Goal: Task Accomplishment & Management: Manage account settings

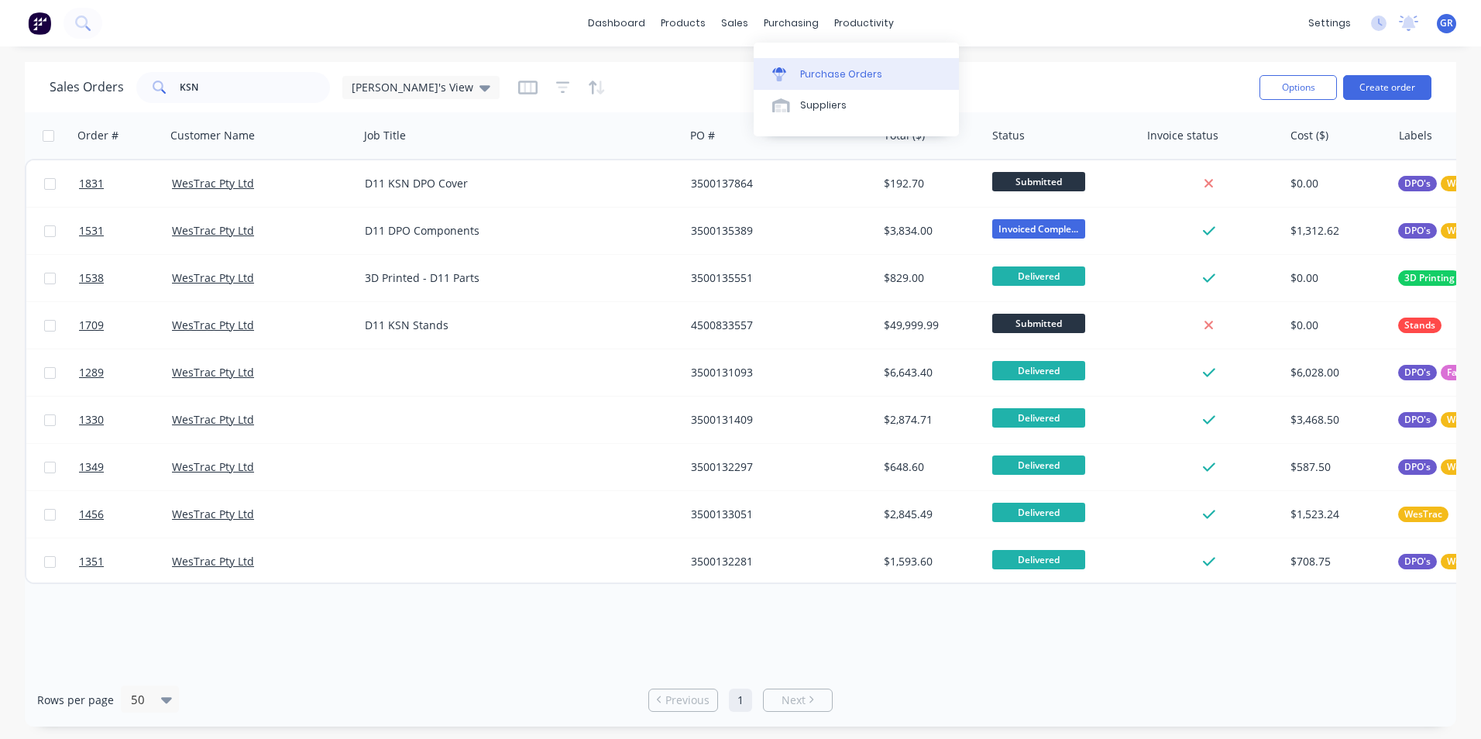
click at [835, 67] on div "Purchase Orders" at bounding box center [841, 74] width 82 height 14
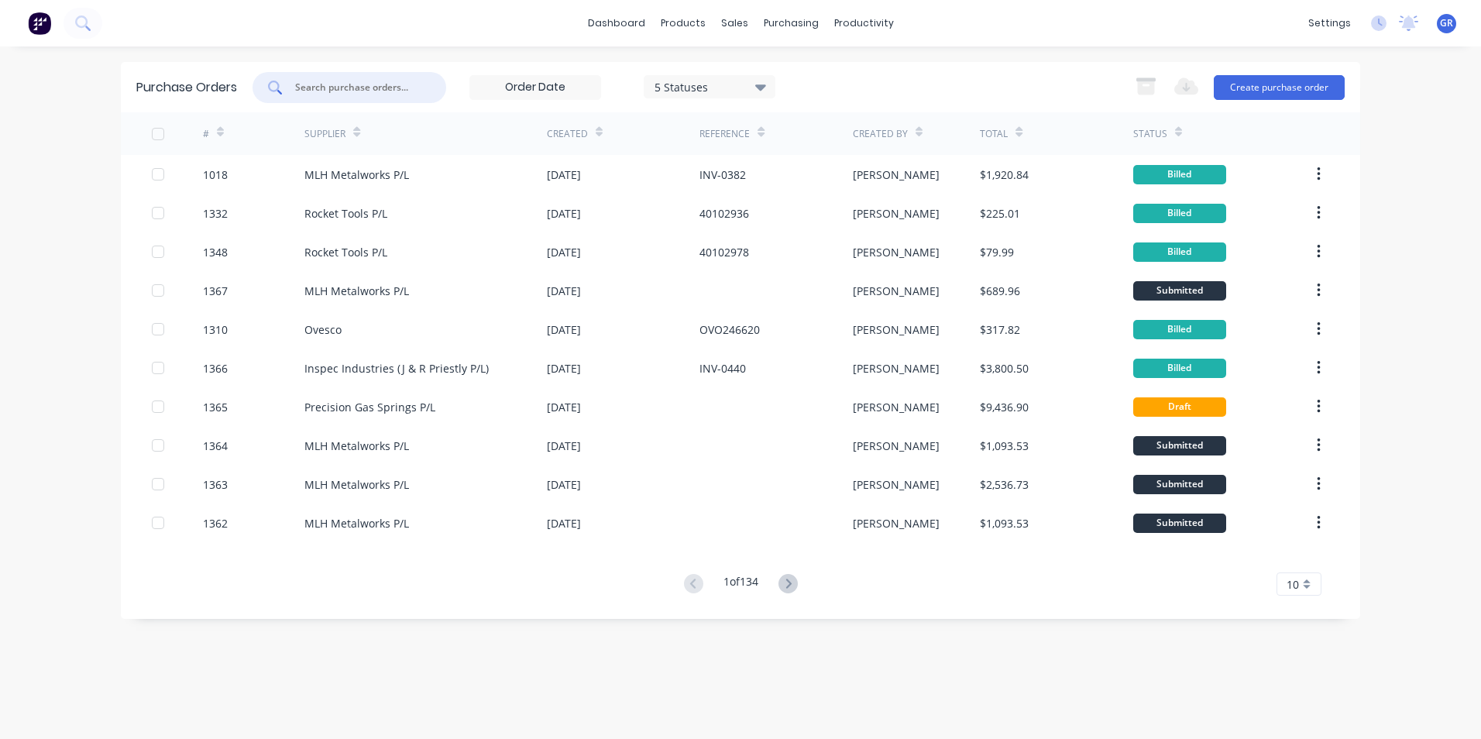
click at [340, 89] on input "text" at bounding box center [358, 87] width 129 height 15
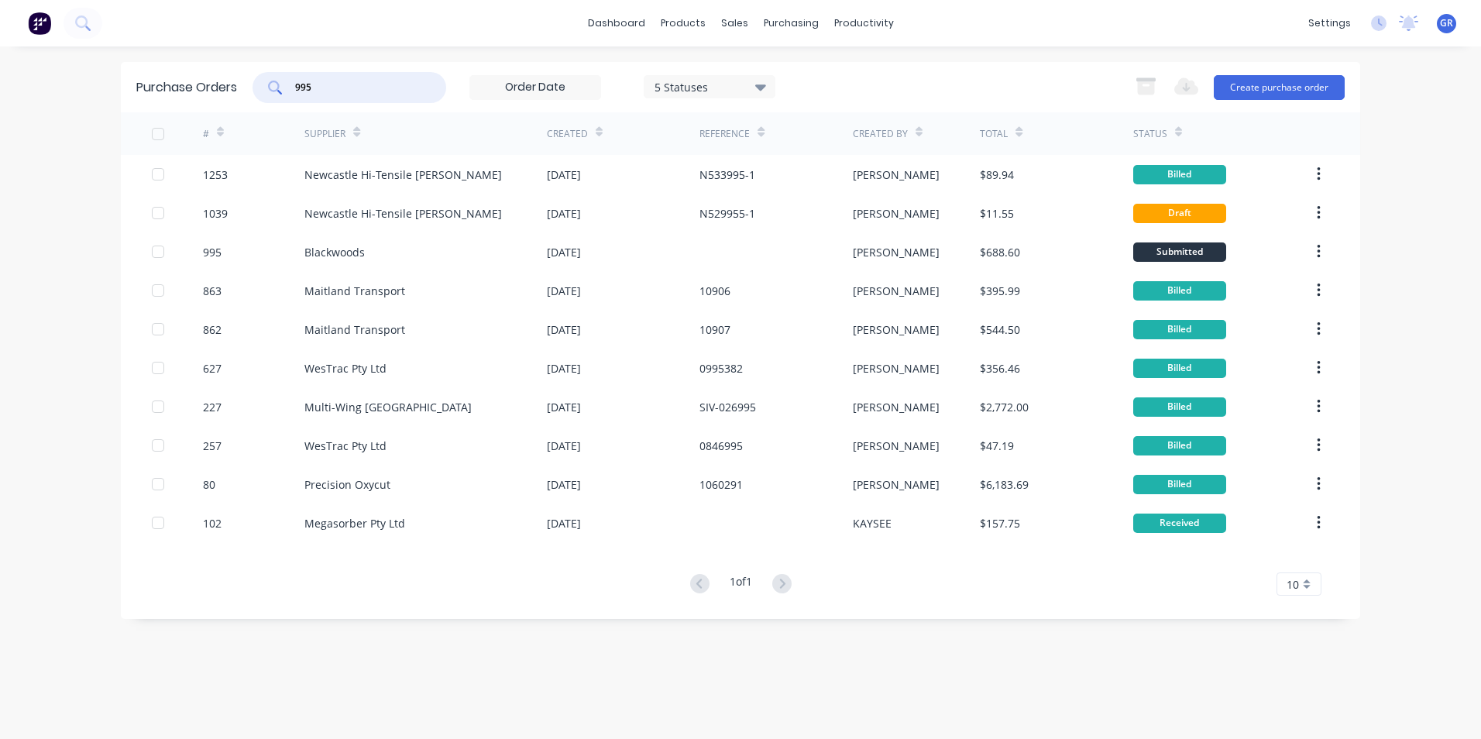
type input "995"
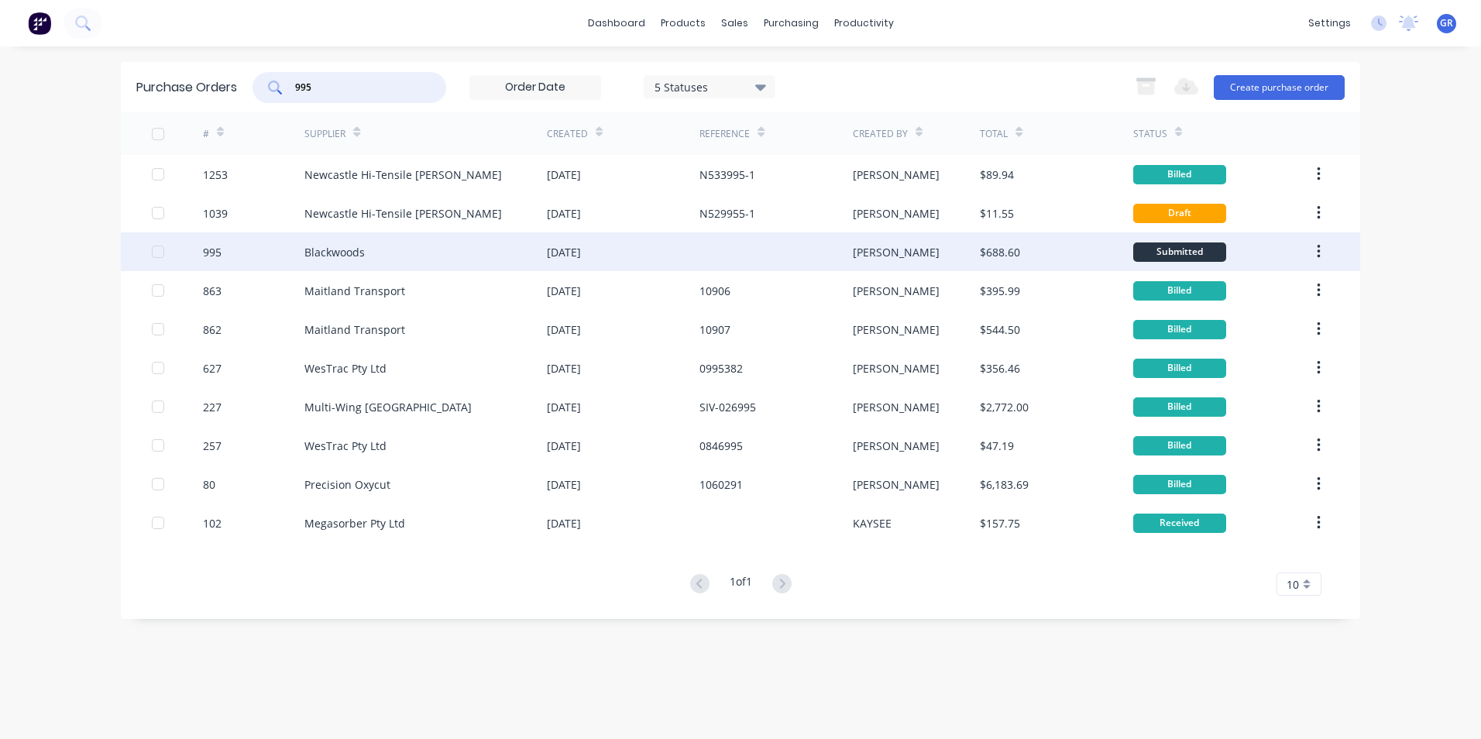
click at [218, 250] on div "995" at bounding box center [212, 252] width 19 height 16
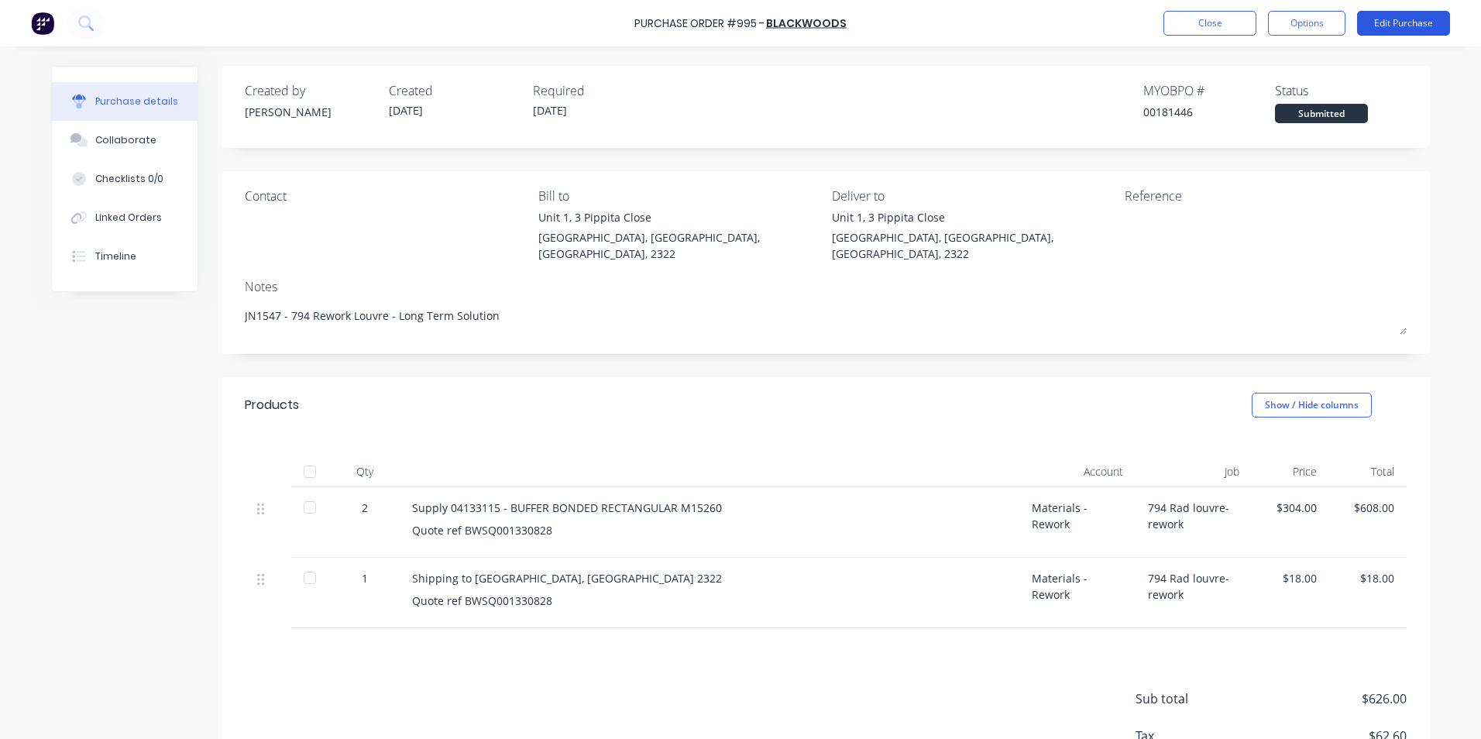
click at [1388, 19] on button "Edit Purchase" at bounding box center [1403, 23] width 93 height 25
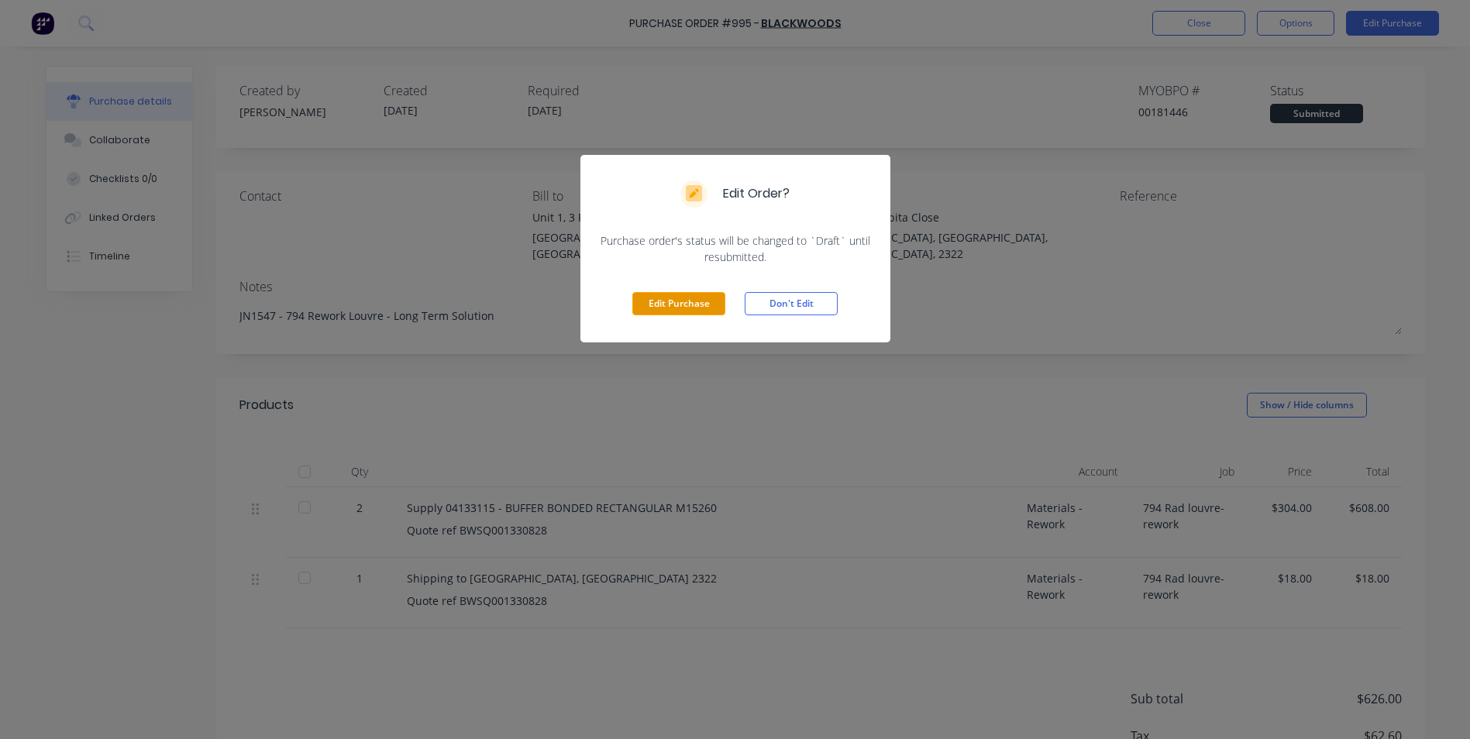
click at [703, 302] on button "Edit Purchase" at bounding box center [678, 303] width 93 height 23
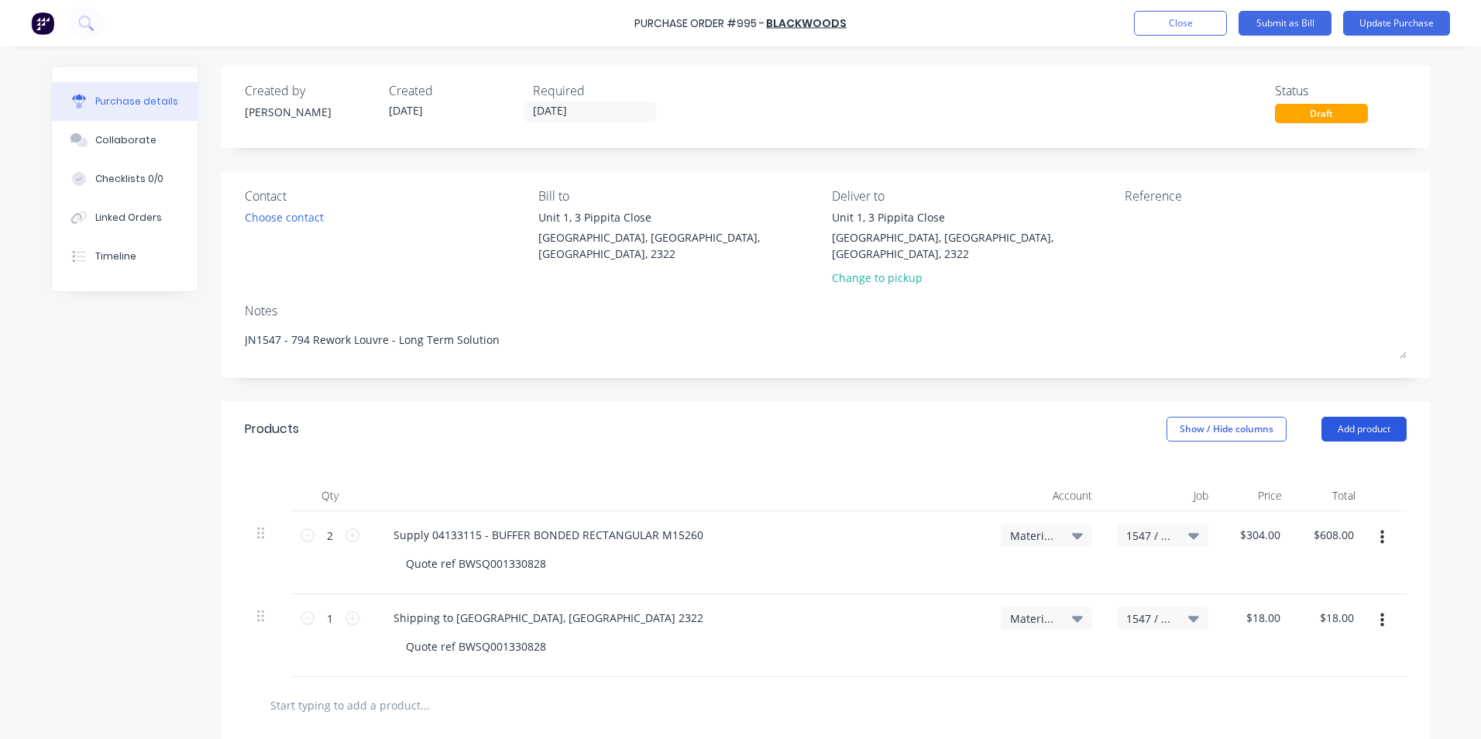
click at [1379, 417] on button "Add product" at bounding box center [1364, 429] width 85 height 25
click at [1309, 613] on div "Notes (External)" at bounding box center [1333, 624] width 119 height 22
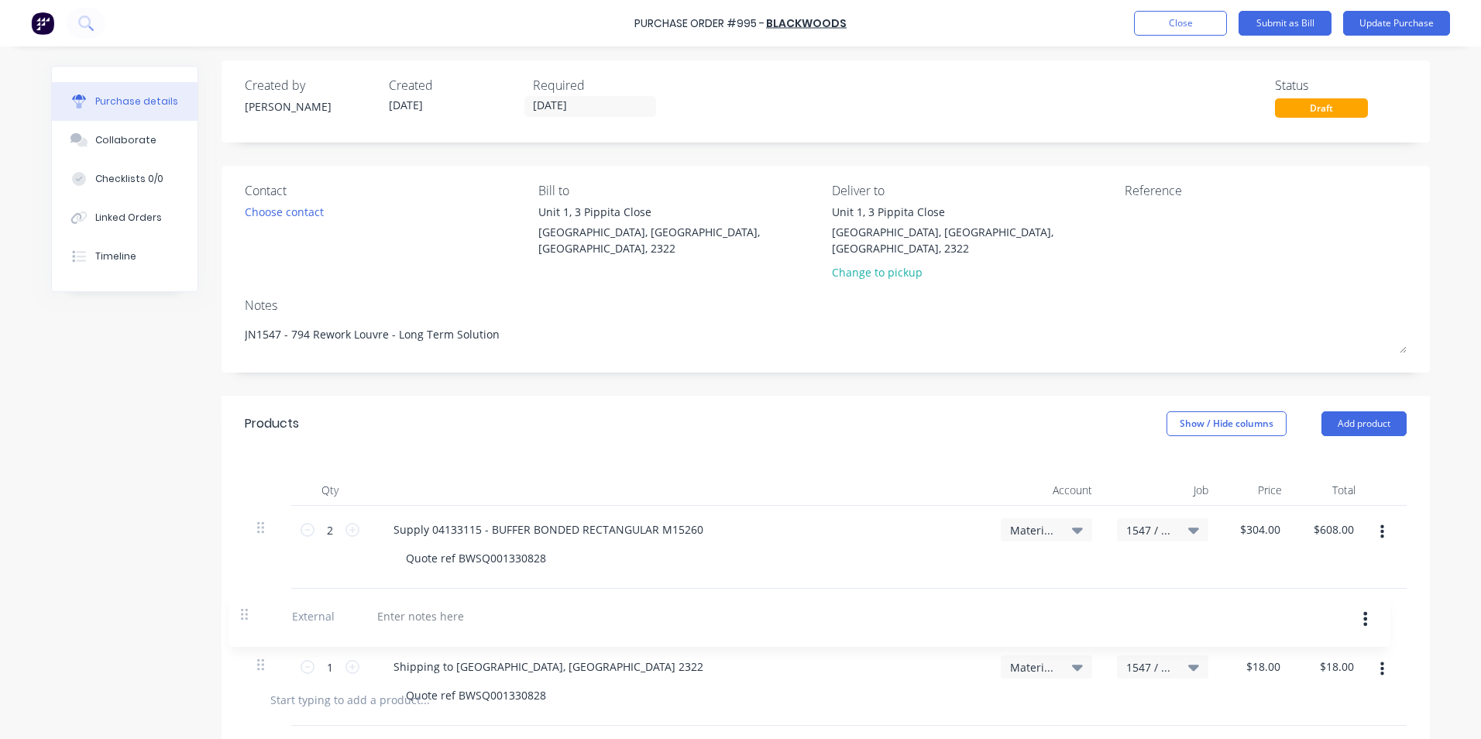
scroll to position [10, 0]
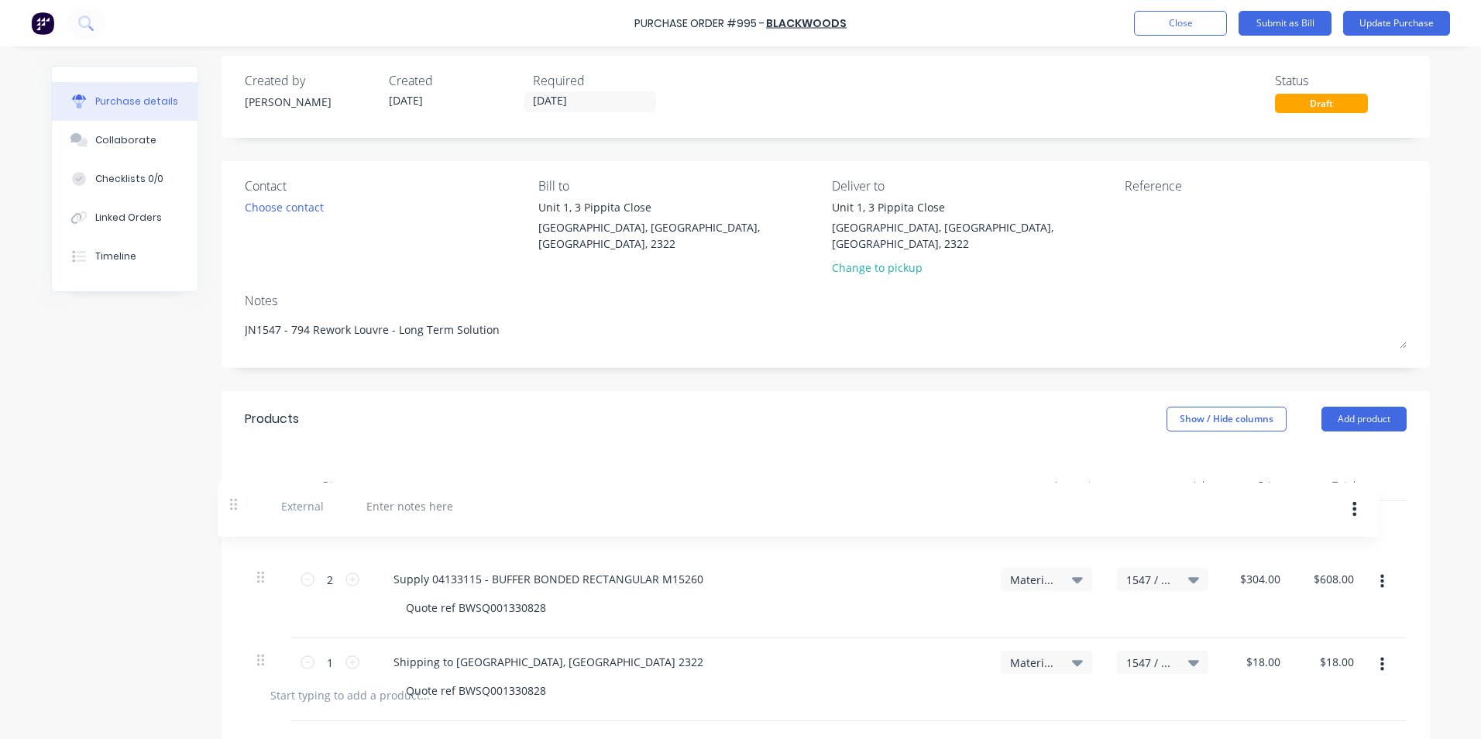
drag, startPoint x: 256, startPoint y: 687, endPoint x: 240, endPoint y: 510, distance: 178.2
click at [245, 511] on div "2 2 Supply 04133115 - BUFFER BONDED RECTANGULAR M15260 Quote ref BWSQ001330828 …" at bounding box center [826, 584] width 1162 height 166
type textarea "x"
type input "2"
type input "$304.00"
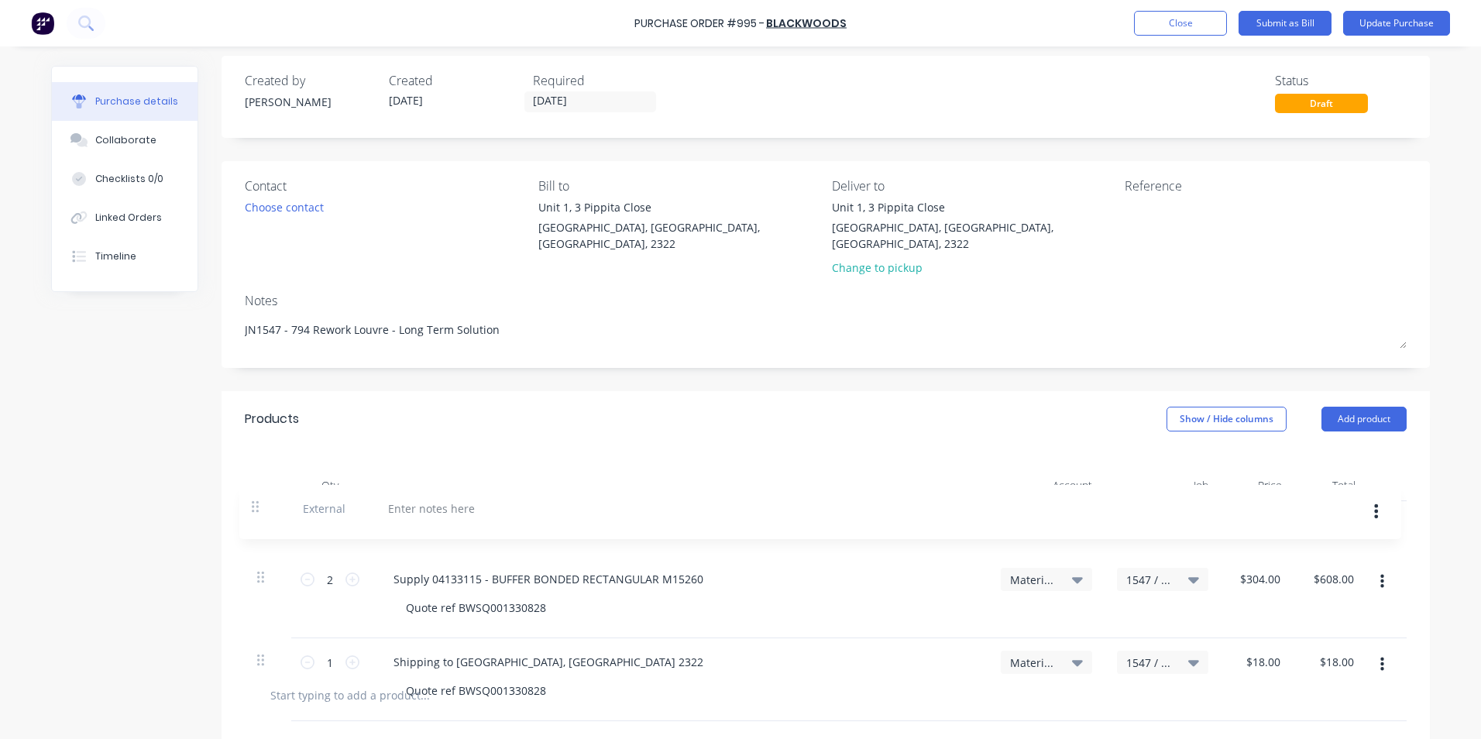
type input "$608.00"
type textarea "x"
click at [409, 514] on div at bounding box center [437, 525] width 112 height 22
click at [1147, 572] on span "1547 / 794 Rad louvre-rework" at bounding box center [1149, 580] width 46 height 16
click at [1168, 529] on div at bounding box center [1163, 528] width 116 height 54
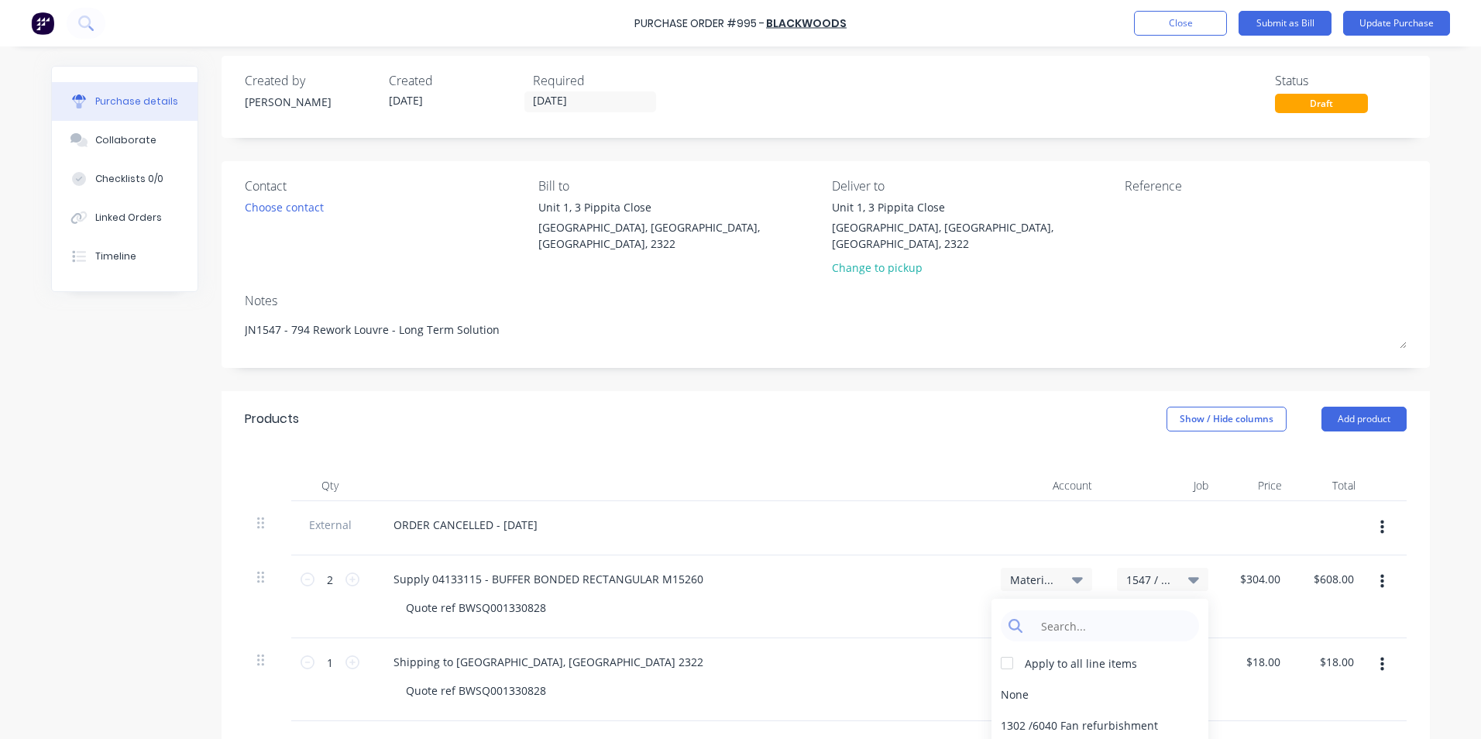
click at [1211, 526] on div at bounding box center [1163, 528] width 116 height 54
type textarea "x"
type input "304.0000"
click at [1252, 568] on input "304.0000" at bounding box center [1260, 579] width 48 height 22
click at [1252, 568] on input "304.0000" at bounding box center [1260, 579] width 54 height 22
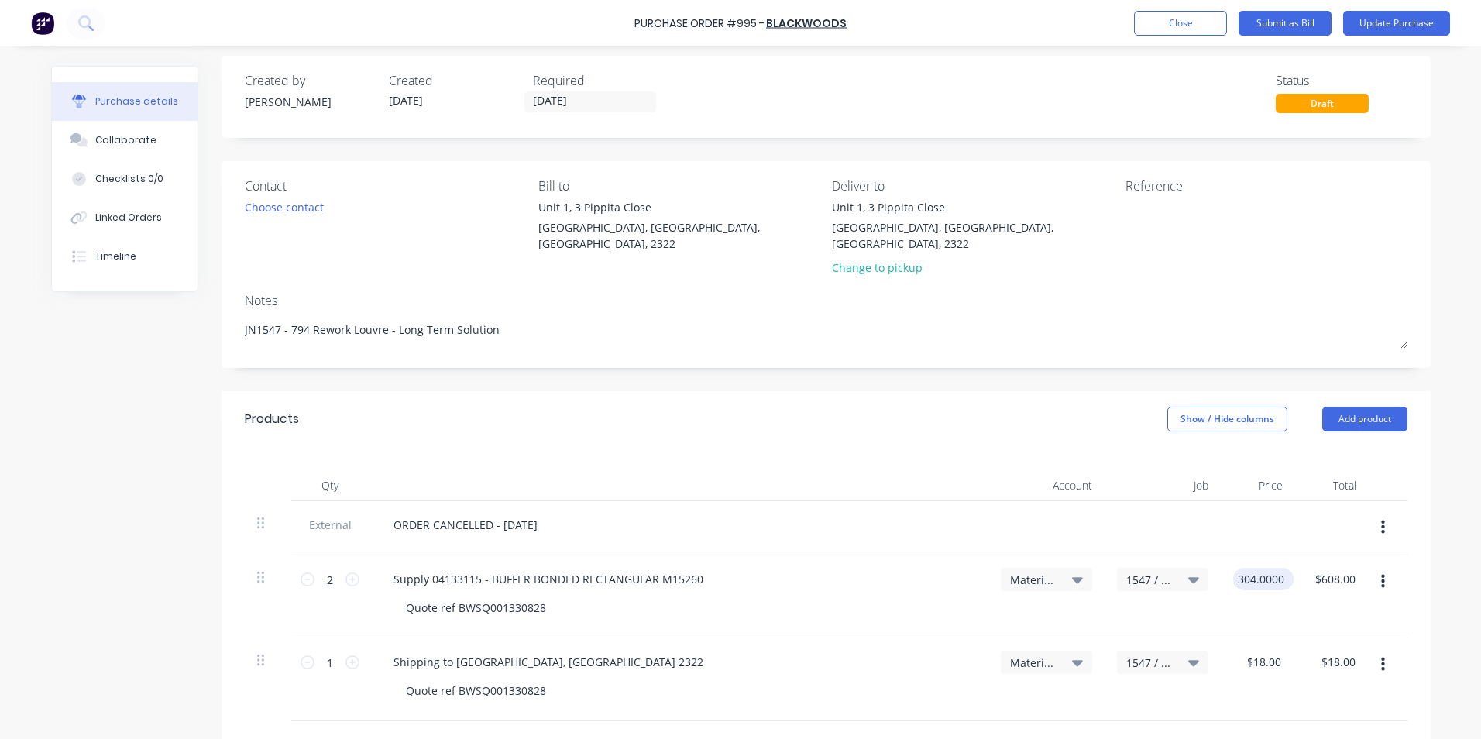
type textarea "x"
click at [1252, 568] on input "304.0000" at bounding box center [1260, 579] width 54 height 22
type input "0.00"
type textarea "x"
type input "$0.00"
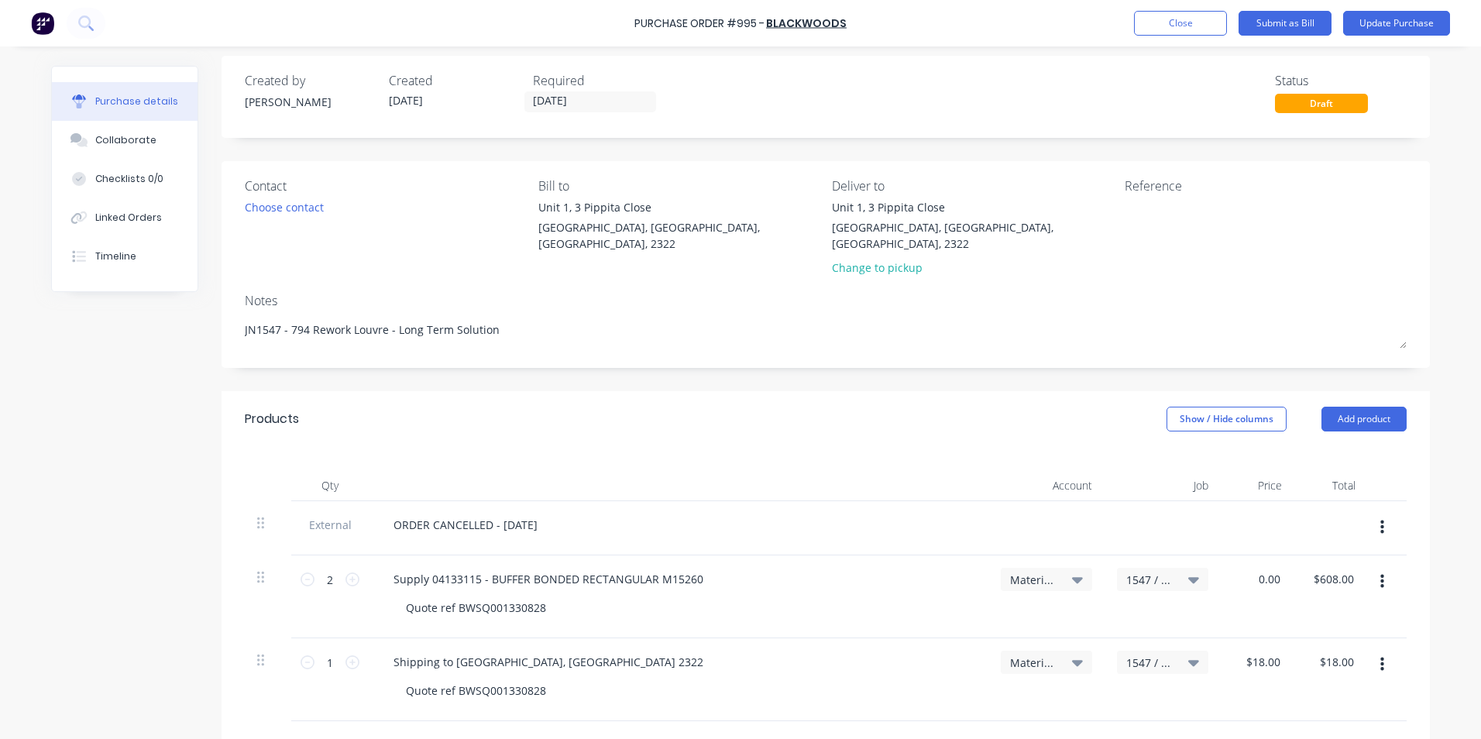
type input "$0.00"
click at [1193, 590] on div "1547 / 794 Rad louvre-rework" at bounding box center [1163, 596] width 116 height 83
type textarea "x"
type input "18.0000"
click at [1259, 651] on input "18.0000" at bounding box center [1263, 662] width 42 height 22
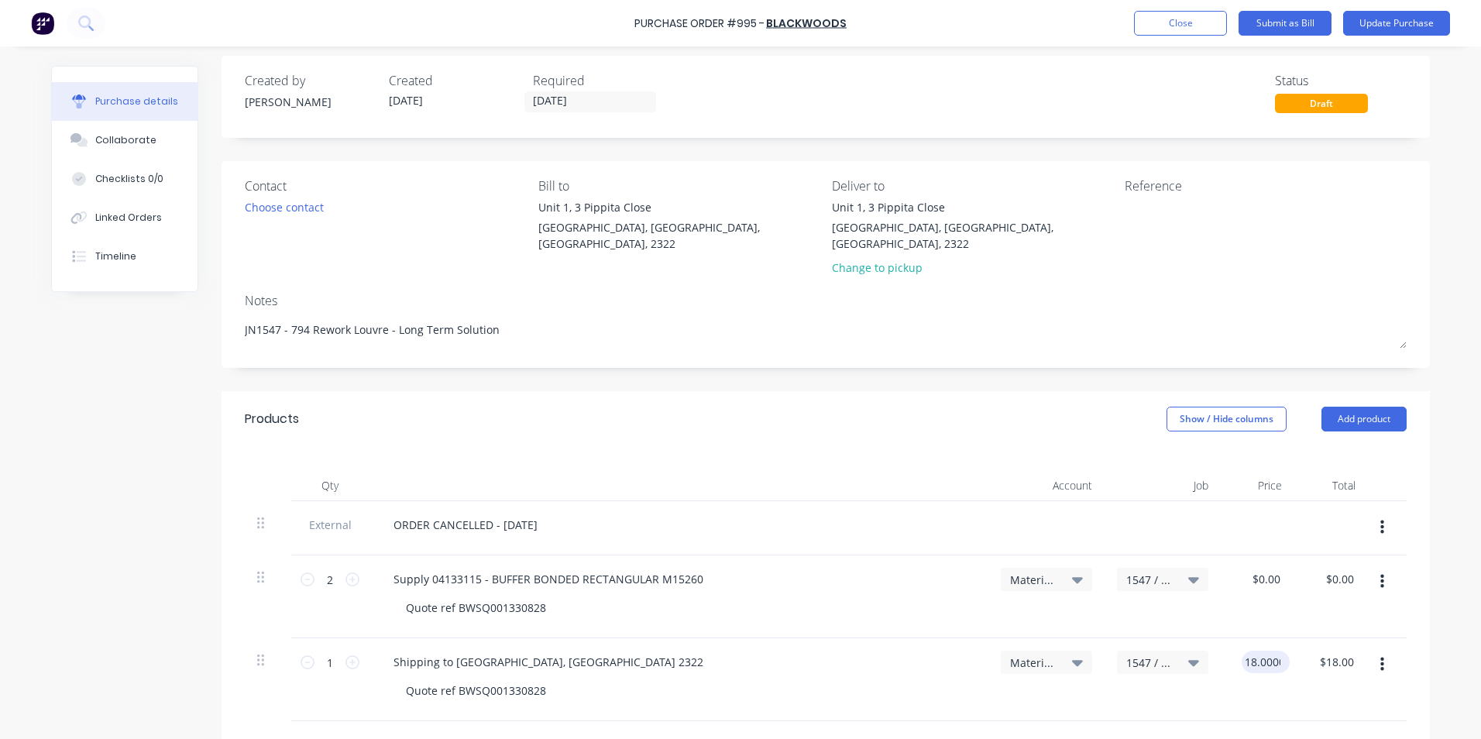
type textarea "x"
click at [1259, 651] on input "18.0000" at bounding box center [1260, 662] width 48 height 22
type input "0.00"
type textarea "x"
type input "$0.00"
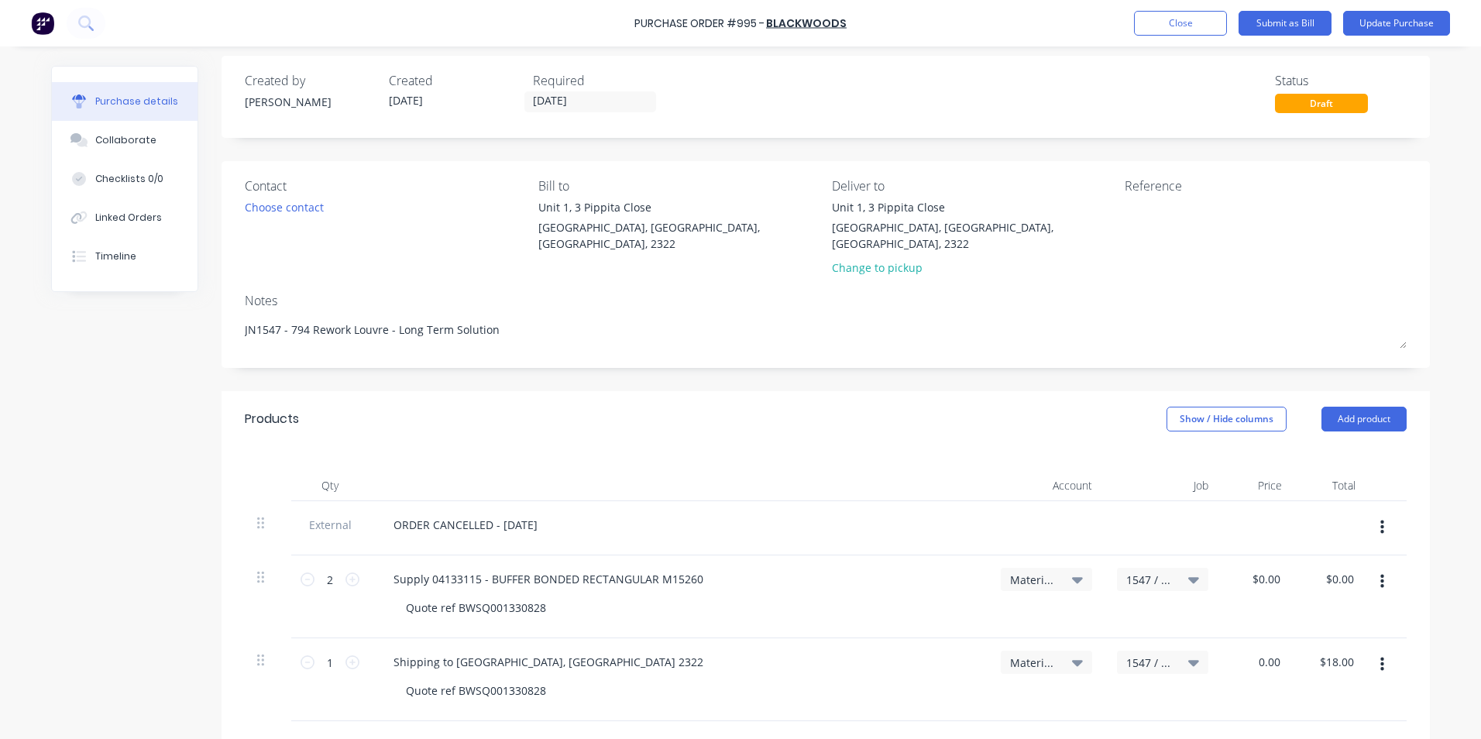
type input "$0.00"
click at [1266, 603] on div "$0.00 $0.00" at bounding box center [1258, 596] width 74 height 83
click at [524, 525] on div "ORDER CANCELLED - [DATE]" at bounding box center [679, 528] width 620 height 54
click at [550, 514] on div "ORDER CANCELLED - [DATE]" at bounding box center [465, 525] width 169 height 22
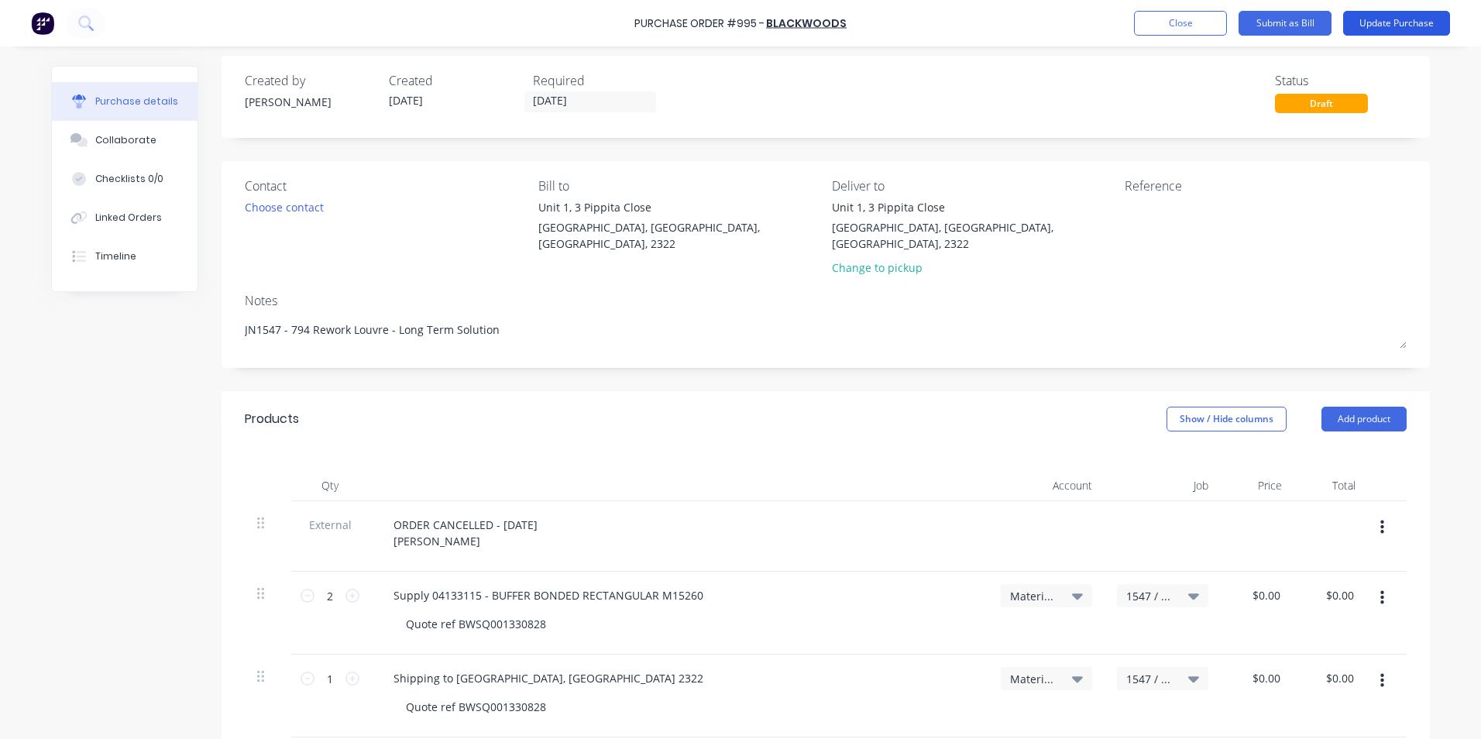
click at [1409, 24] on button "Update Purchase" at bounding box center [1396, 23] width 107 height 25
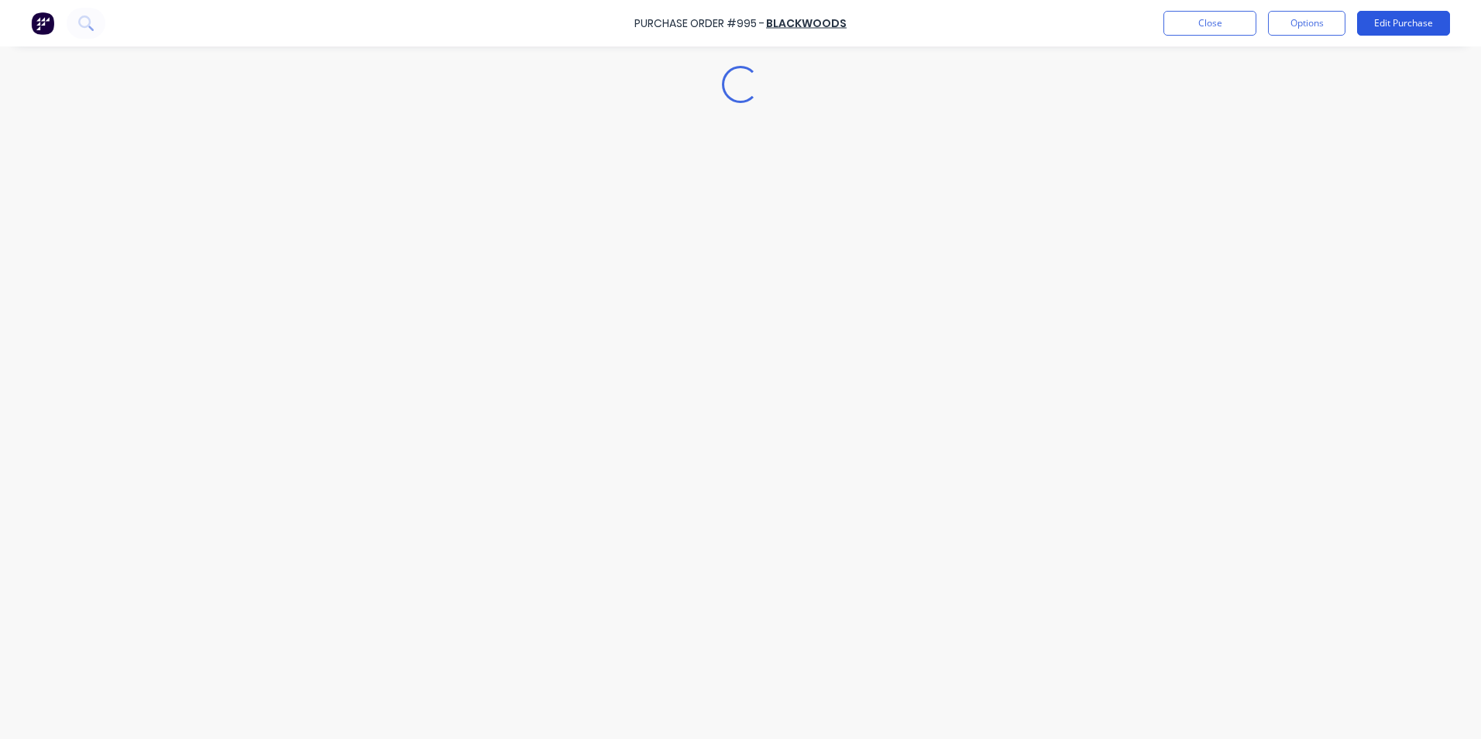
scroll to position [0, 0]
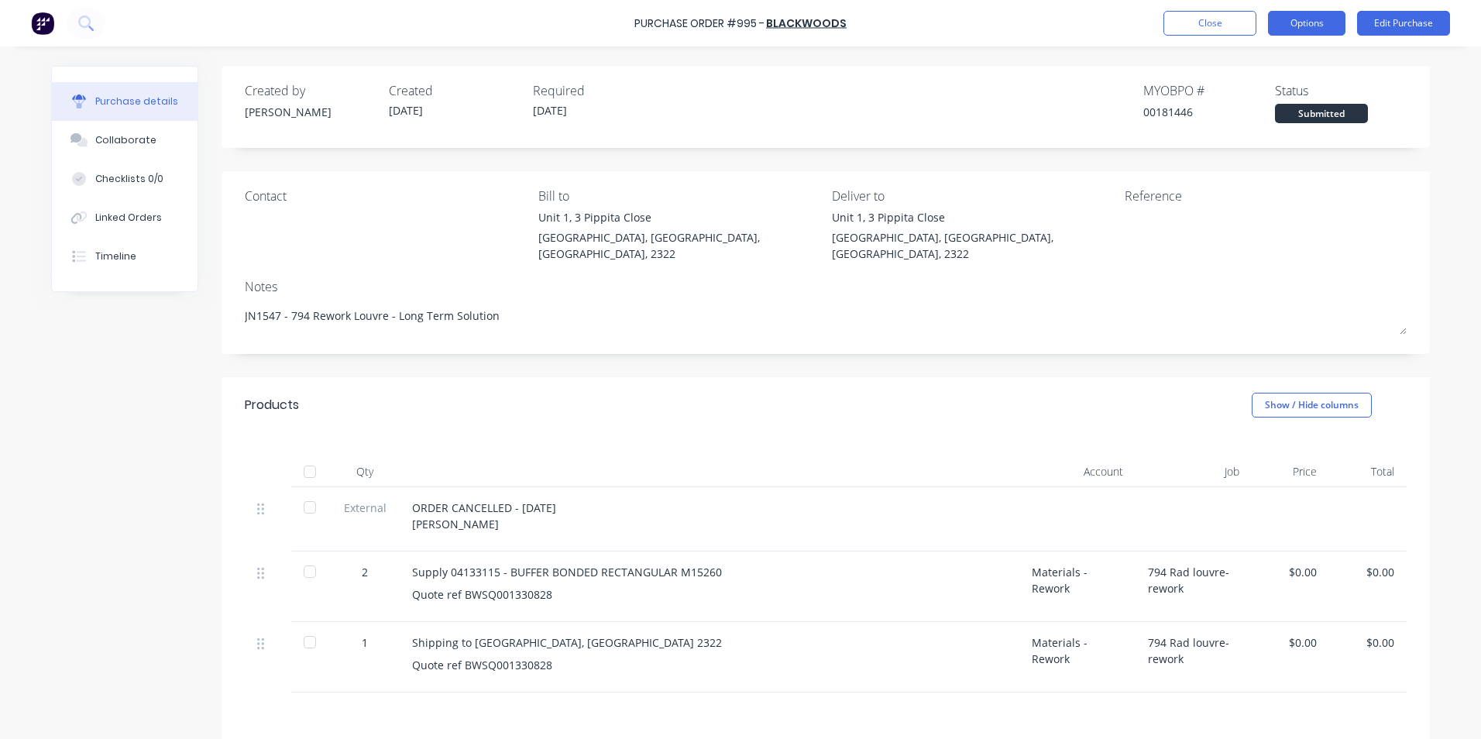
click at [1311, 22] on button "Options" at bounding box center [1306, 23] width 77 height 25
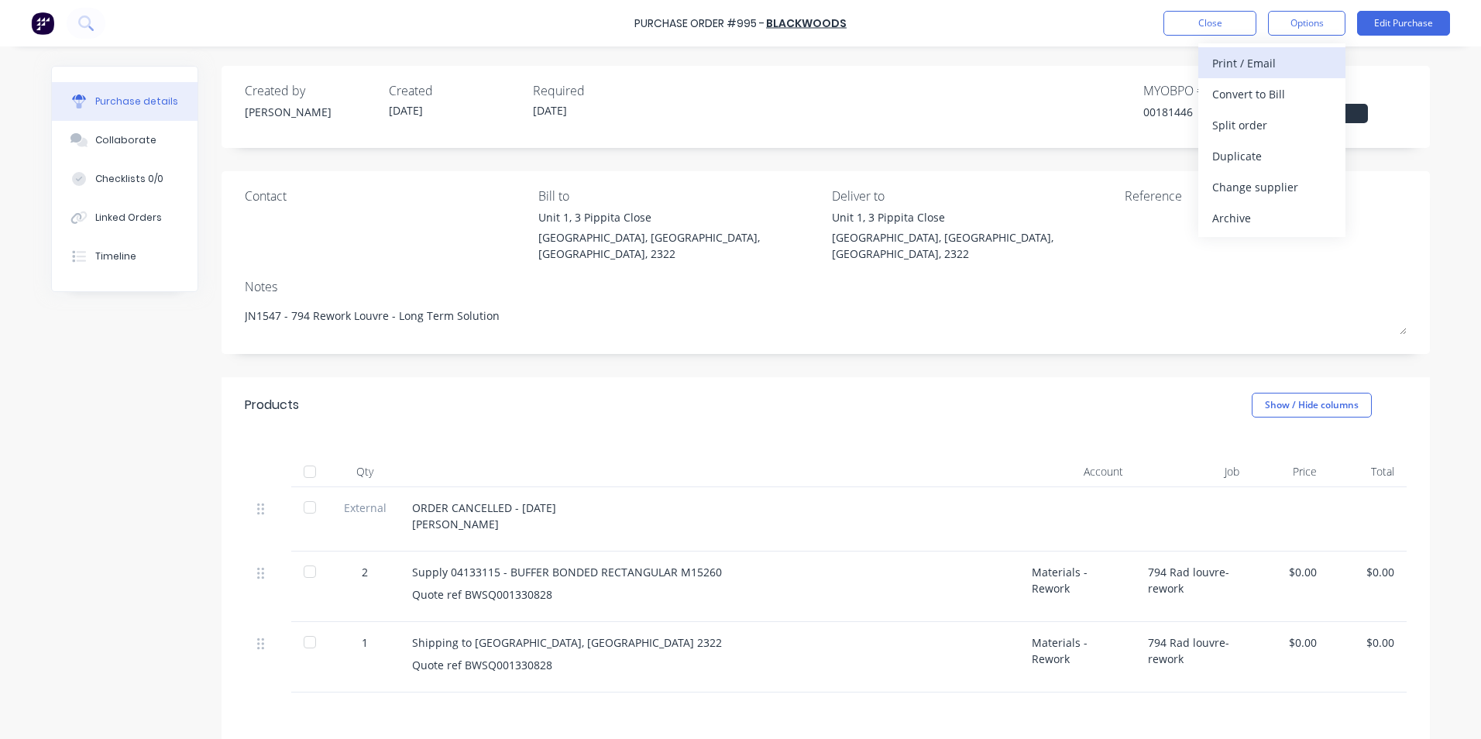
click at [1253, 63] on div "Print / Email" at bounding box center [1271, 63] width 119 height 22
click at [1251, 91] on div "With pricing" at bounding box center [1271, 94] width 119 height 22
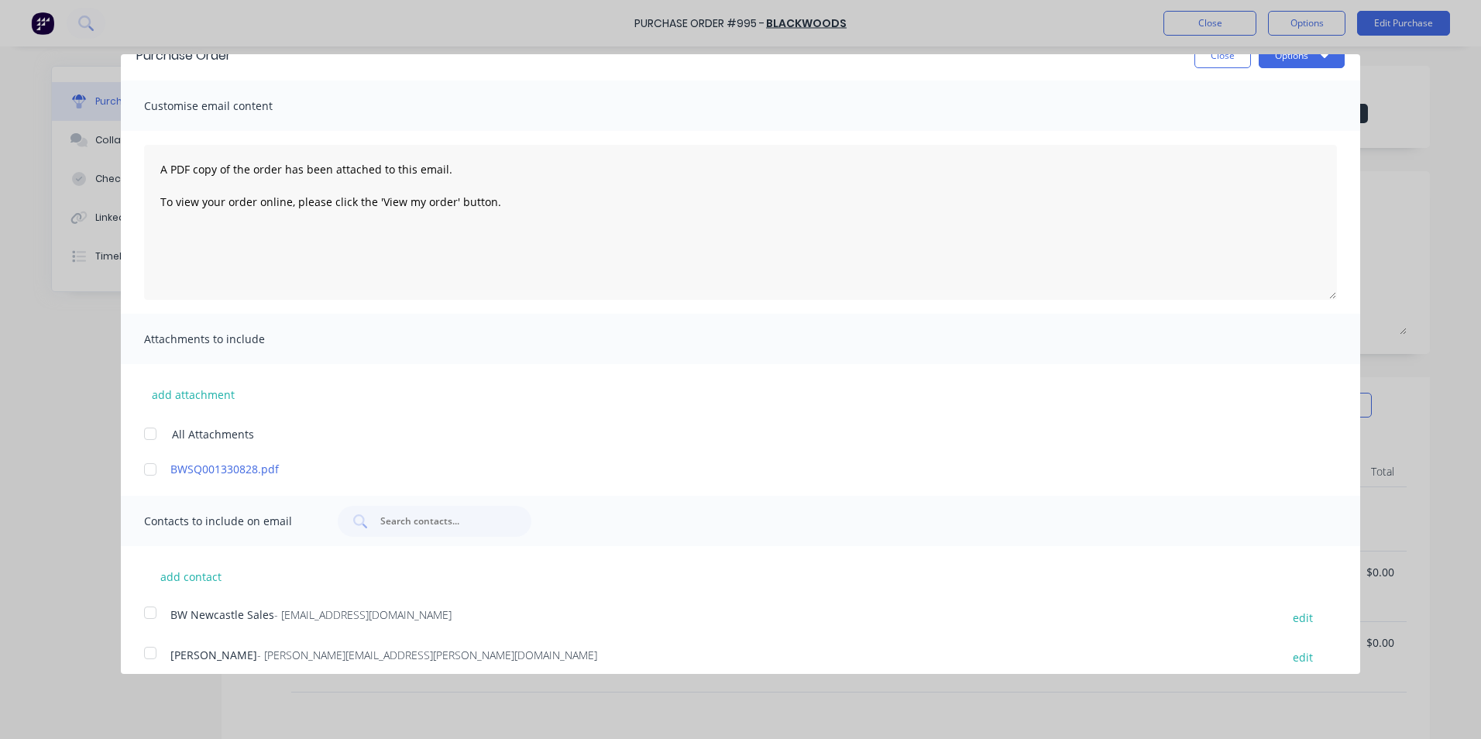
scroll to position [36, 0]
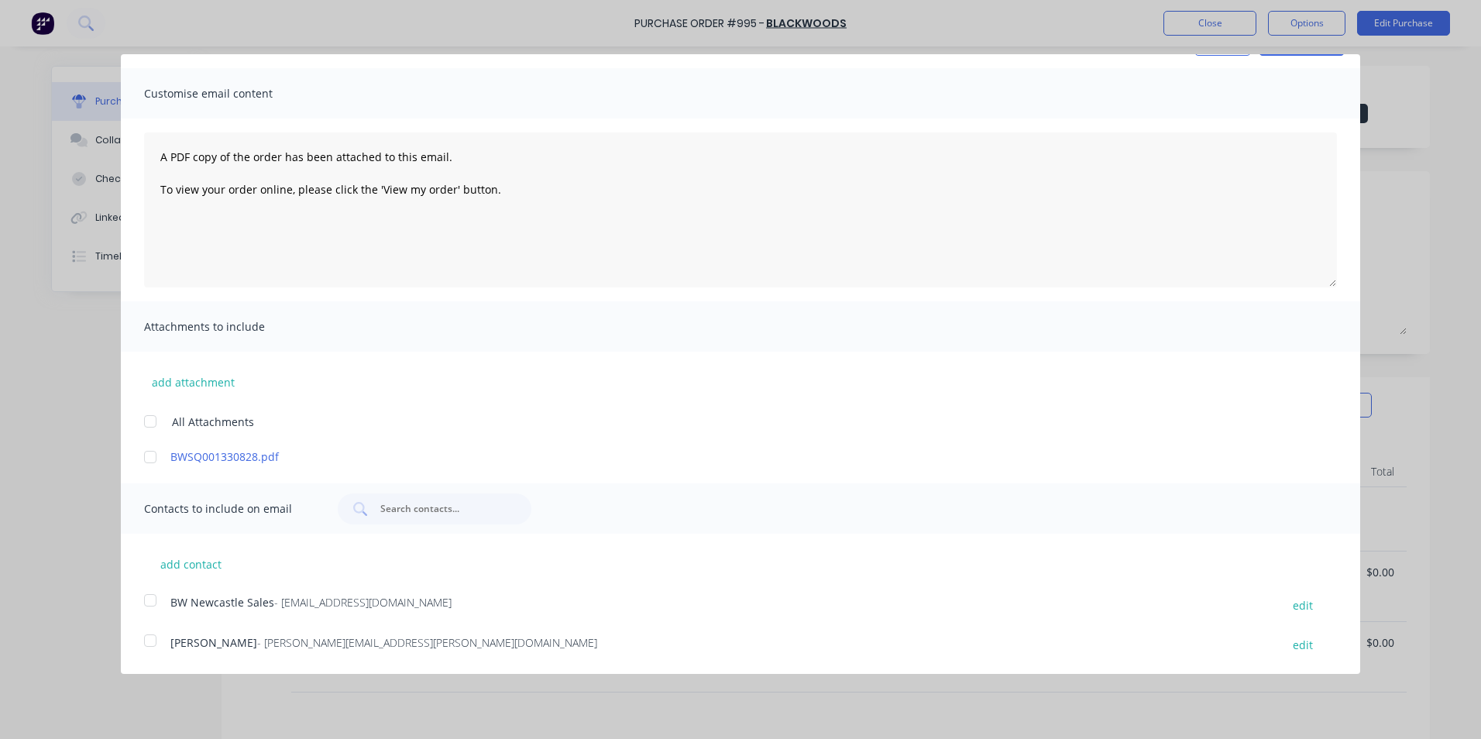
click at [147, 635] on div at bounding box center [150, 640] width 31 height 31
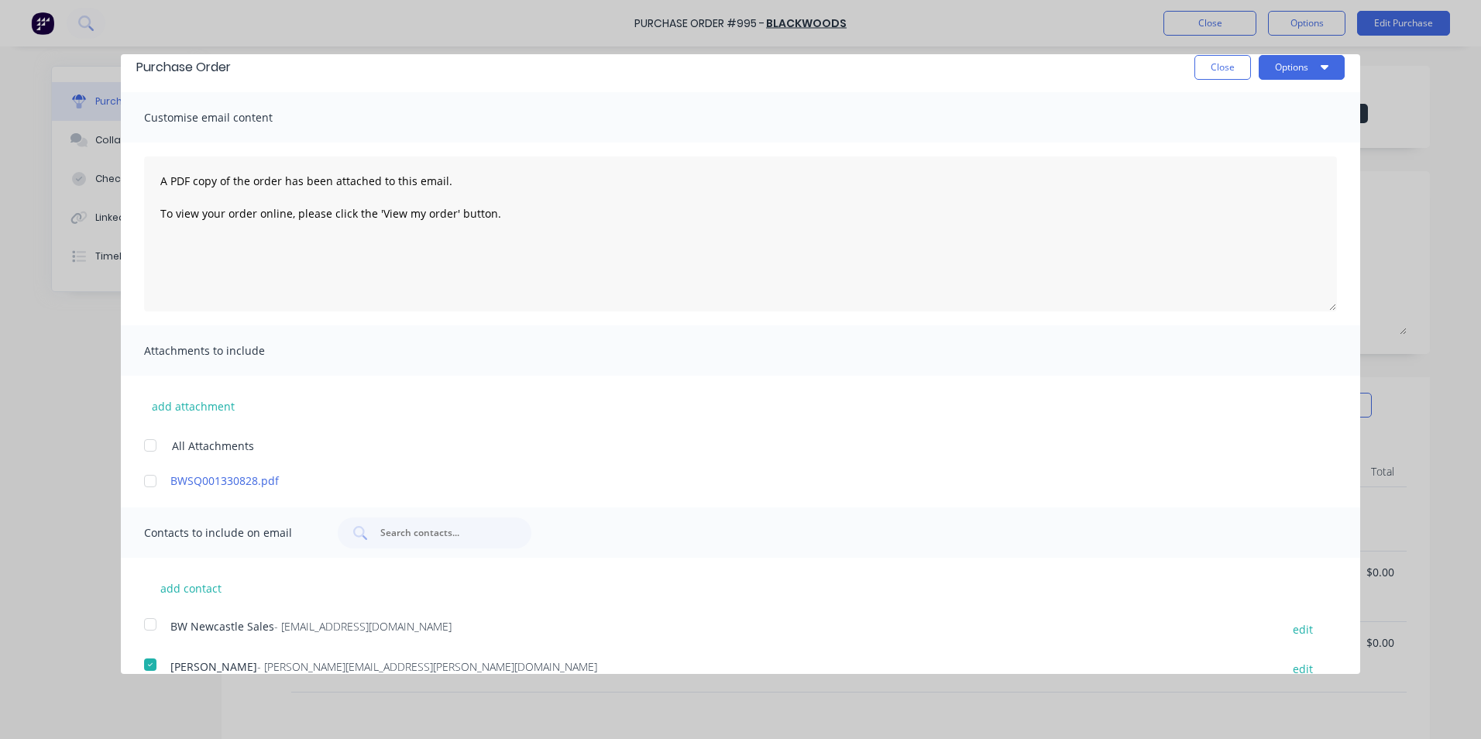
scroll to position [0, 0]
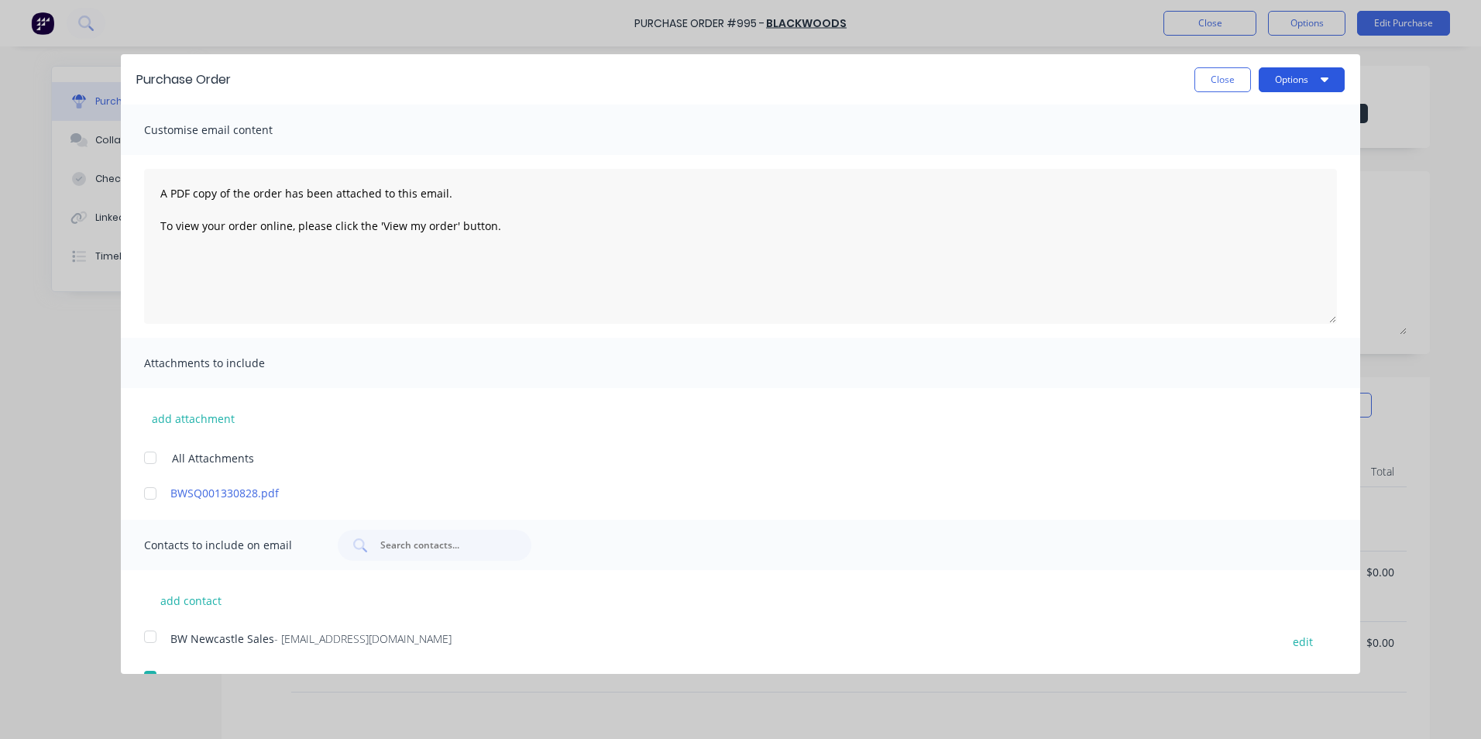
click at [1282, 84] on button "Options" at bounding box center [1302, 79] width 86 height 25
click at [1215, 150] on div "Email" at bounding box center [1271, 150] width 119 height 22
type textarea "x"
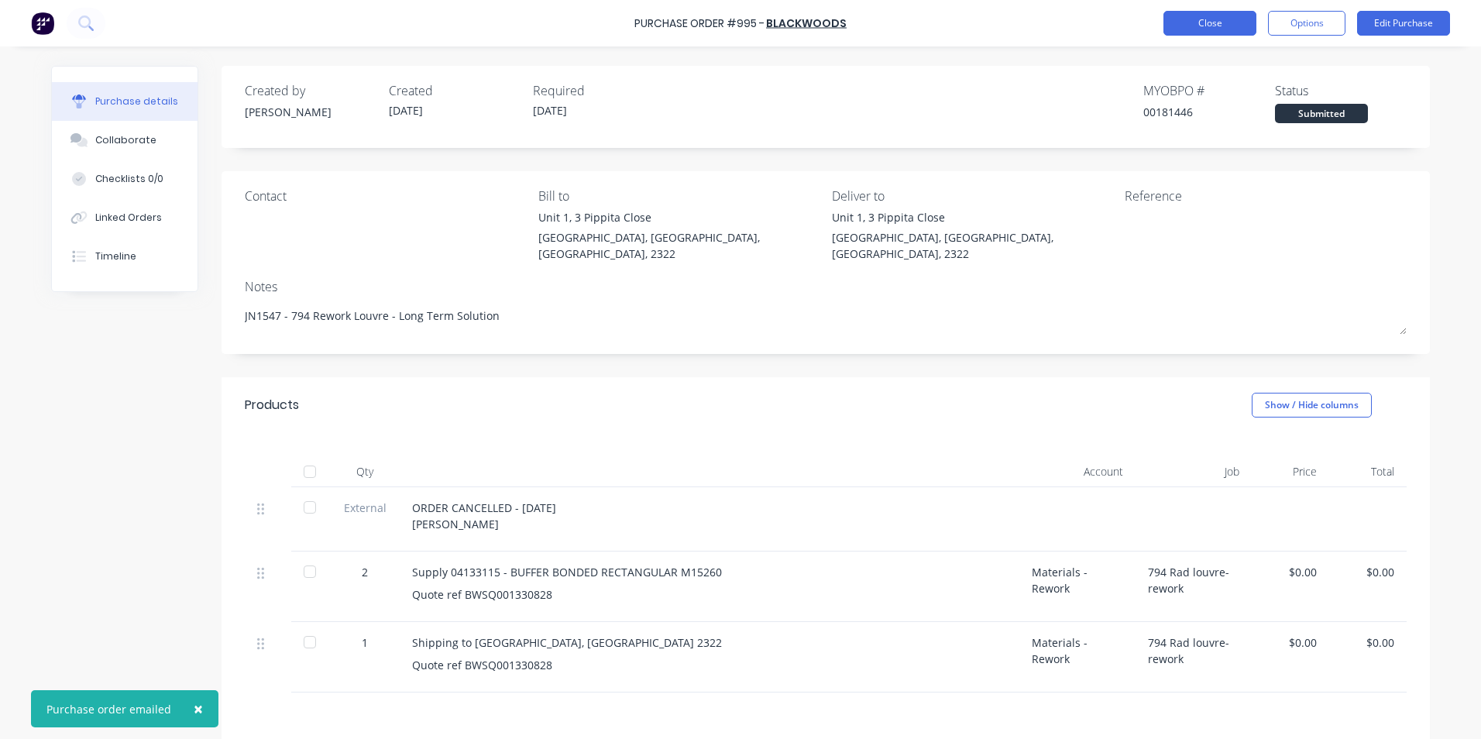
click at [1210, 23] on button "Close" at bounding box center [1210, 23] width 93 height 25
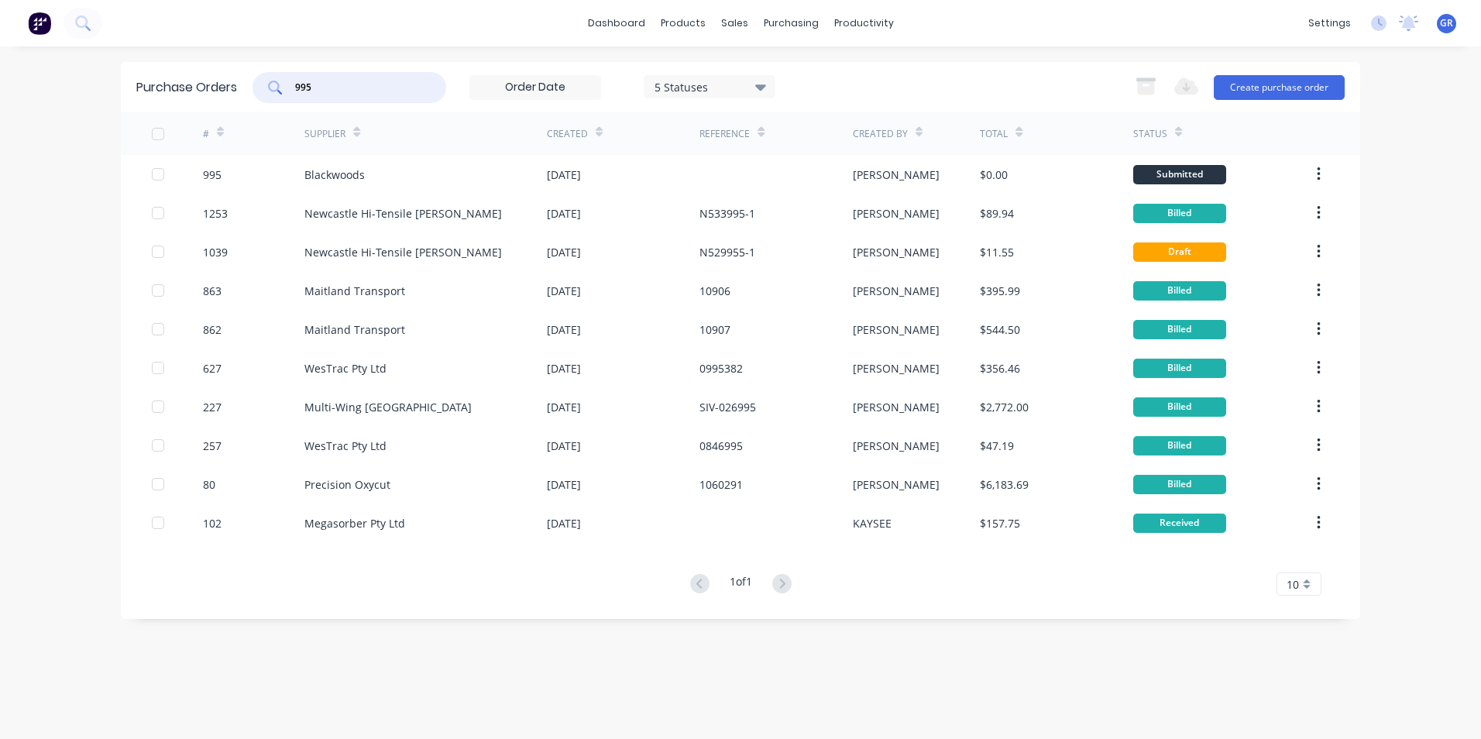
drag, startPoint x: 335, startPoint y: 84, endPoint x: 258, endPoint y: 86, distance: 77.5
click at [258, 86] on div "995" at bounding box center [350, 87] width 194 height 31
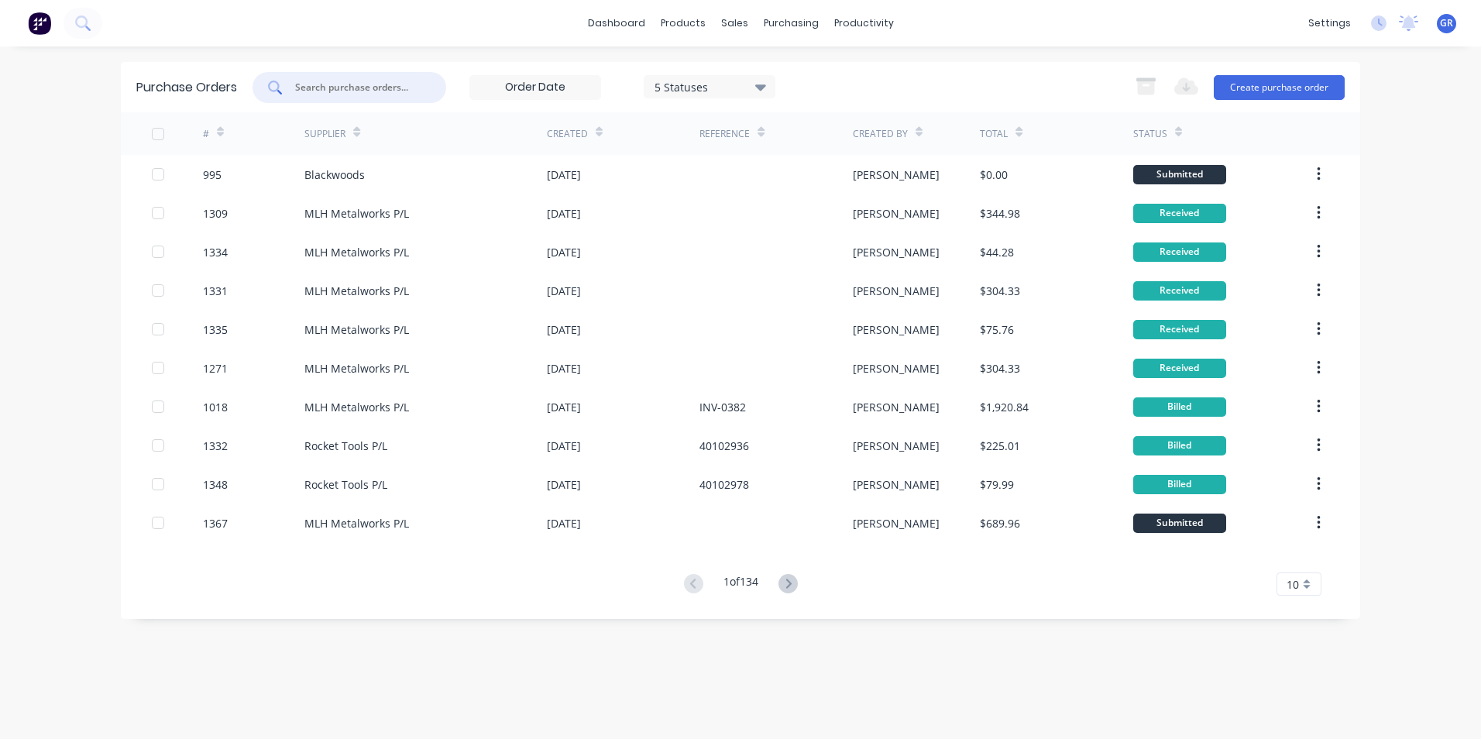
click at [336, 84] on input "text" at bounding box center [358, 87] width 129 height 15
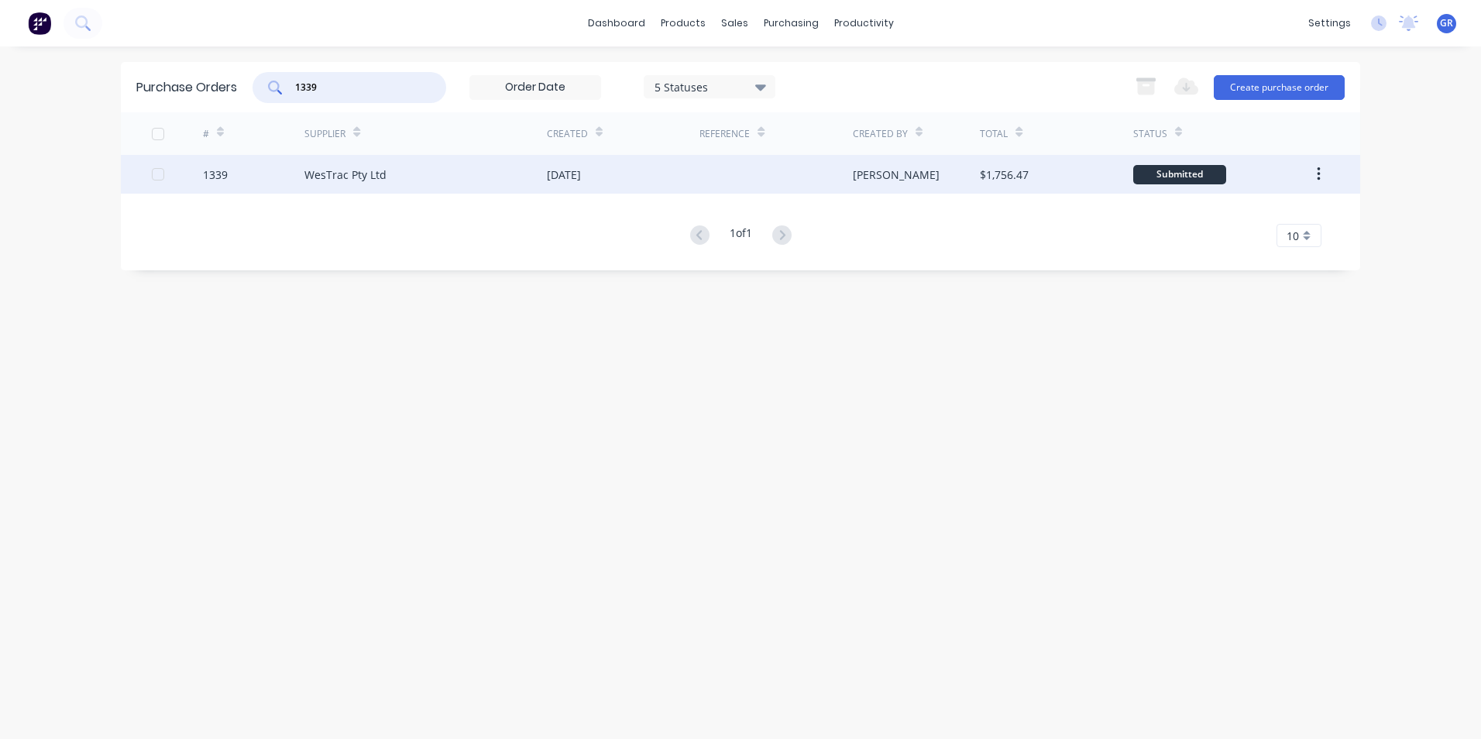
type input "1339"
click at [217, 174] on div "1339" at bounding box center [215, 175] width 25 height 16
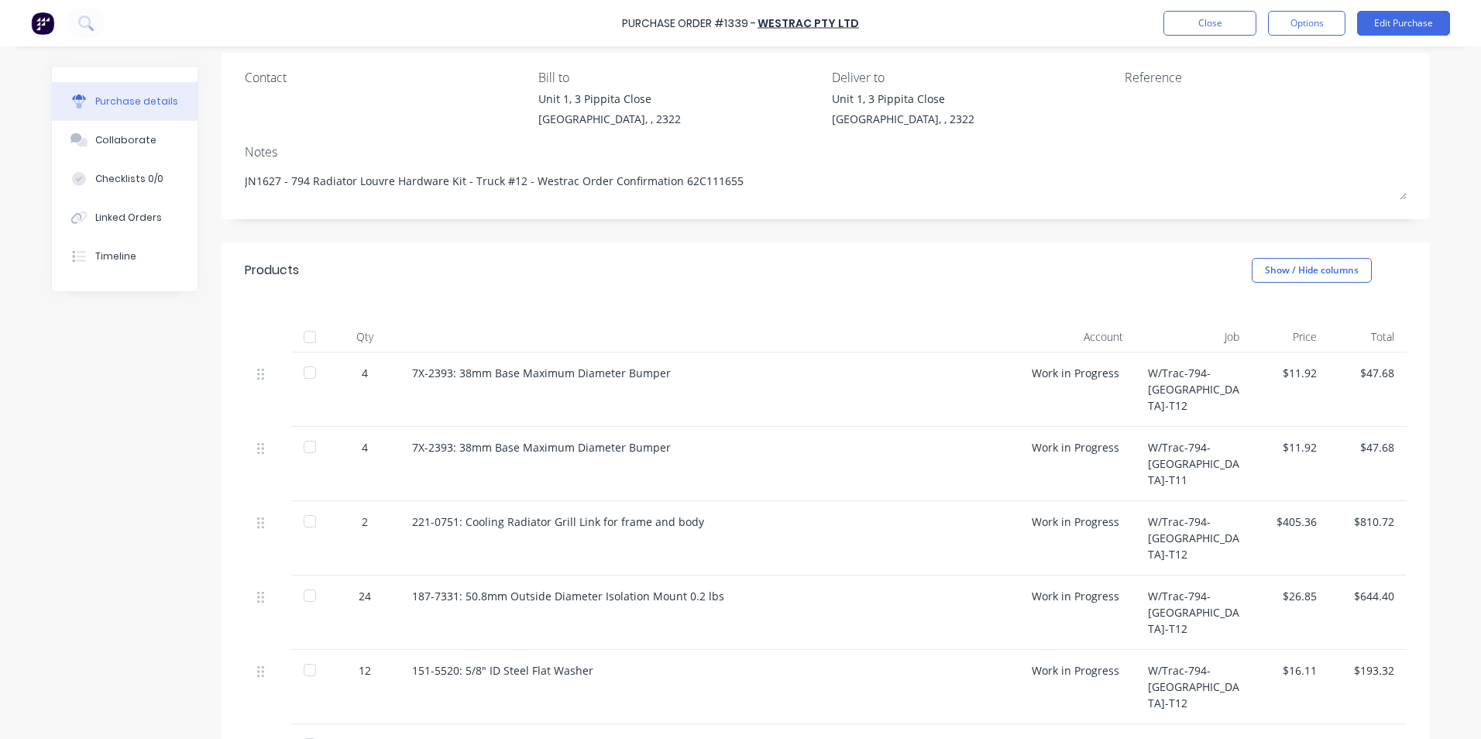
scroll to position [155, 0]
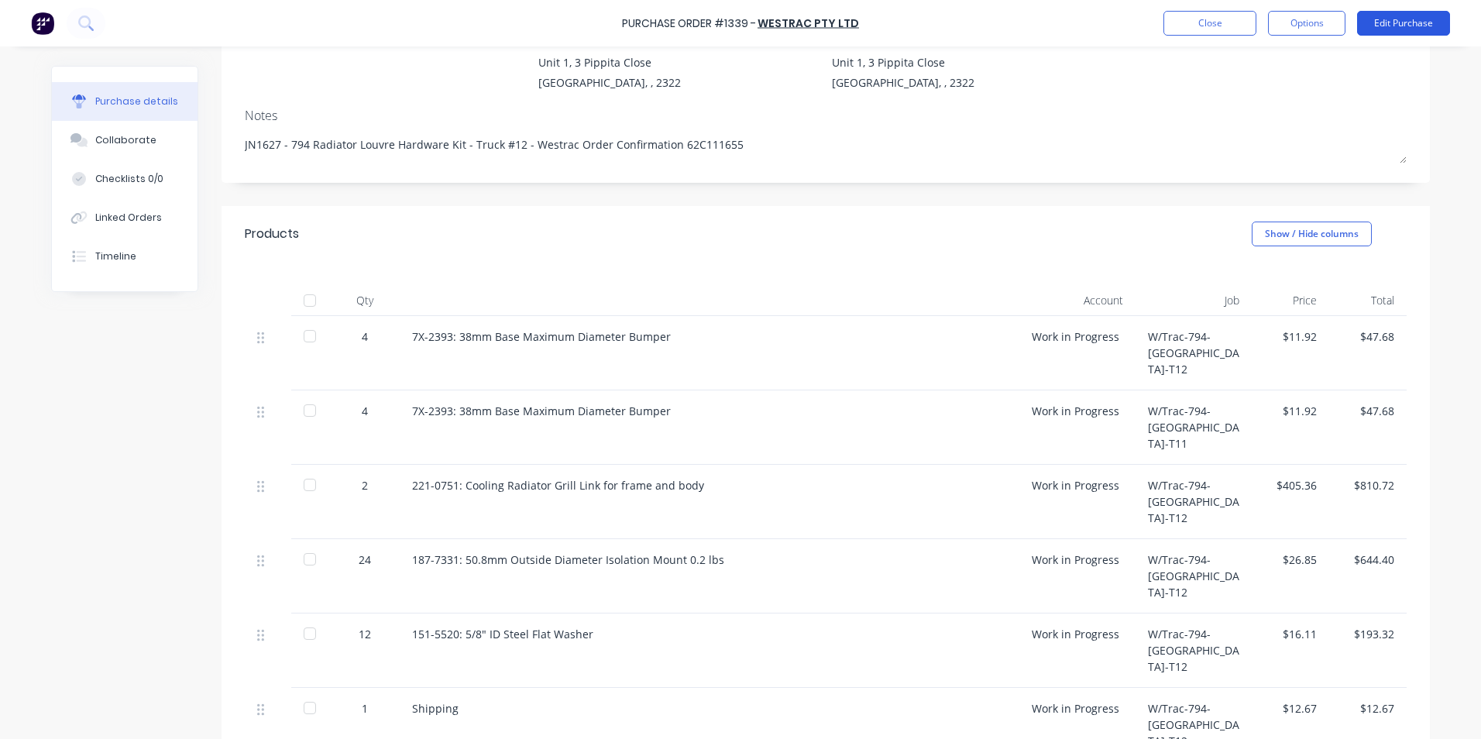
click at [1415, 22] on button "Edit Purchase" at bounding box center [1403, 23] width 93 height 25
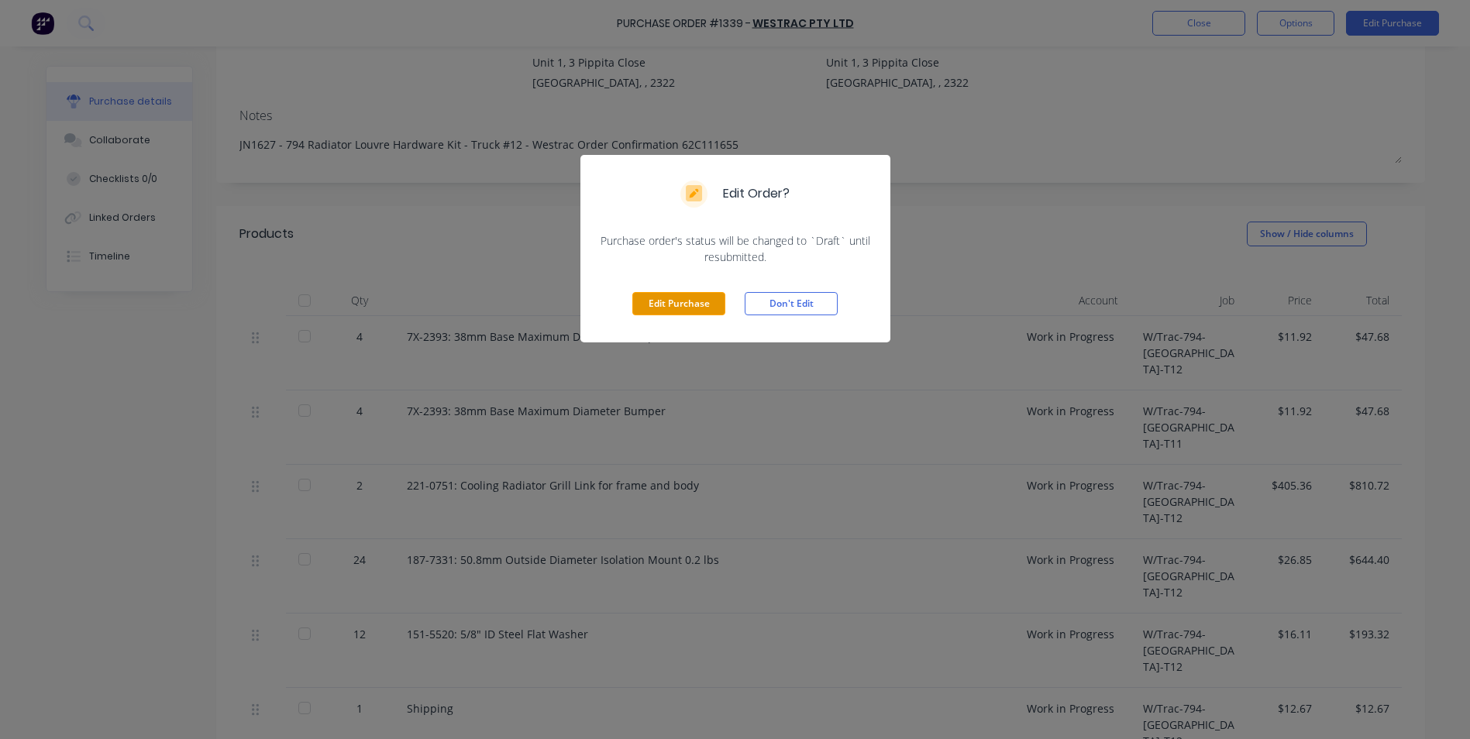
click at [675, 297] on button "Edit Purchase" at bounding box center [678, 303] width 93 height 23
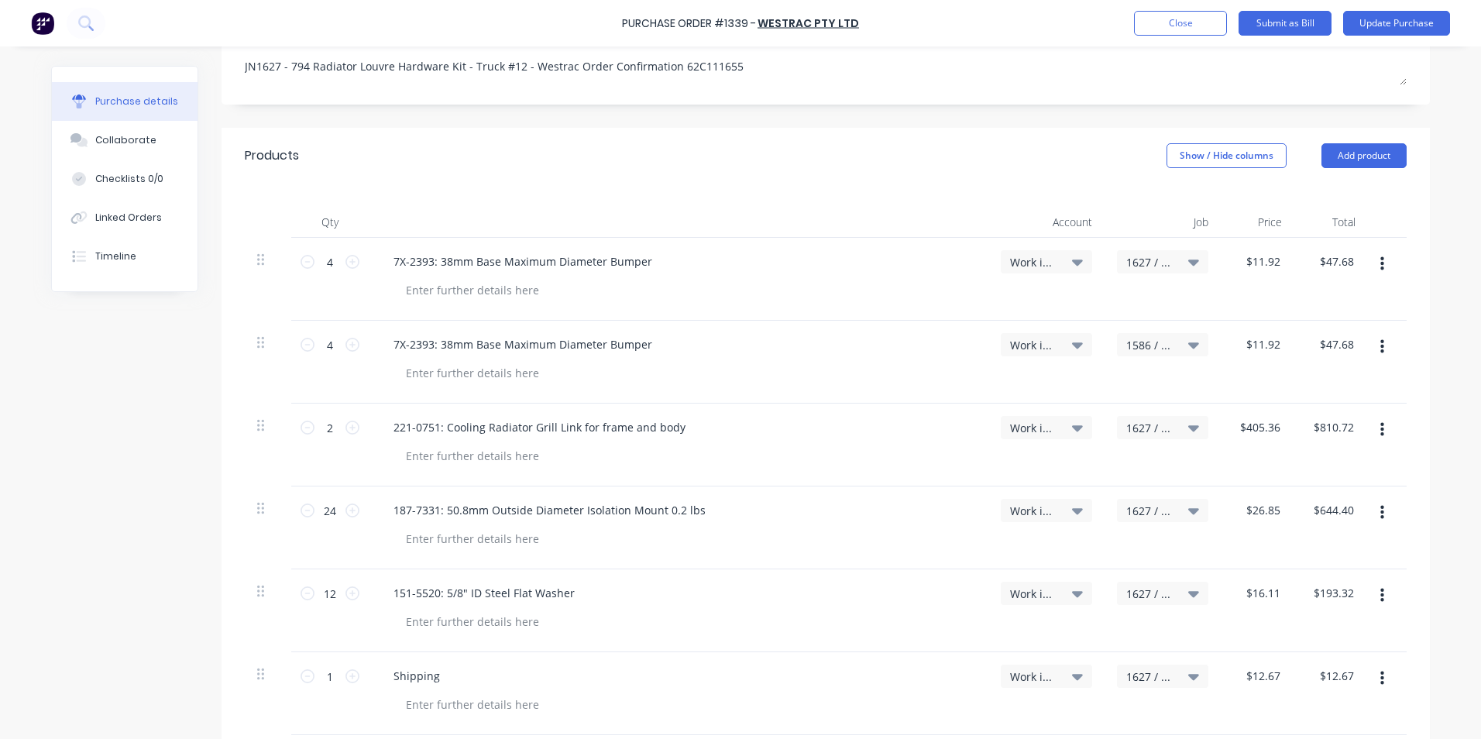
scroll to position [310, 0]
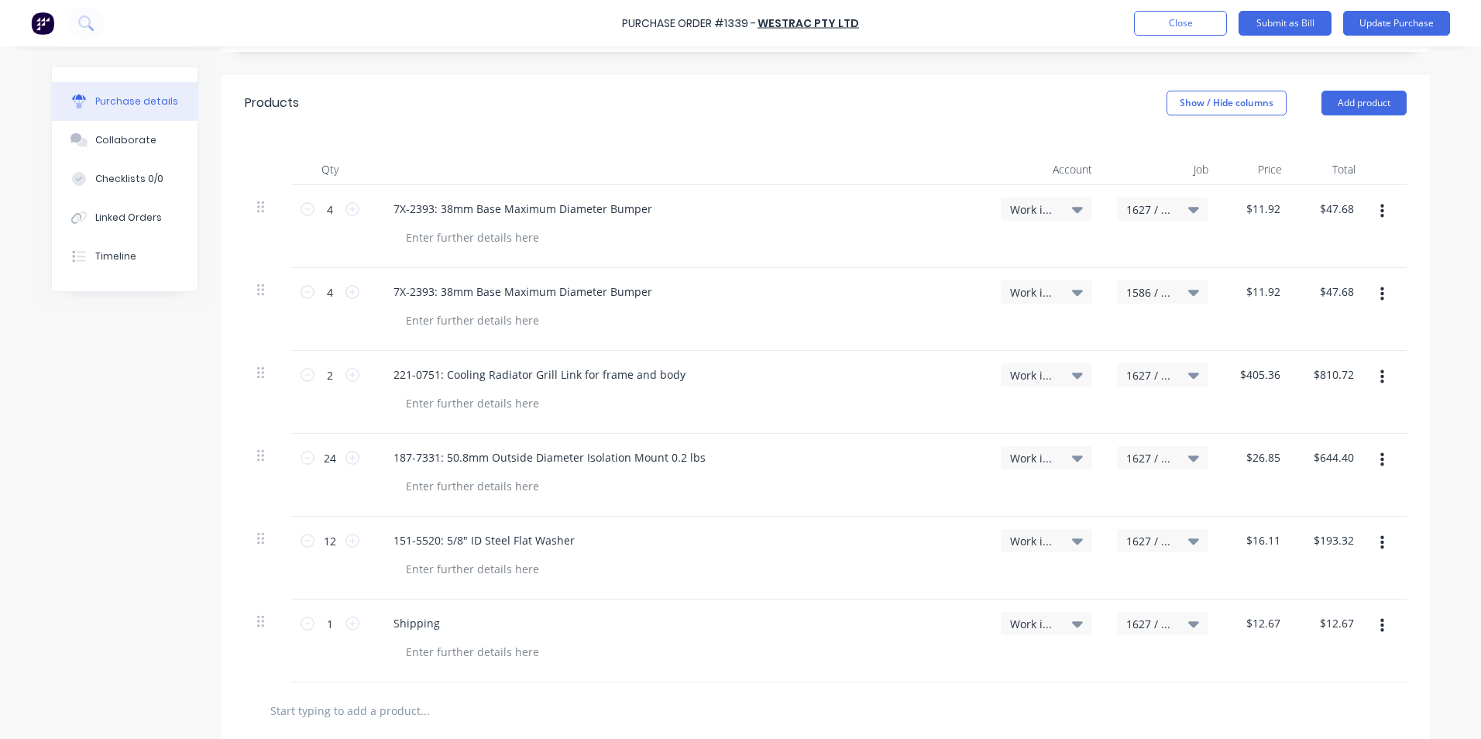
click at [1381, 374] on icon "button" at bounding box center [1383, 377] width 4 height 17
click at [1302, 448] on button "Duplicate" at bounding box center [1335, 449] width 132 height 31
type textarea "x"
type input "1"
type input "$405.36"
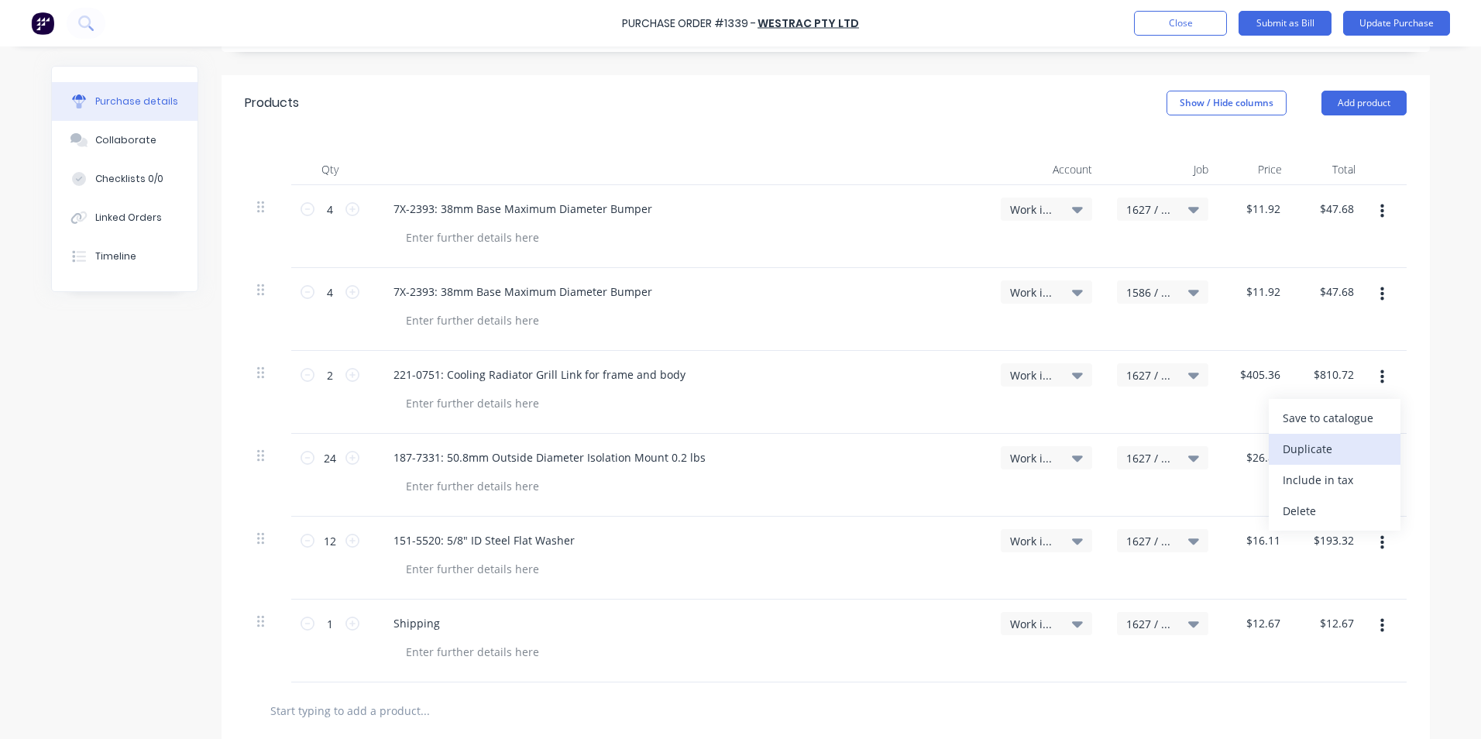
type input "$405.36"
type input "24"
type input "$26.85"
type input "$644.40"
type input "12"
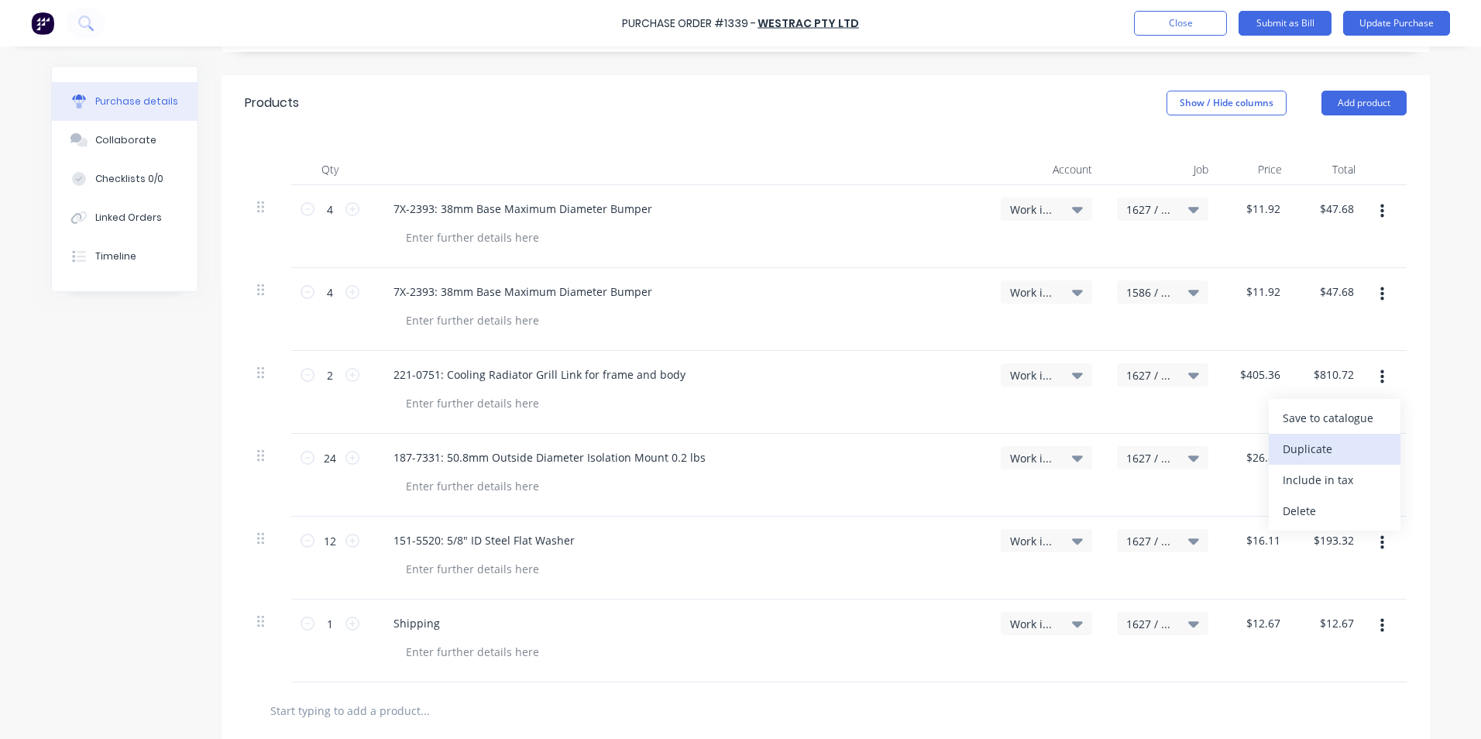
type input "$16.11"
type input "$193.32"
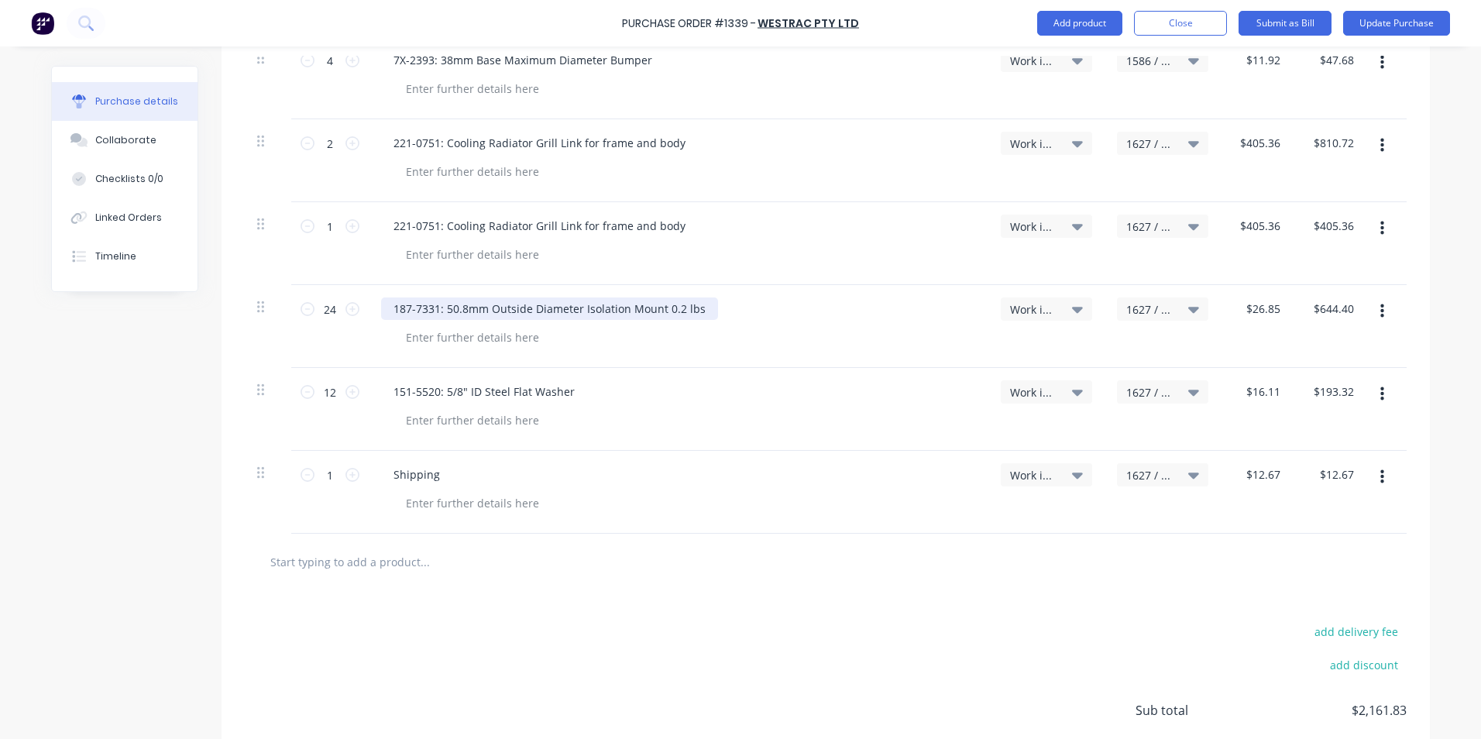
scroll to position [542, 0]
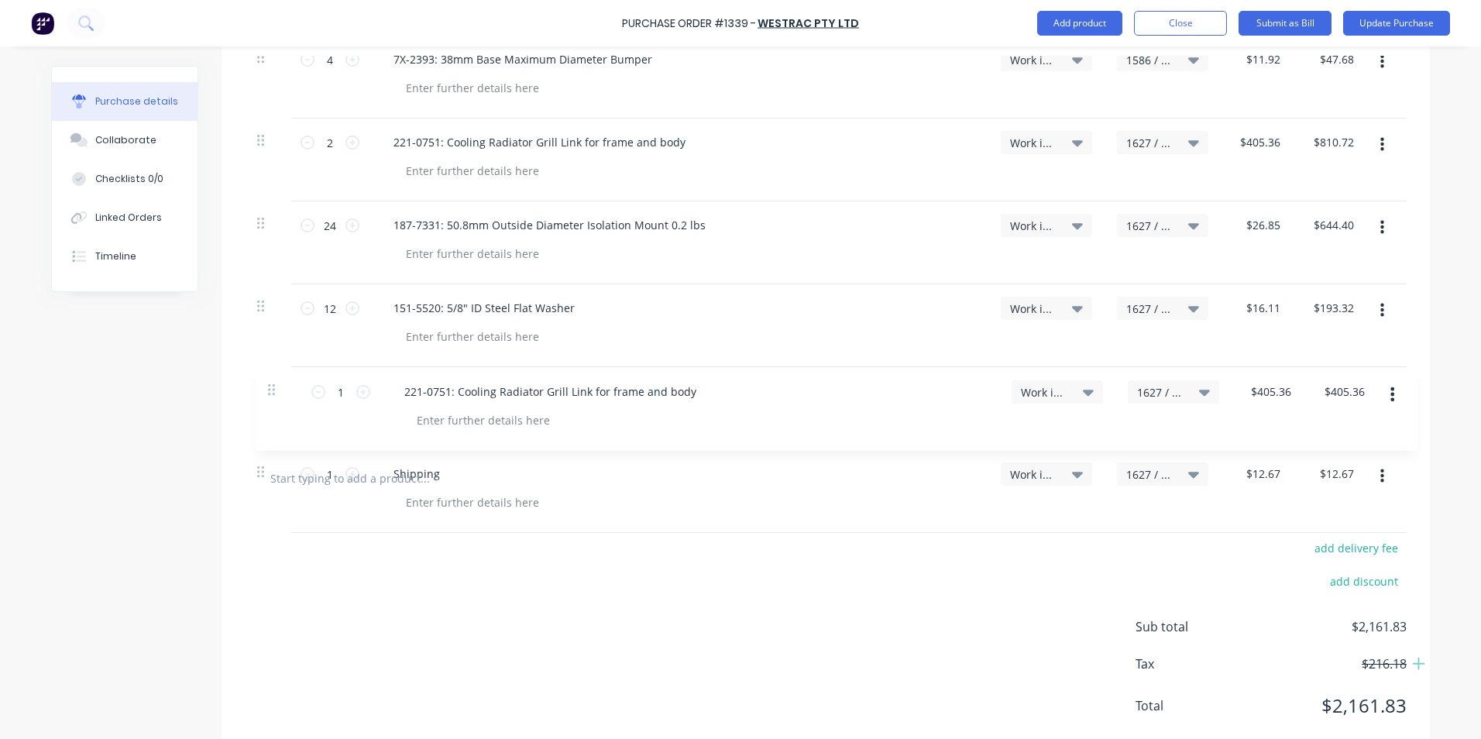
drag, startPoint x: 255, startPoint y: 226, endPoint x: 274, endPoint y: 397, distance: 172.3
click at [274, 397] on div "4 4 7X-2393: 38mm Base Maximum Diameter Bumper Work in Progress 1627 / W/Trac-7…" at bounding box center [826, 201] width 1162 height 497
type textarea "x"
type input "24"
type input "$26.85"
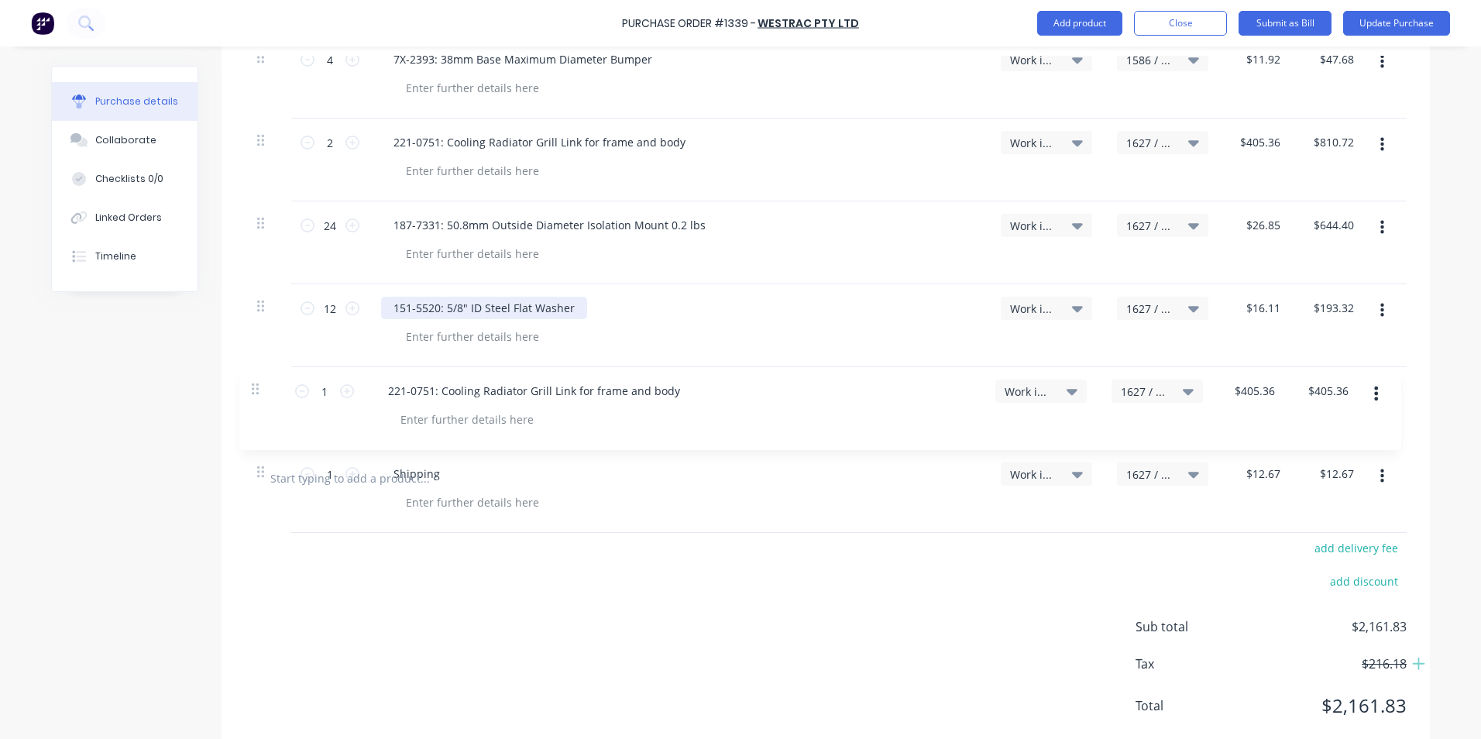
type input "$644.40"
type input "12"
type input "$16.11"
type input "$193.32"
type input "1"
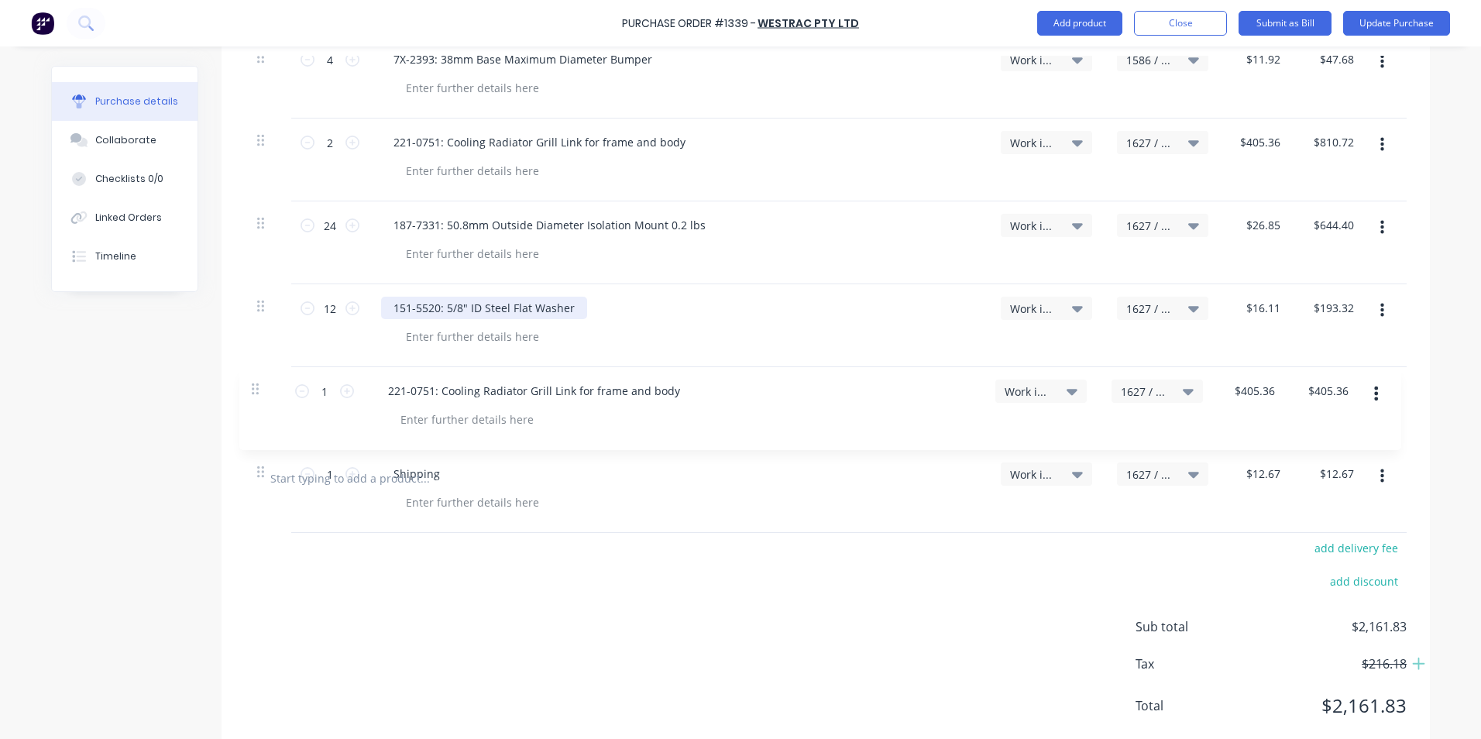
type input "$405.36"
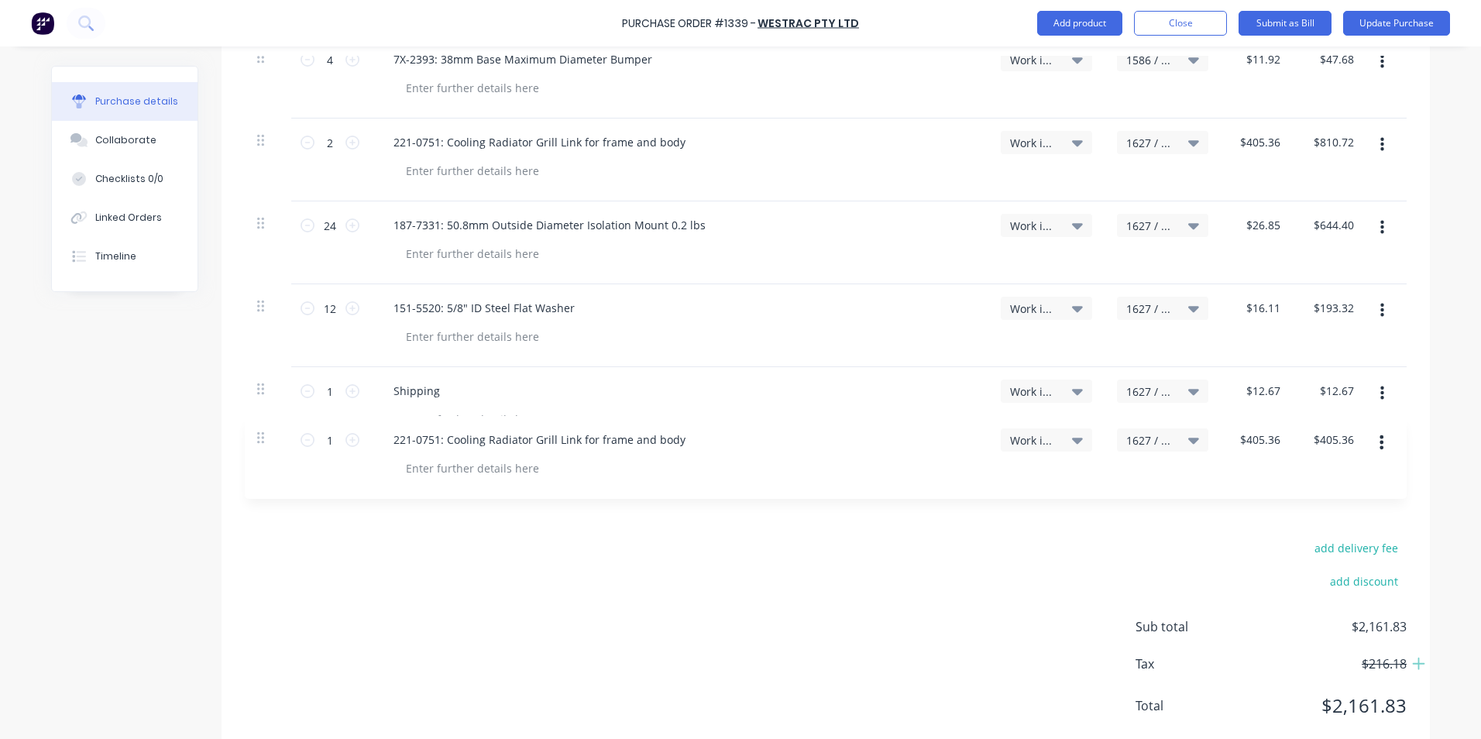
drag, startPoint x: 254, startPoint y: 389, endPoint x: 260, endPoint y: 442, distance: 53.0
click at [260, 442] on div "4 4 7X-2393: 38mm Base Maximum Diameter Bumper Work in Progress 1627 / W/Trac-7…" at bounding box center [826, 201] width 1162 height 497
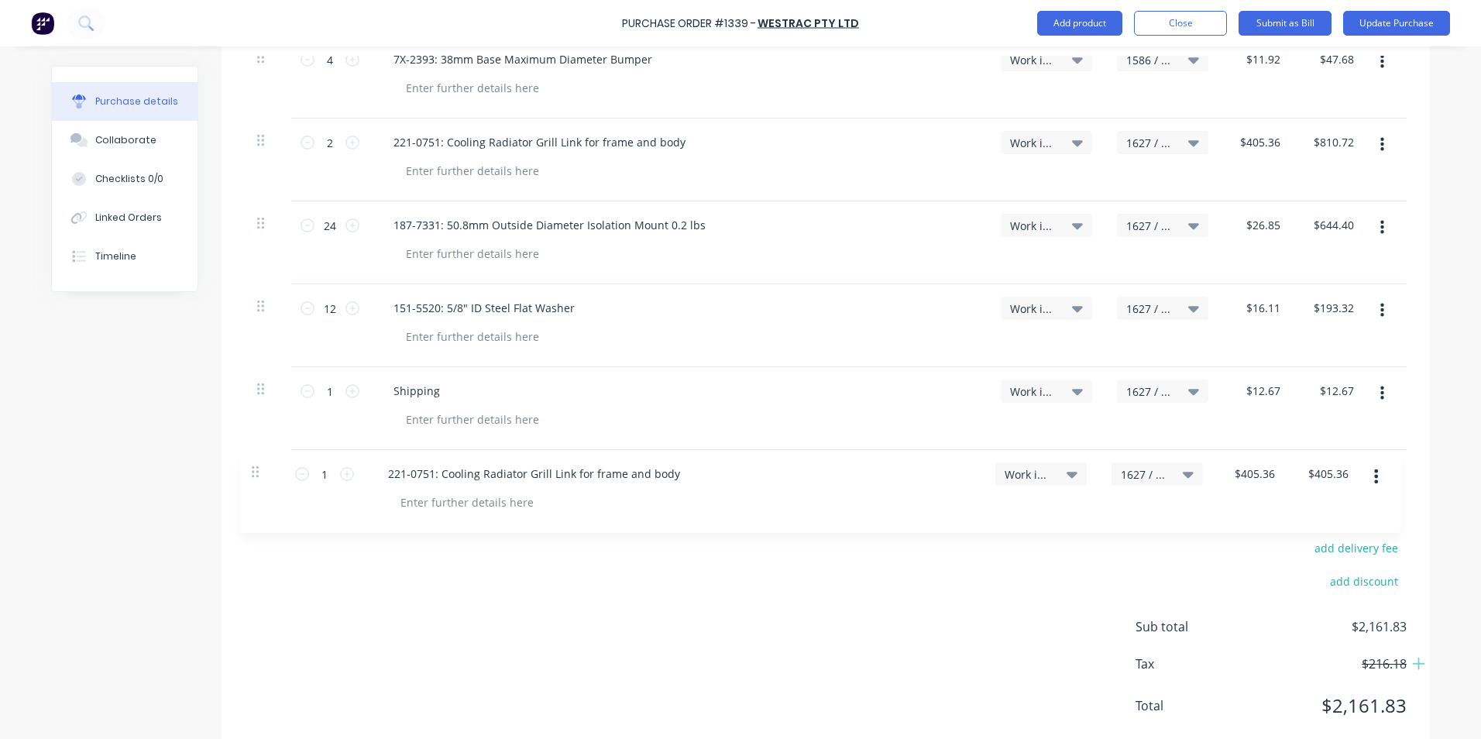
type textarea "x"
type input "$12.67"
type input "$405.36"
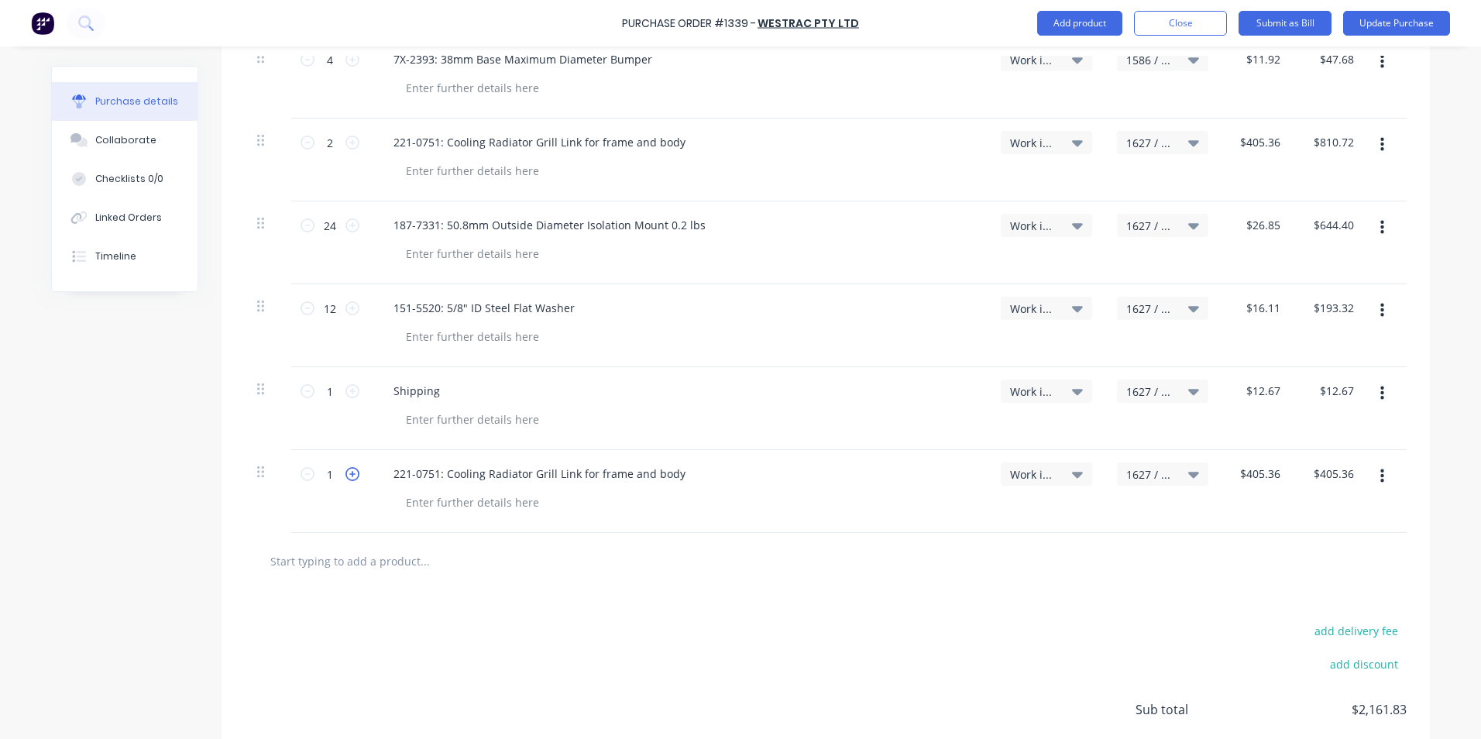
click at [349, 473] on icon at bounding box center [353, 474] width 14 height 14
type textarea "x"
type input "2"
type input "$810.72"
click at [349, 473] on icon at bounding box center [353, 474] width 14 height 14
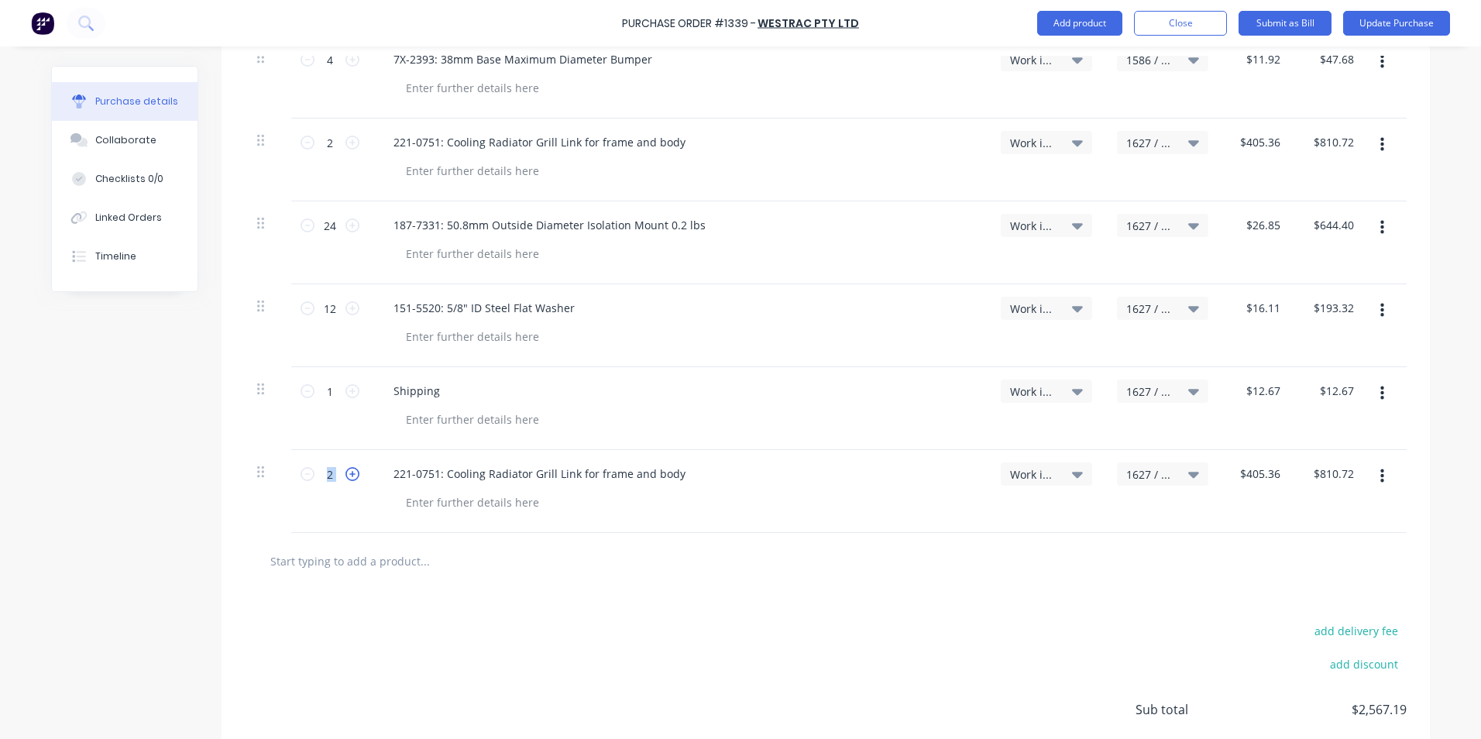
type textarea "x"
type input "3"
type input "$1,216.08"
click at [349, 473] on icon at bounding box center [353, 474] width 14 height 14
type textarea "x"
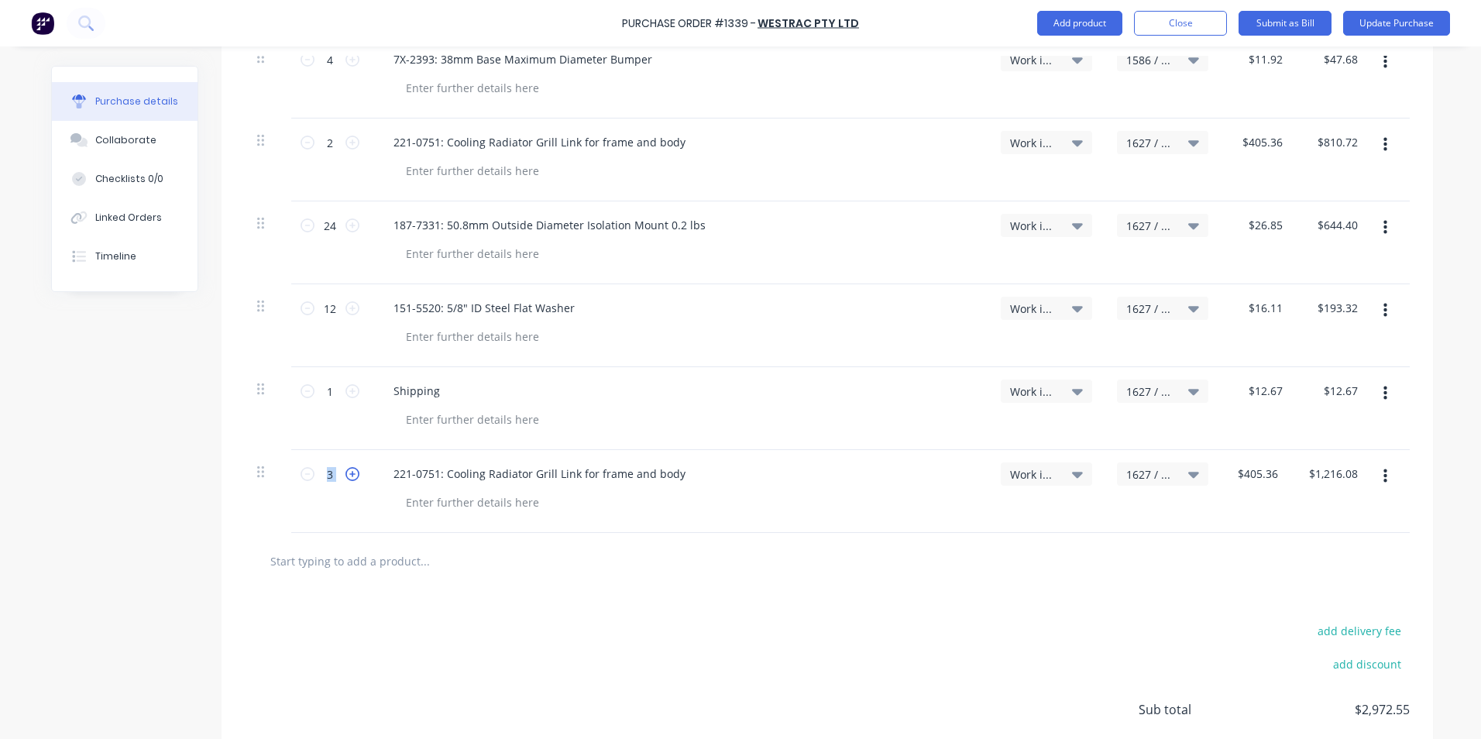
type input "4"
type input "$1,621.44"
click at [301, 474] on icon at bounding box center [308, 474] width 14 height 14
type textarea "x"
type input "3"
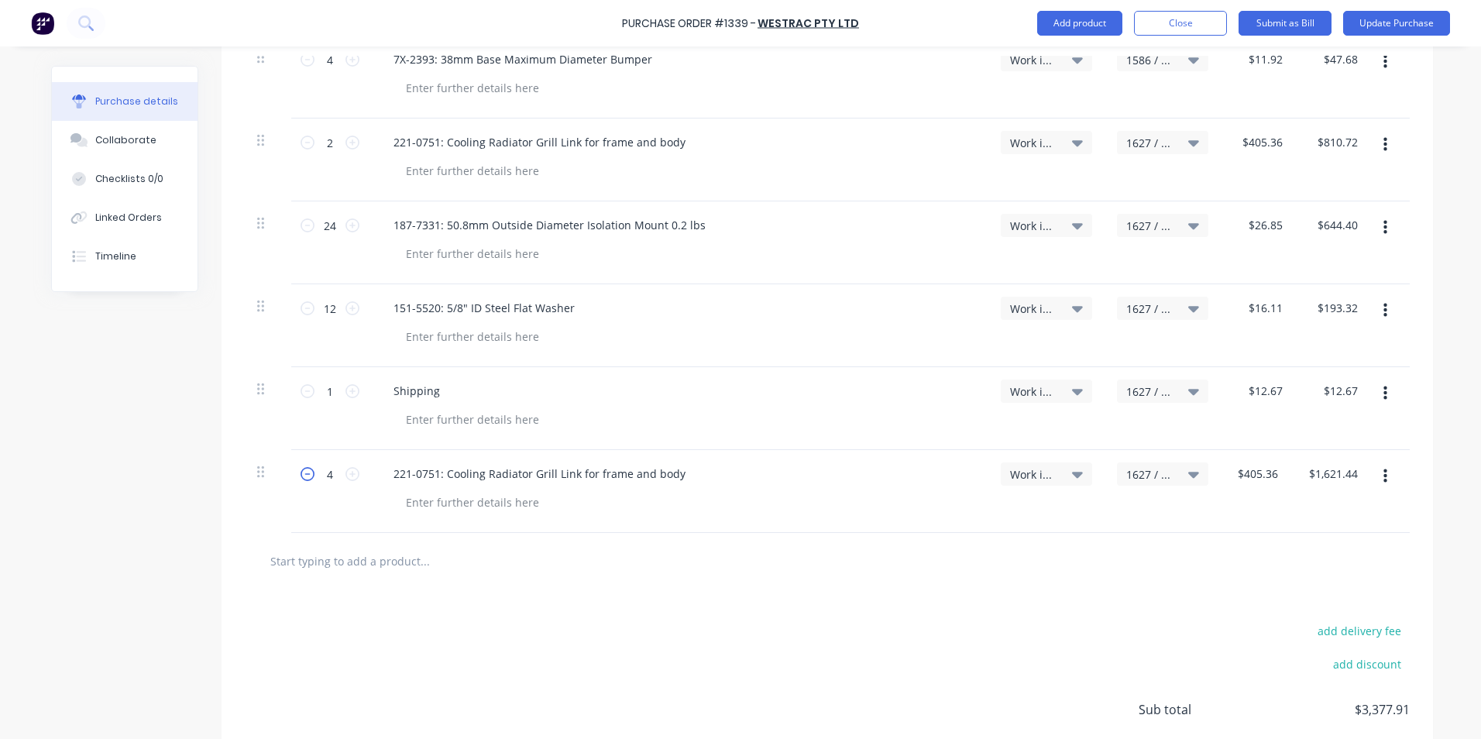
type input "$1,216.08"
click at [301, 474] on icon at bounding box center [308, 474] width 14 height 14
type textarea "x"
type input "2"
type input "$810.72"
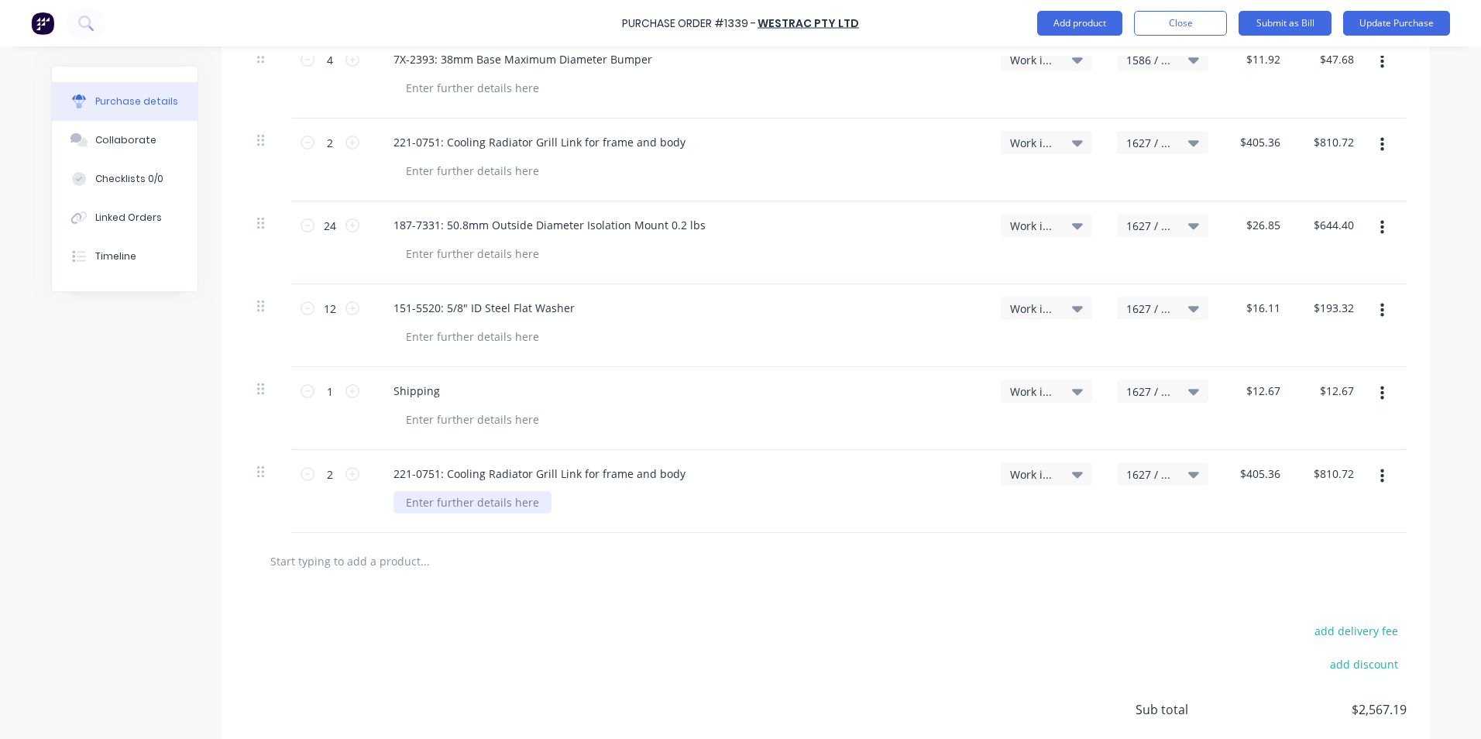
type textarea "x"
click at [462, 506] on div at bounding box center [473, 502] width 158 height 22
click at [1137, 473] on span "1627 / W/Trac-794-[GEOGRAPHIC_DATA]-T12" at bounding box center [1149, 474] width 46 height 16
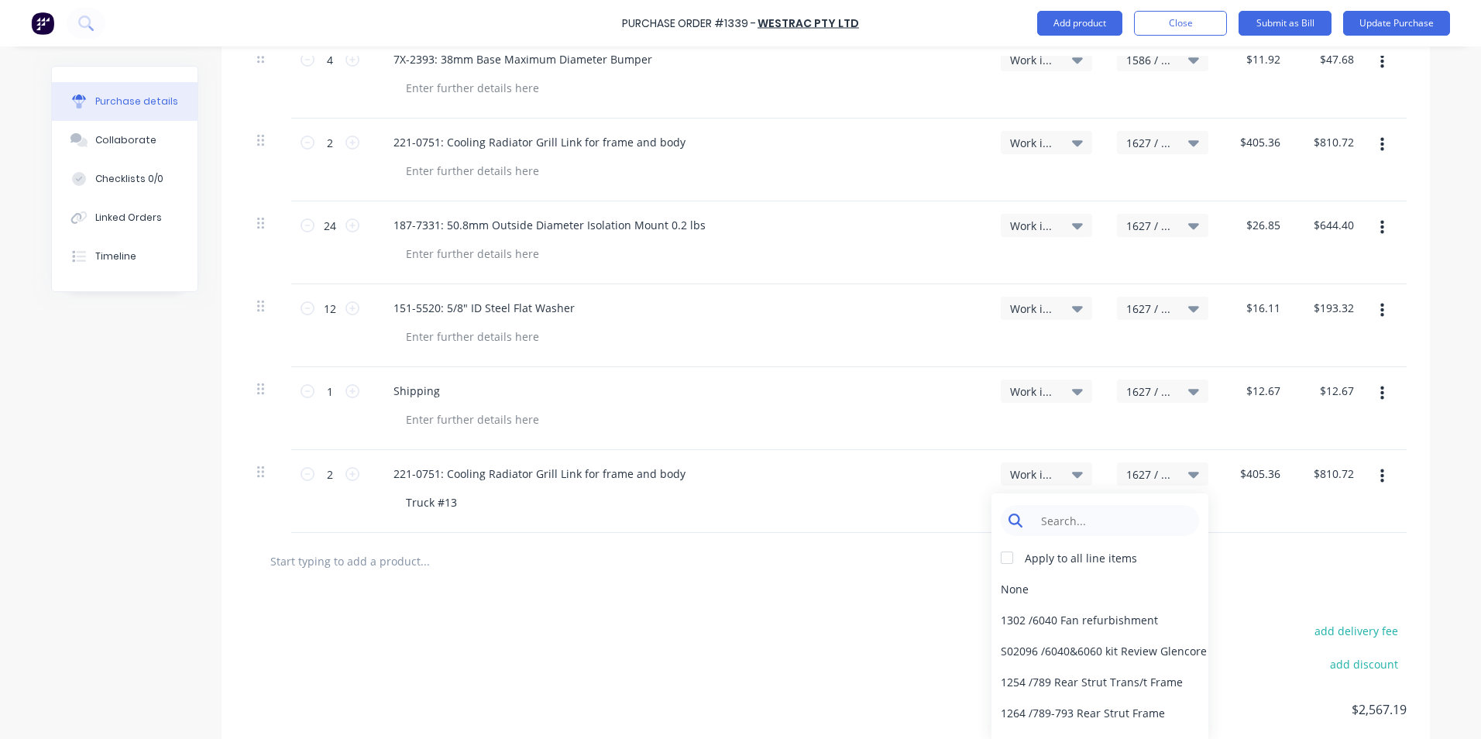
type textarea "x"
click at [1071, 520] on input at bounding box center [1112, 520] width 159 height 31
type input "1647"
click at [932, 505] on div "Truck #13" at bounding box center [685, 502] width 583 height 22
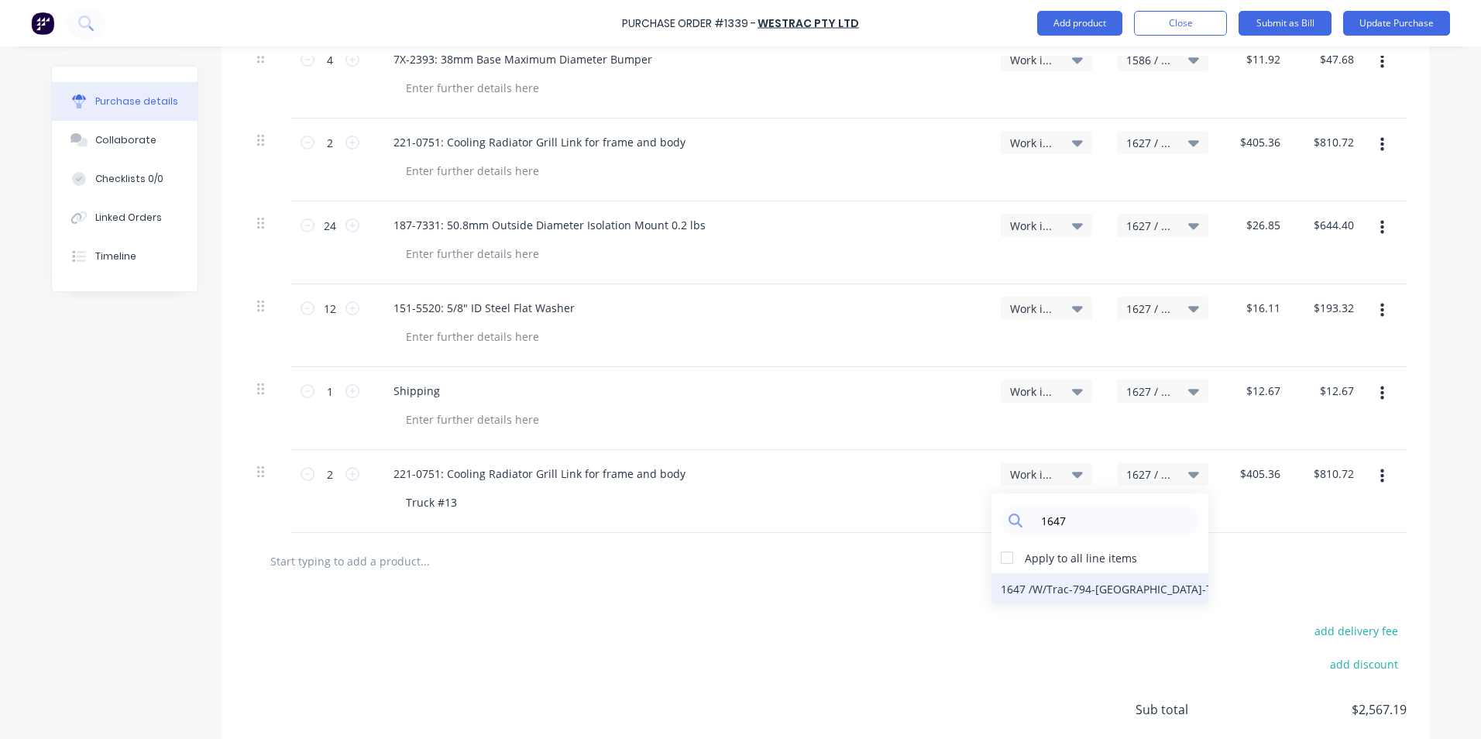
click at [1045, 586] on div "1647 / W/Trac-794-[GEOGRAPHIC_DATA]-T13" at bounding box center [1100, 588] width 217 height 31
click at [1381, 475] on icon "button" at bounding box center [1383, 476] width 4 height 14
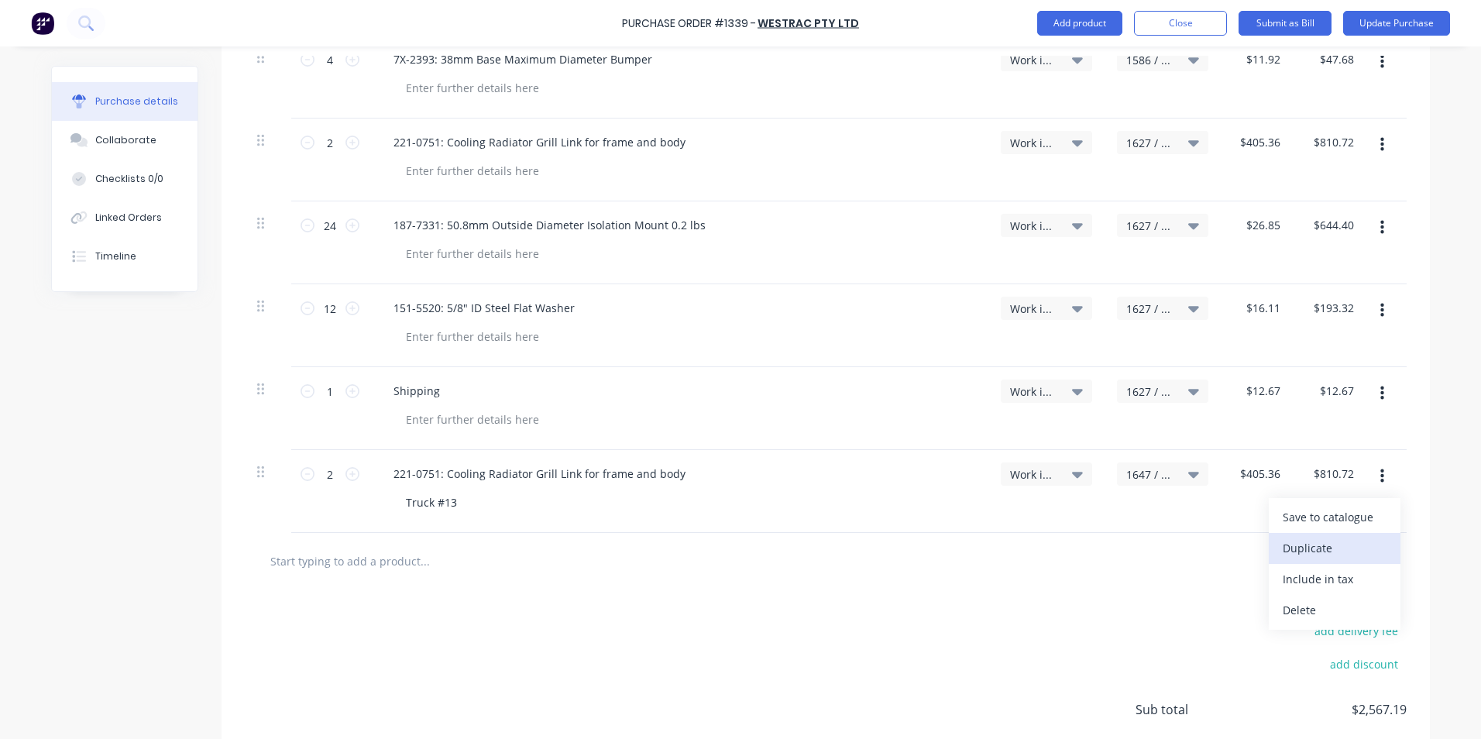
click at [1305, 545] on button "Duplicate" at bounding box center [1335, 548] width 132 height 31
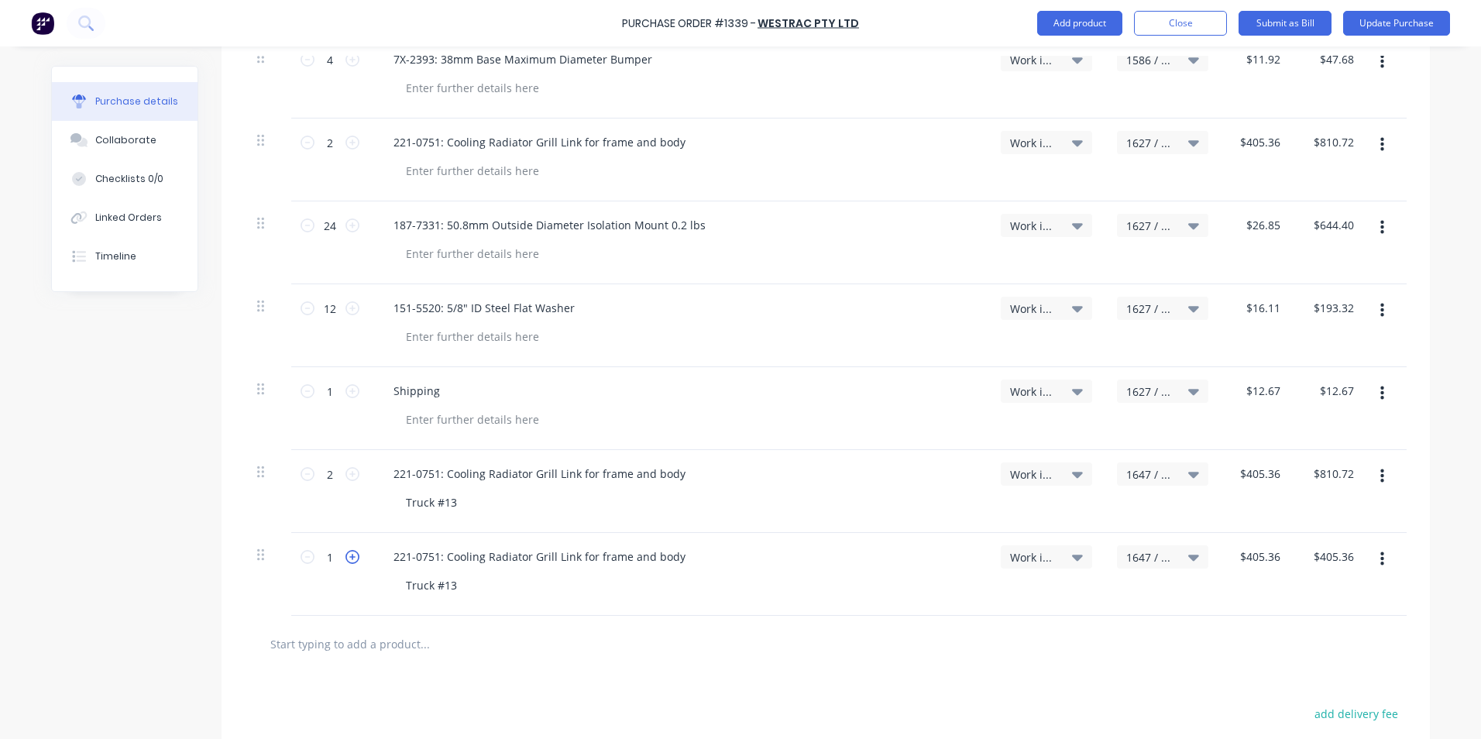
click at [346, 555] on icon at bounding box center [353, 557] width 14 height 14
type textarea "x"
type input "2"
type input "$810.72"
type textarea "x"
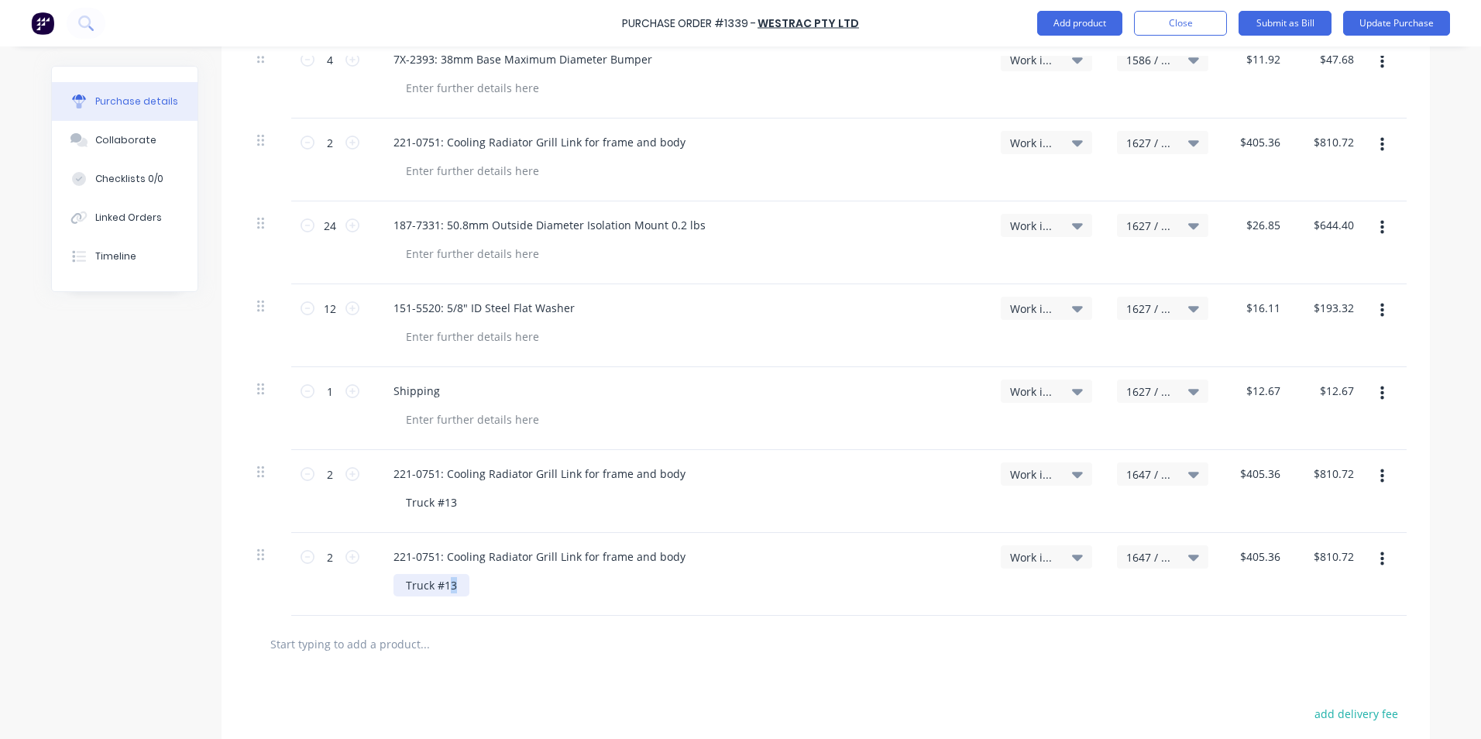
click at [444, 589] on div "Truck #13" at bounding box center [432, 585] width 76 height 22
click at [1150, 552] on span "1647 / W/Trac-794-[GEOGRAPHIC_DATA]-T13" at bounding box center [1149, 557] width 46 height 16
type textarea "x"
click at [1057, 603] on input at bounding box center [1112, 603] width 159 height 31
type input "1678"
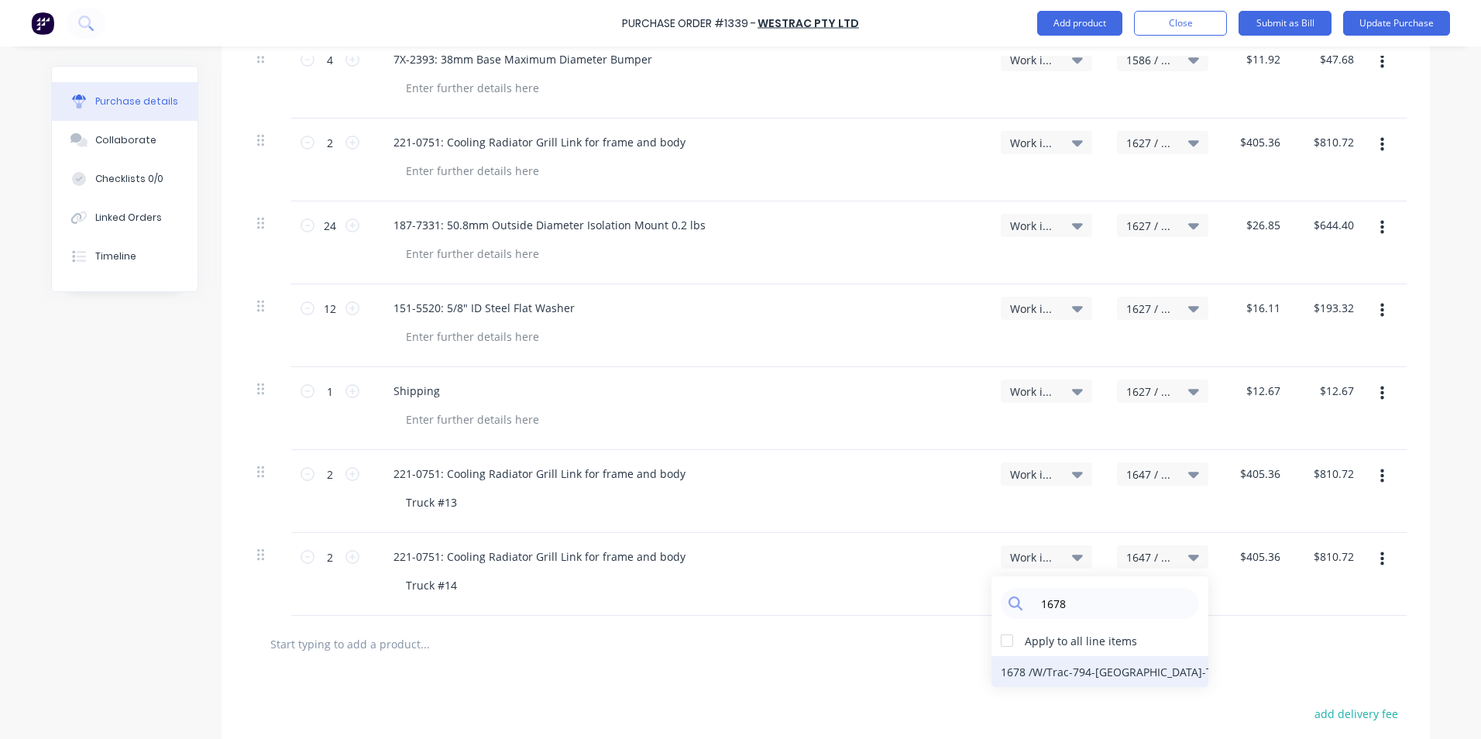
click at [1093, 672] on div "1678 / W/Trac-794-[GEOGRAPHIC_DATA]-T14" at bounding box center [1100, 671] width 217 height 31
click at [1381, 558] on icon "button" at bounding box center [1383, 559] width 4 height 14
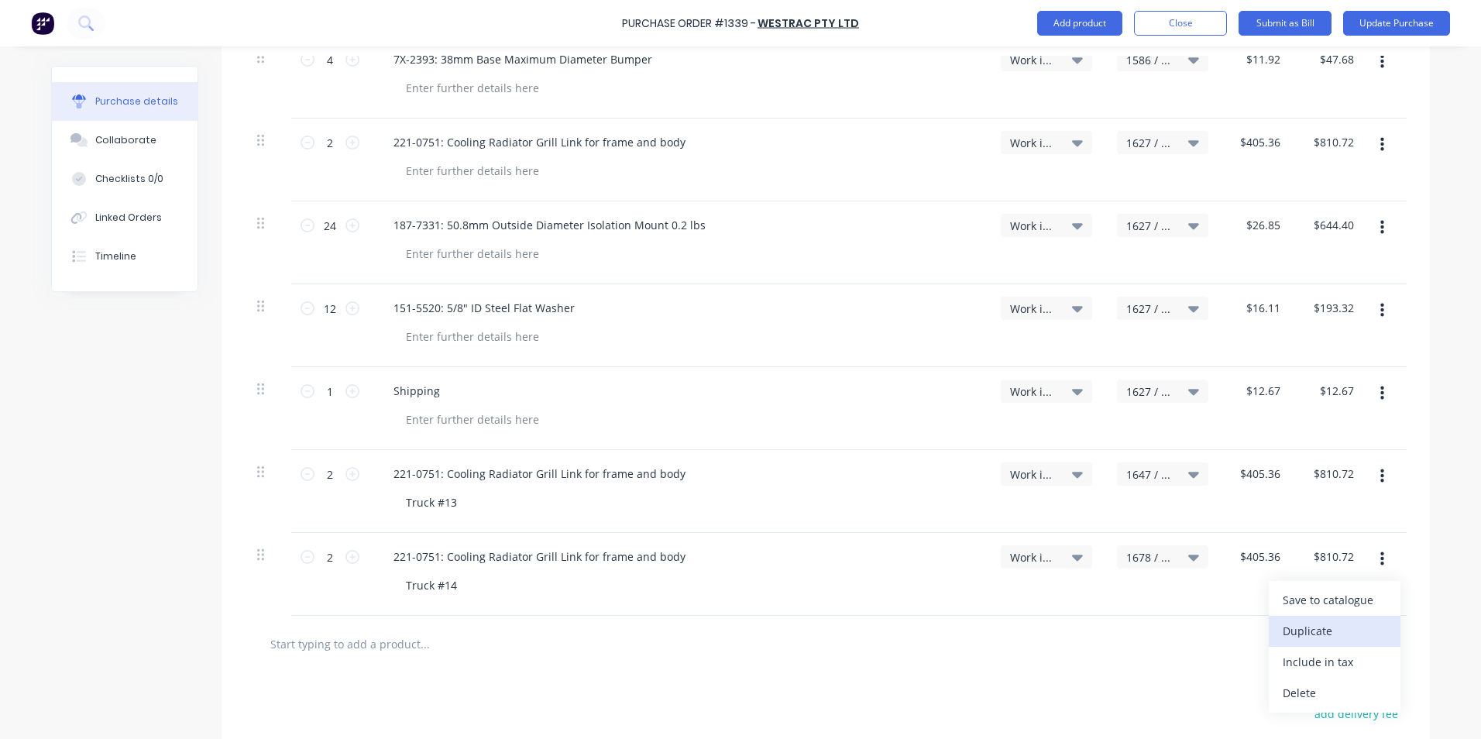
click at [1306, 628] on button "Duplicate" at bounding box center [1335, 631] width 132 height 31
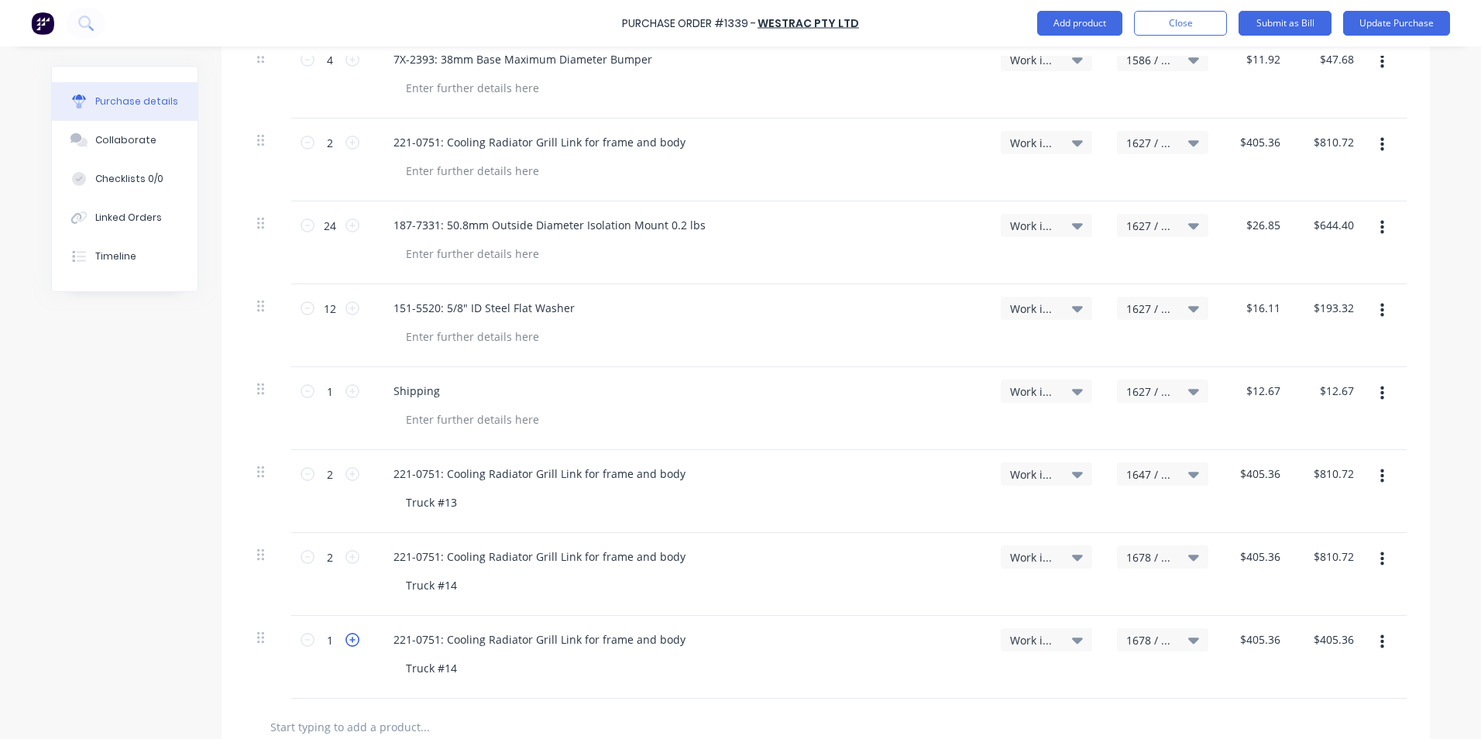
click at [346, 638] on icon at bounding box center [353, 640] width 14 height 14
type textarea "x"
type input "2"
type input "$810.72"
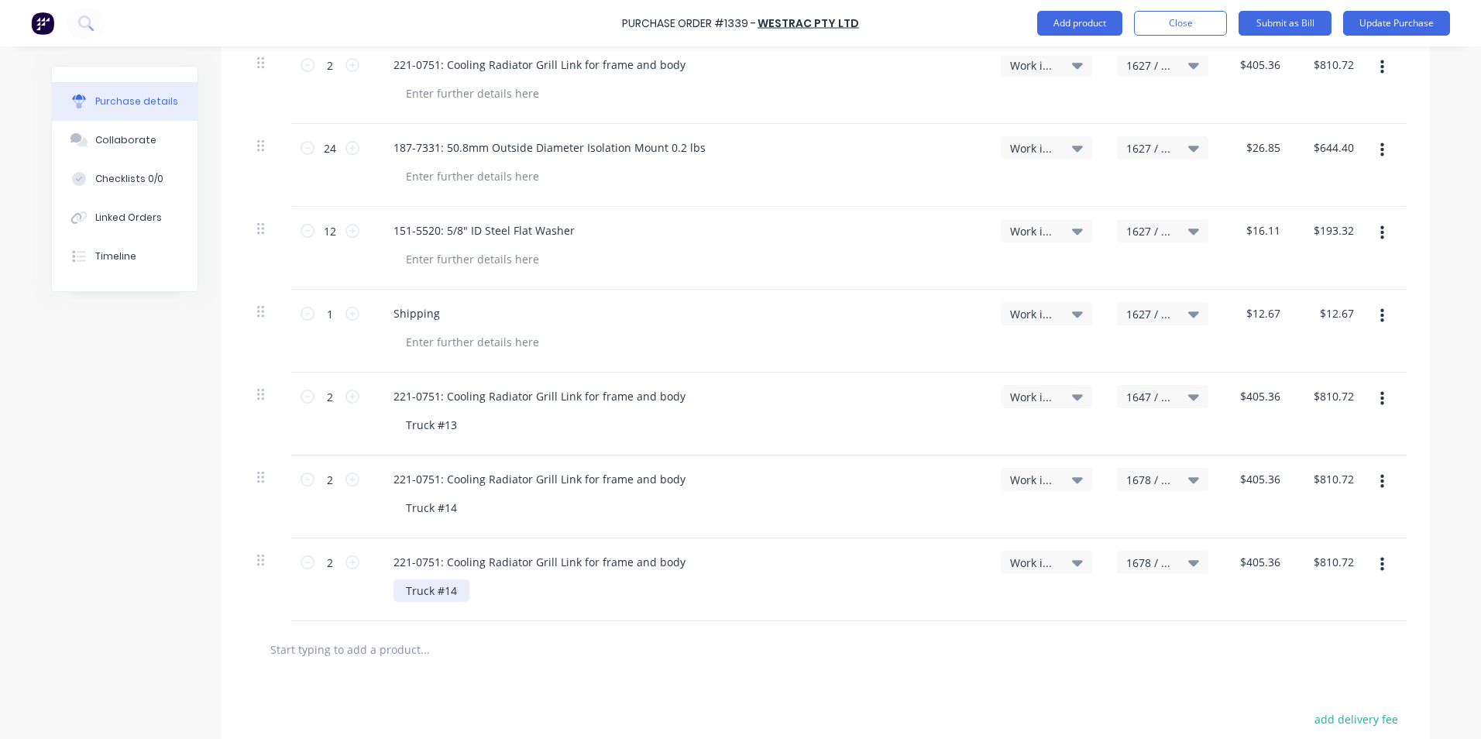
type textarea "x"
click at [445, 595] on div "Truck #14" at bounding box center [432, 590] width 76 height 22
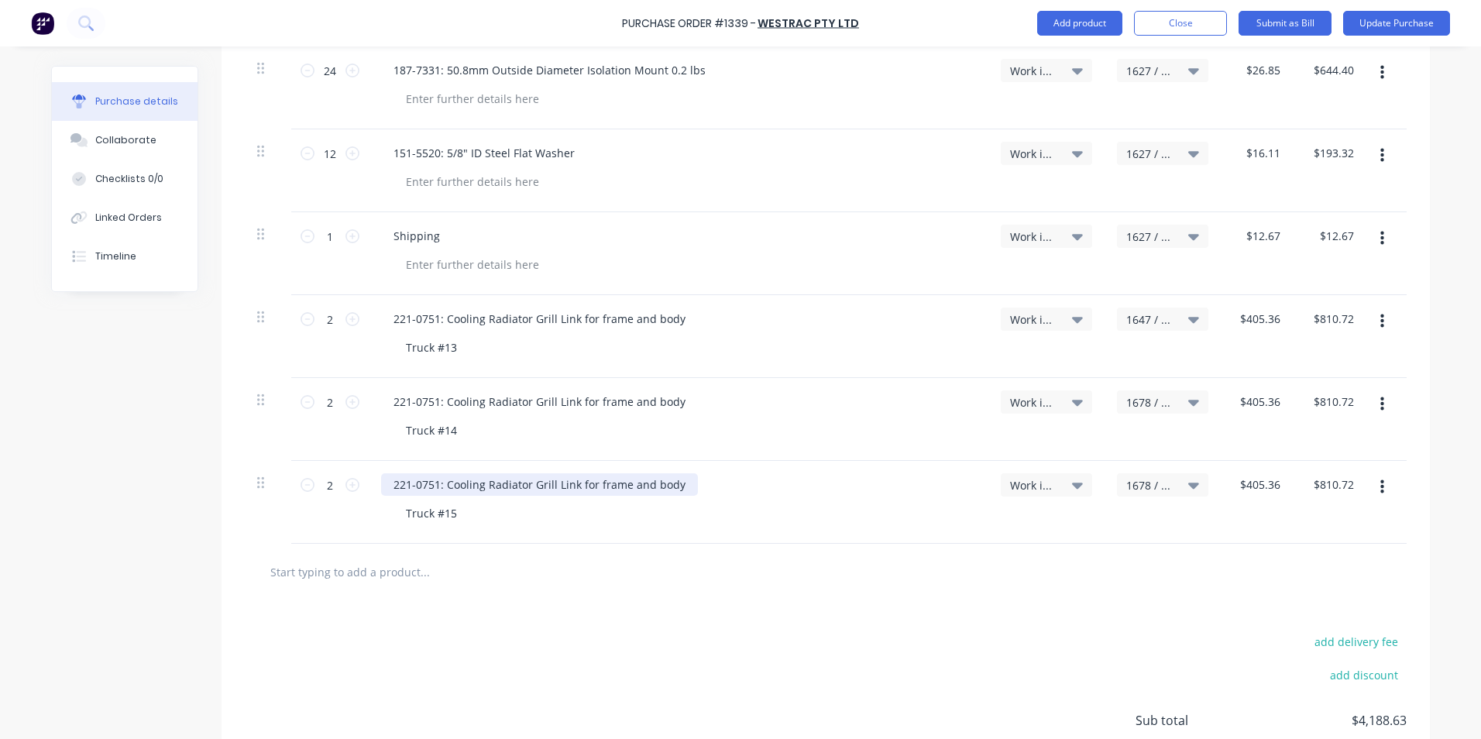
scroll to position [775, 0]
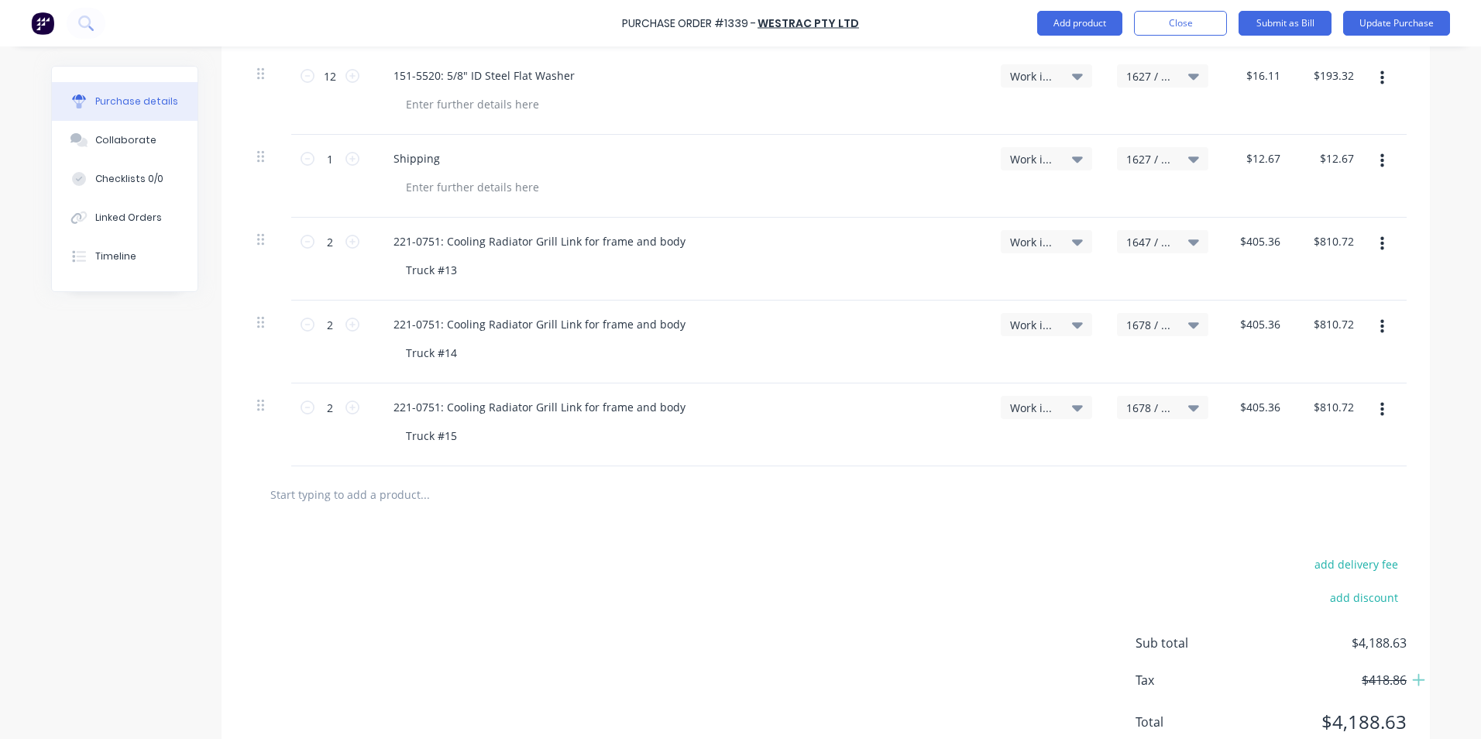
click at [1381, 408] on icon "button" at bounding box center [1383, 409] width 4 height 17
click at [1306, 480] on button "Duplicate" at bounding box center [1335, 481] width 132 height 31
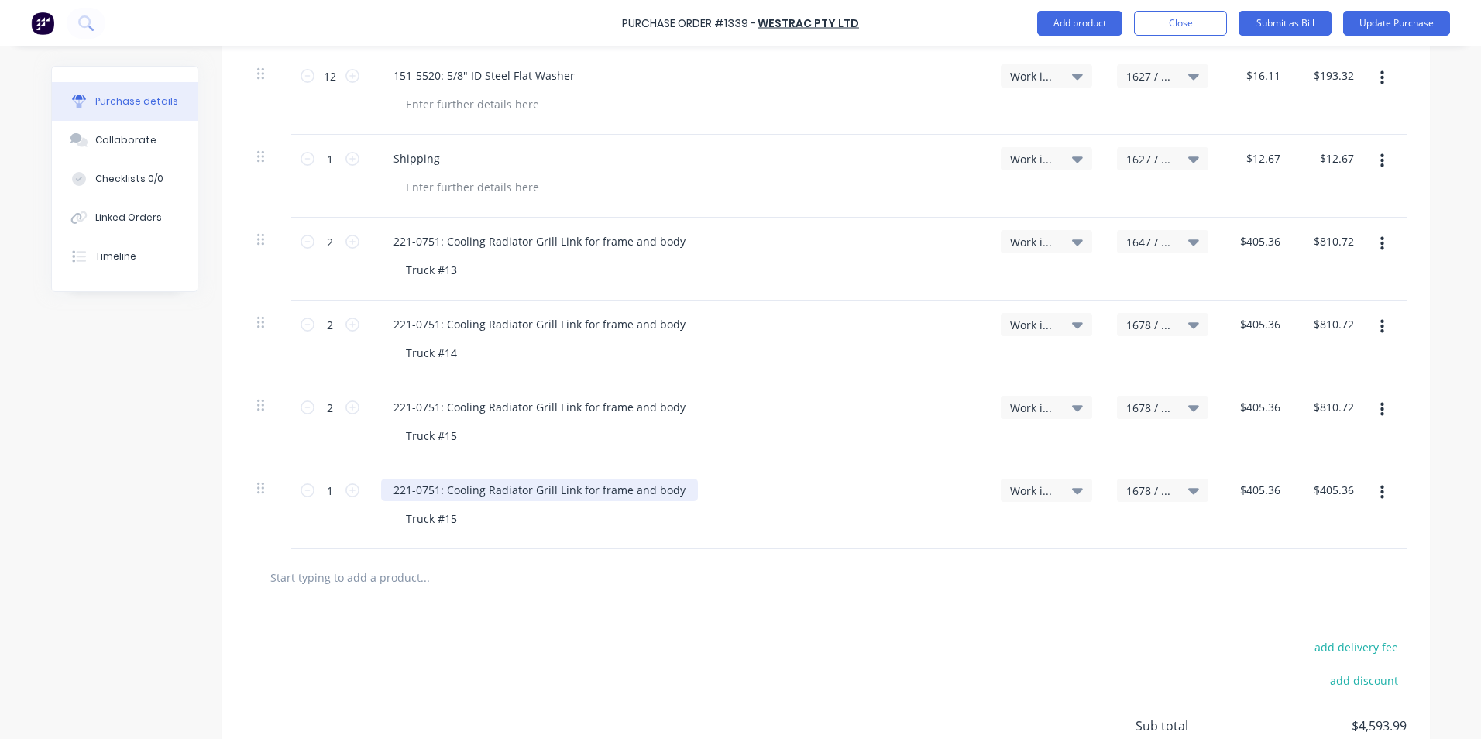
type textarea "x"
drag, startPoint x: 674, startPoint y: 489, endPoint x: 376, endPoint y: 487, distance: 298.3
click at [381, 487] on div "221-0751: Cooling Radiator Grill Link for frame and body" at bounding box center [539, 490] width 317 height 22
type textarea "x"
drag, startPoint x: 445, startPoint y: 523, endPoint x: 386, endPoint y: 526, distance: 59.7
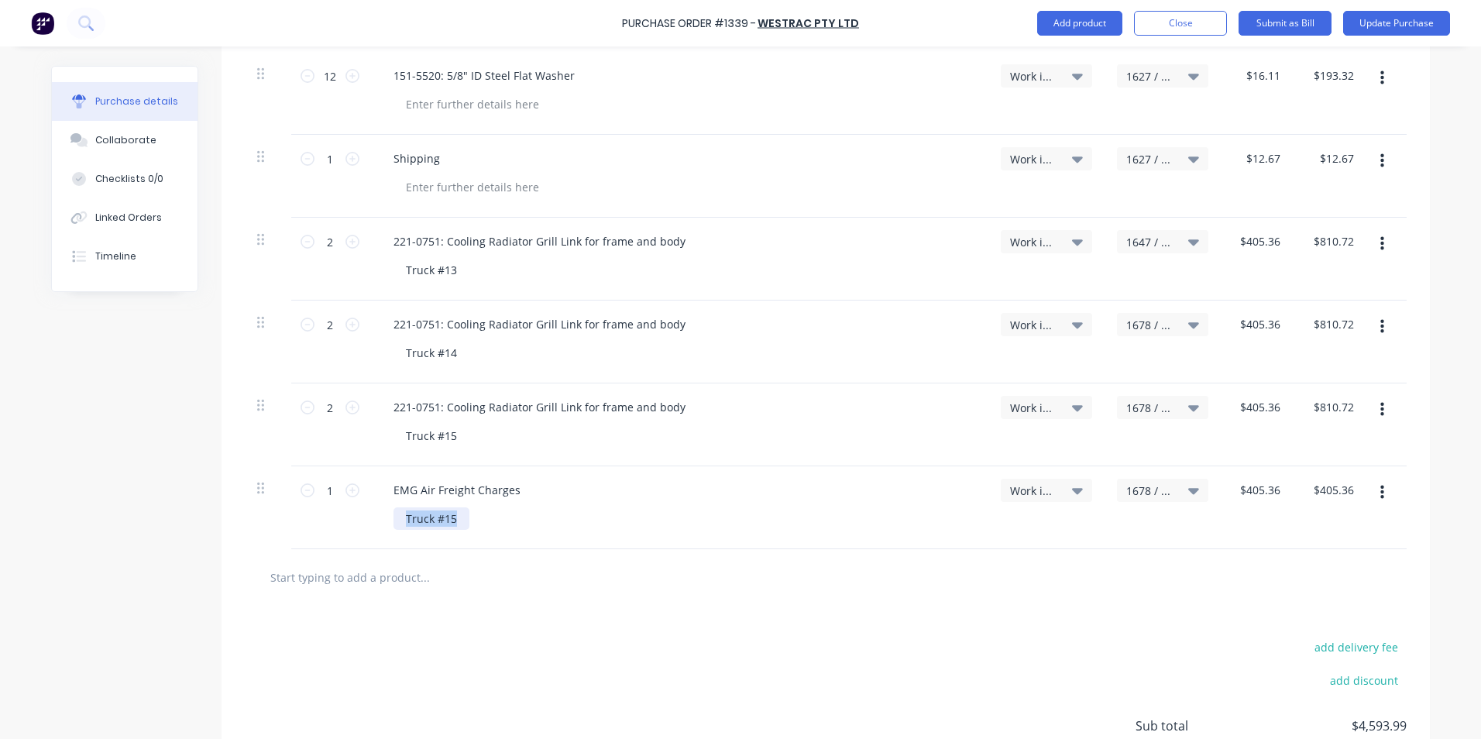
click at [386, 526] on div "EMG Air Freight Charges Truck #15" at bounding box center [679, 507] width 620 height 83
click at [1137, 487] on span "1678 / W/Trac-794-[GEOGRAPHIC_DATA]-T14" at bounding box center [1149, 491] width 46 height 16
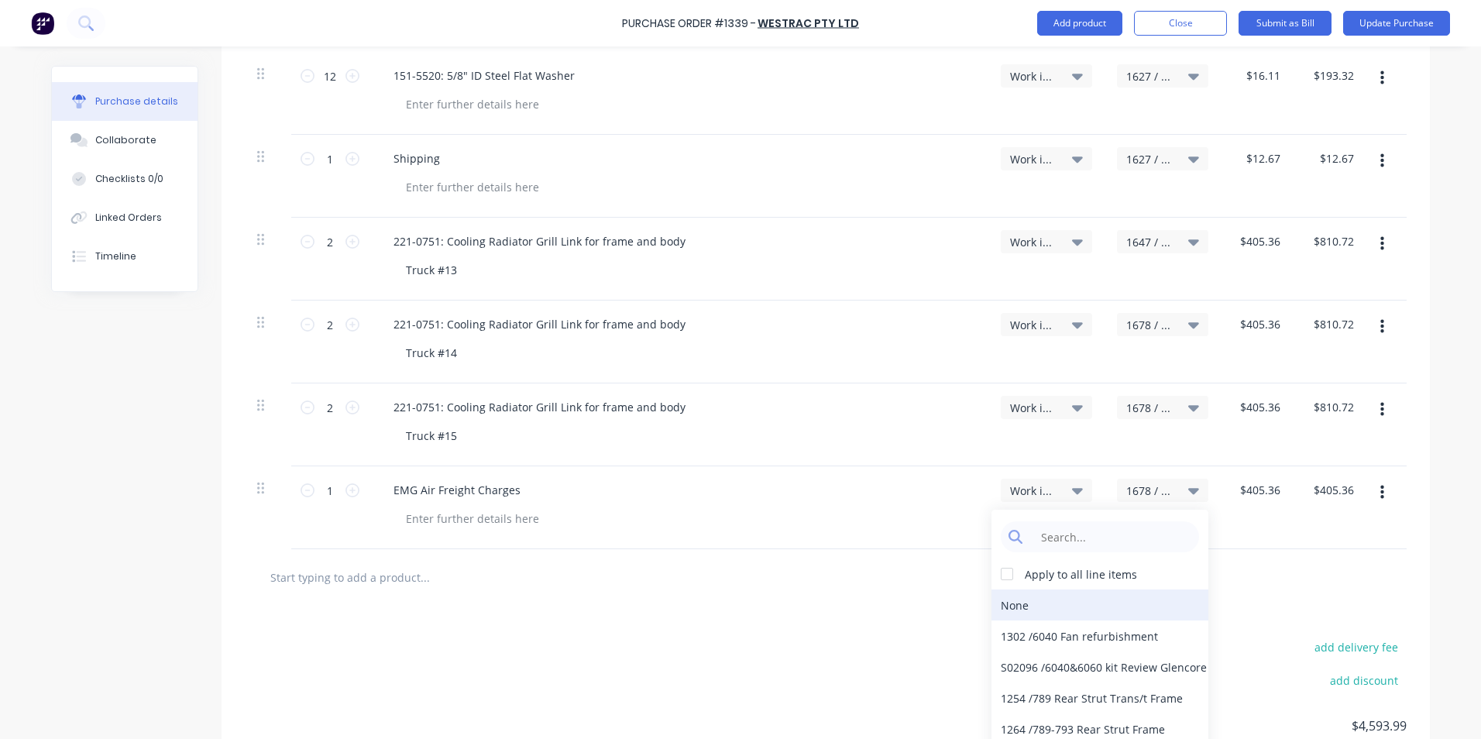
click at [1006, 604] on div "None" at bounding box center [1100, 605] width 217 height 31
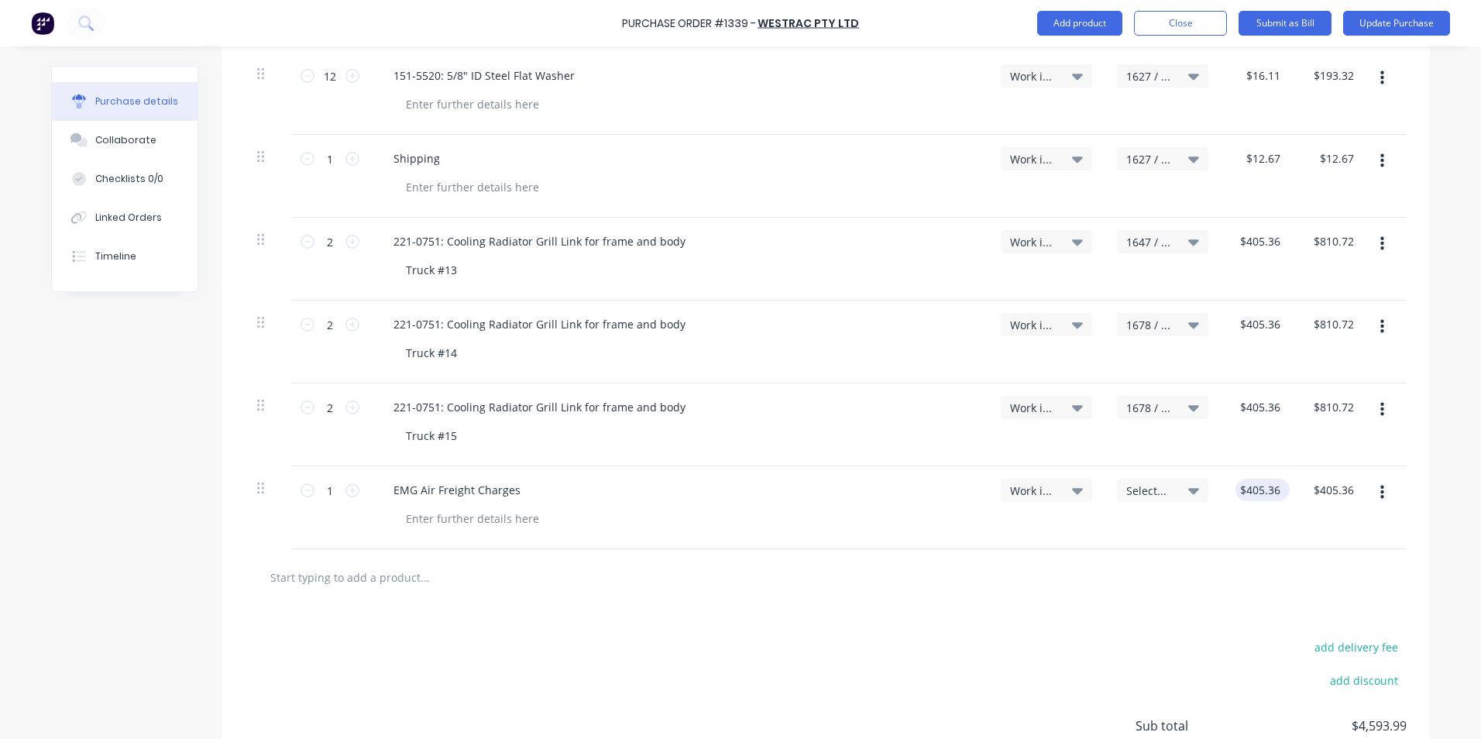
type textarea "x"
type input "405.3600"
click at [1250, 482] on input "405.3600" at bounding box center [1260, 490] width 48 height 22
click at [1250, 488] on input "405.3600" at bounding box center [1260, 490] width 54 height 22
type textarea "x"
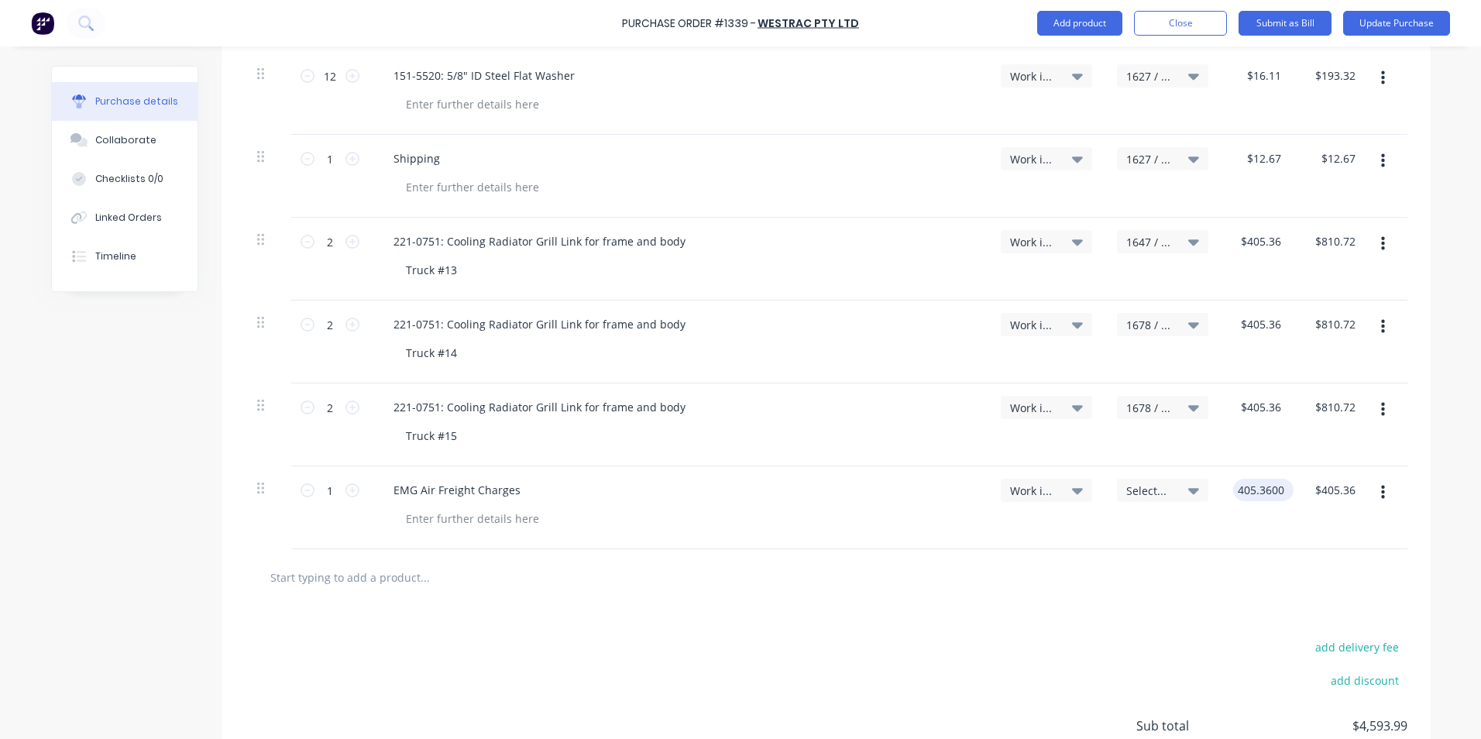
click at [1250, 488] on input "405.3600" at bounding box center [1260, 490] width 54 height 22
type input "552.92"
type textarea "x"
type input "$552.92"
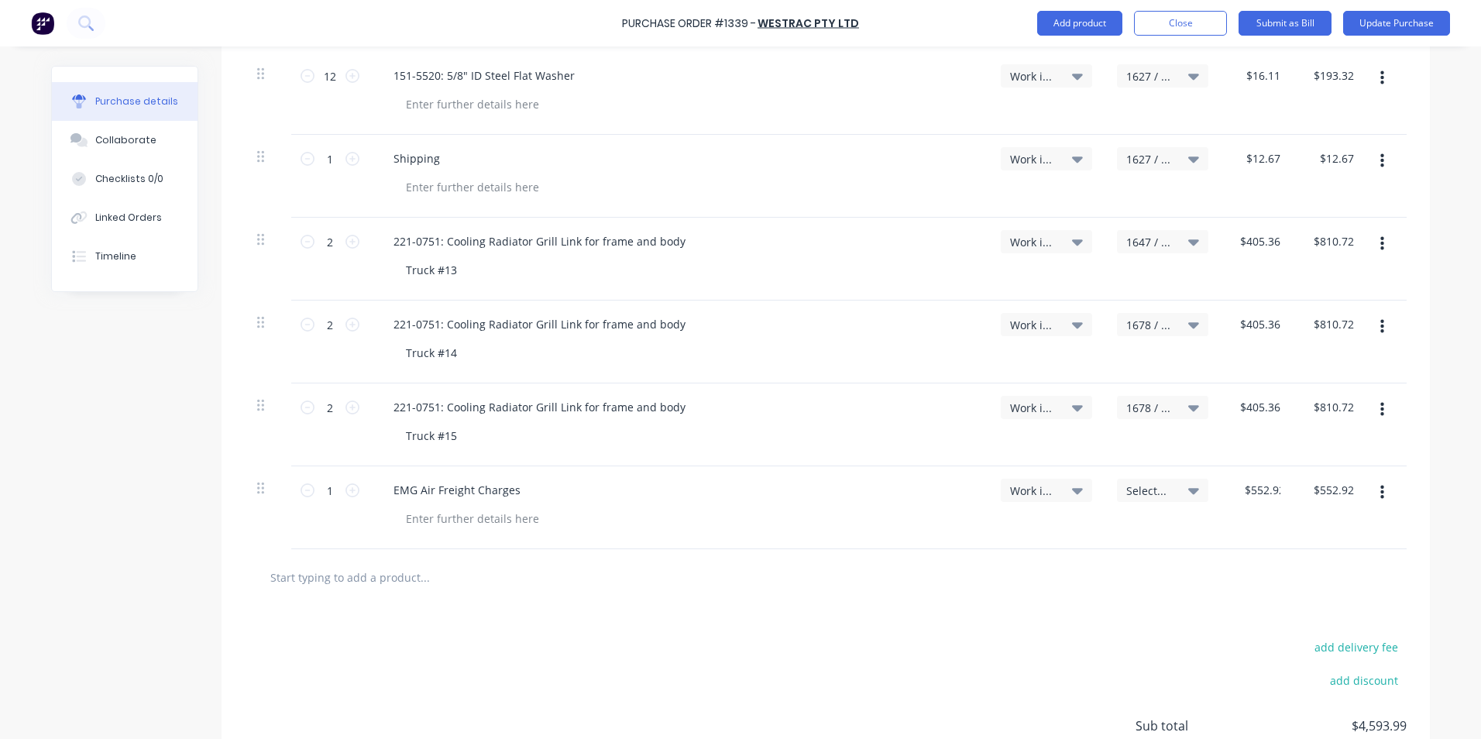
click at [1281, 540] on div "$552.92 552.92" at bounding box center [1258, 507] width 74 height 83
click at [1401, 22] on button "Update Purchase" at bounding box center [1396, 23] width 107 height 25
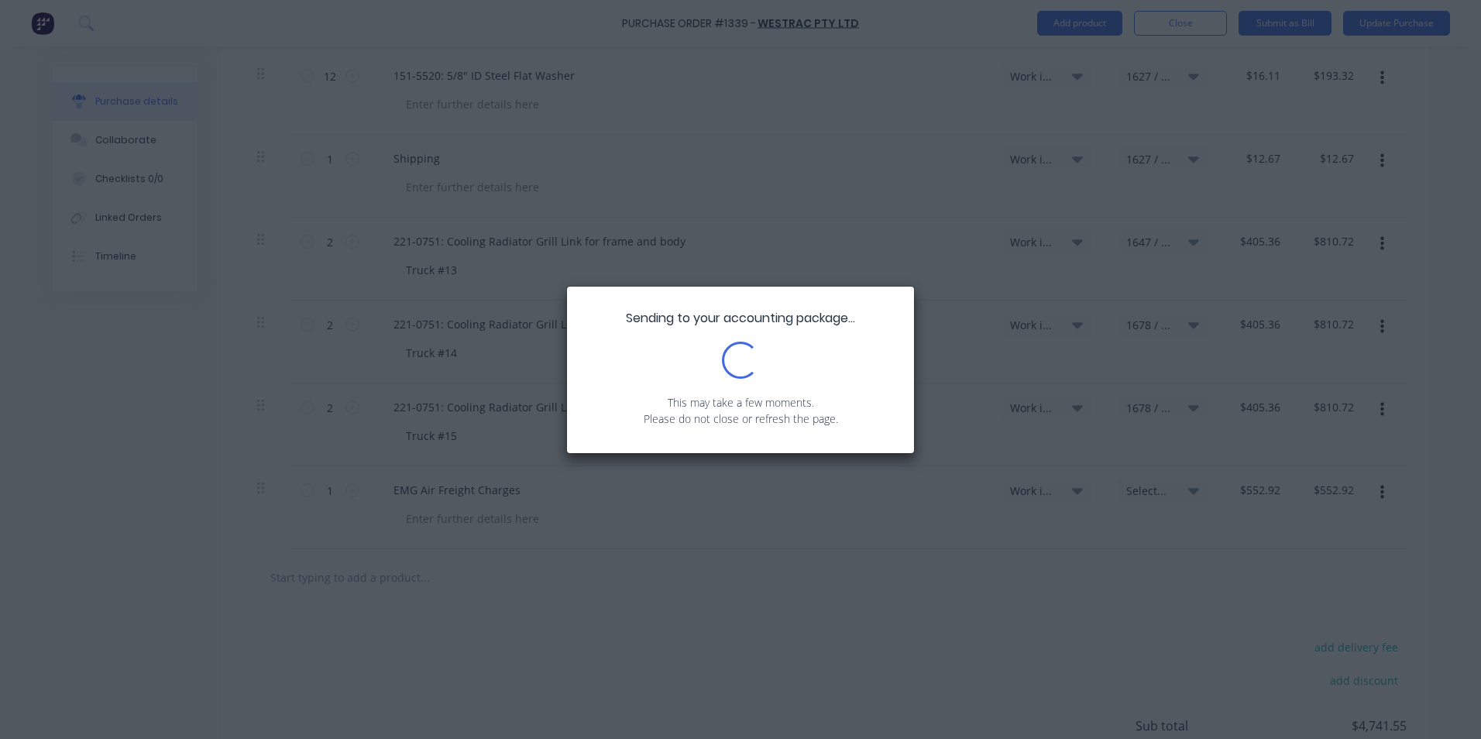
scroll to position [0, 0]
type textarea "x"
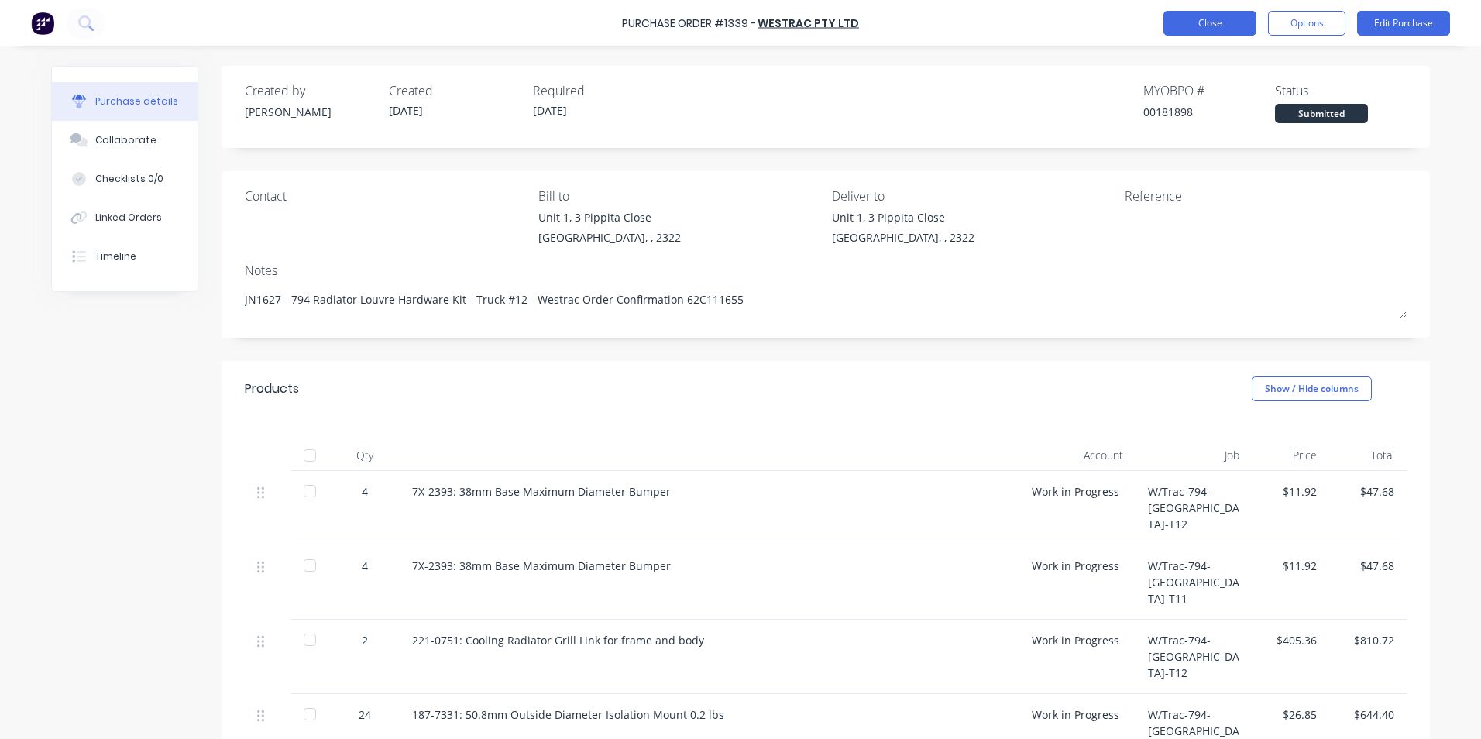
click at [1209, 19] on button "Close" at bounding box center [1210, 23] width 93 height 25
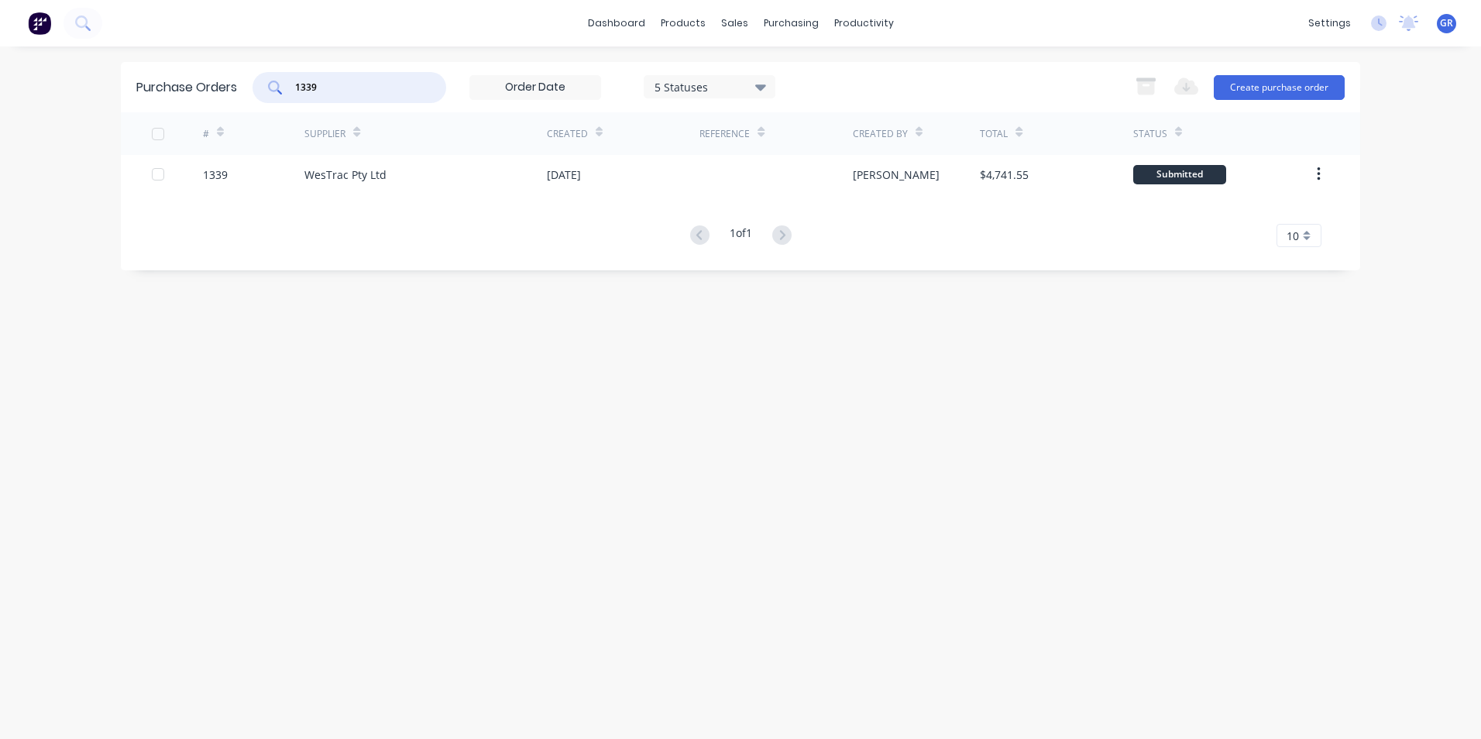
drag, startPoint x: 340, startPoint y: 89, endPoint x: 275, endPoint y: 89, distance: 65.1
click at [275, 89] on div "1339" at bounding box center [350, 87] width 194 height 31
